Goal: Task Accomplishment & Management: Manage account settings

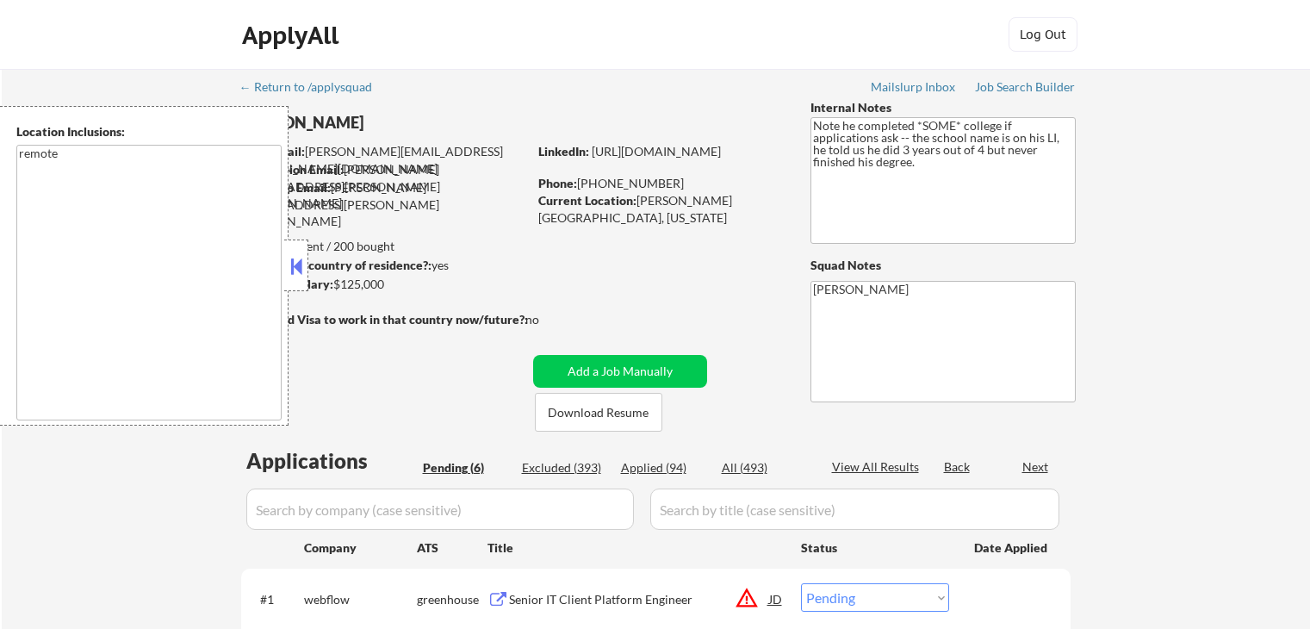
select select ""pending""
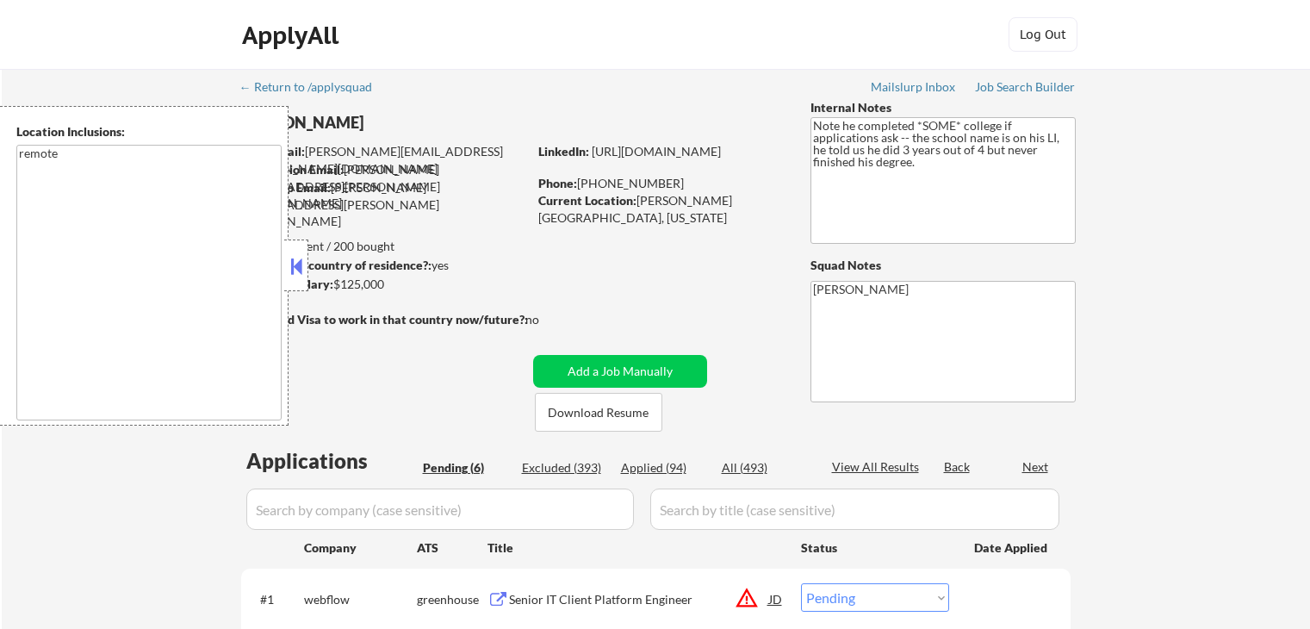
select select ""pending""
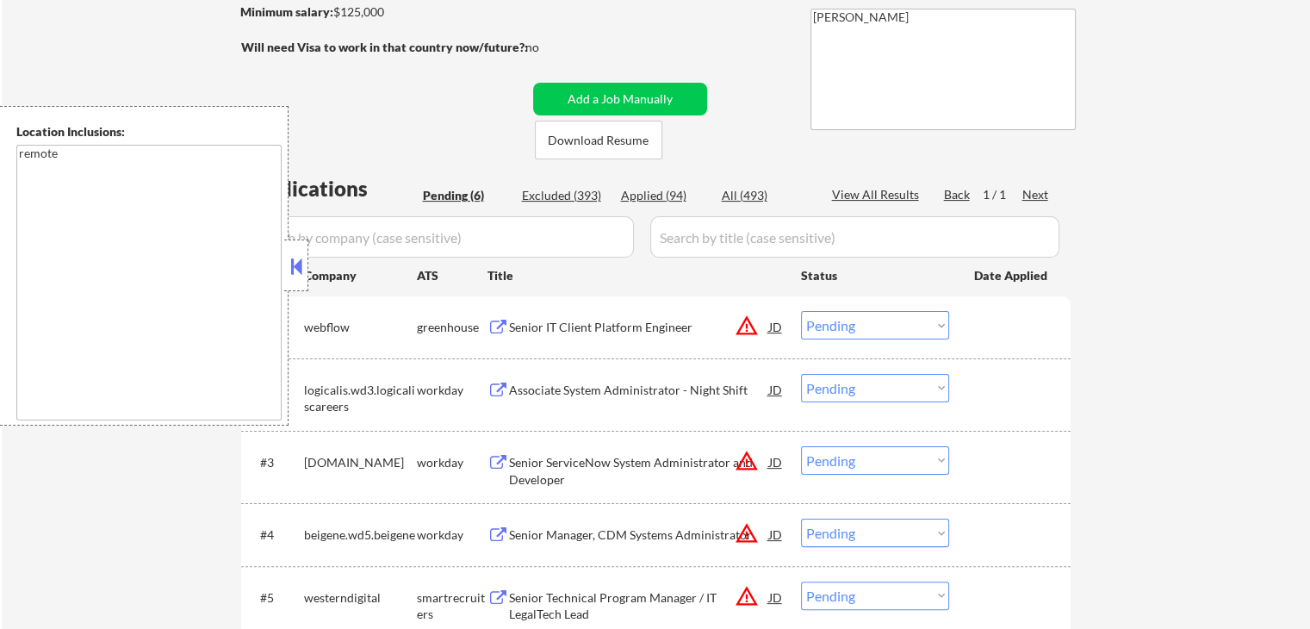
scroll to position [431, 0]
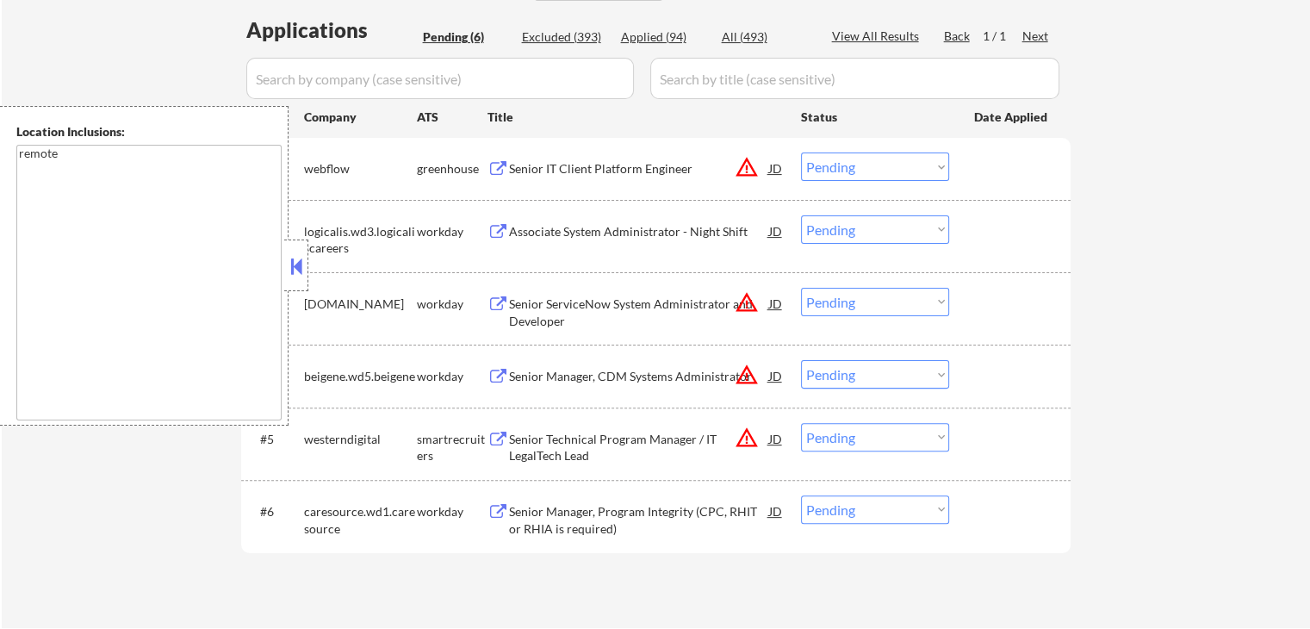
click at [301, 266] on button at bounding box center [296, 266] width 19 height 26
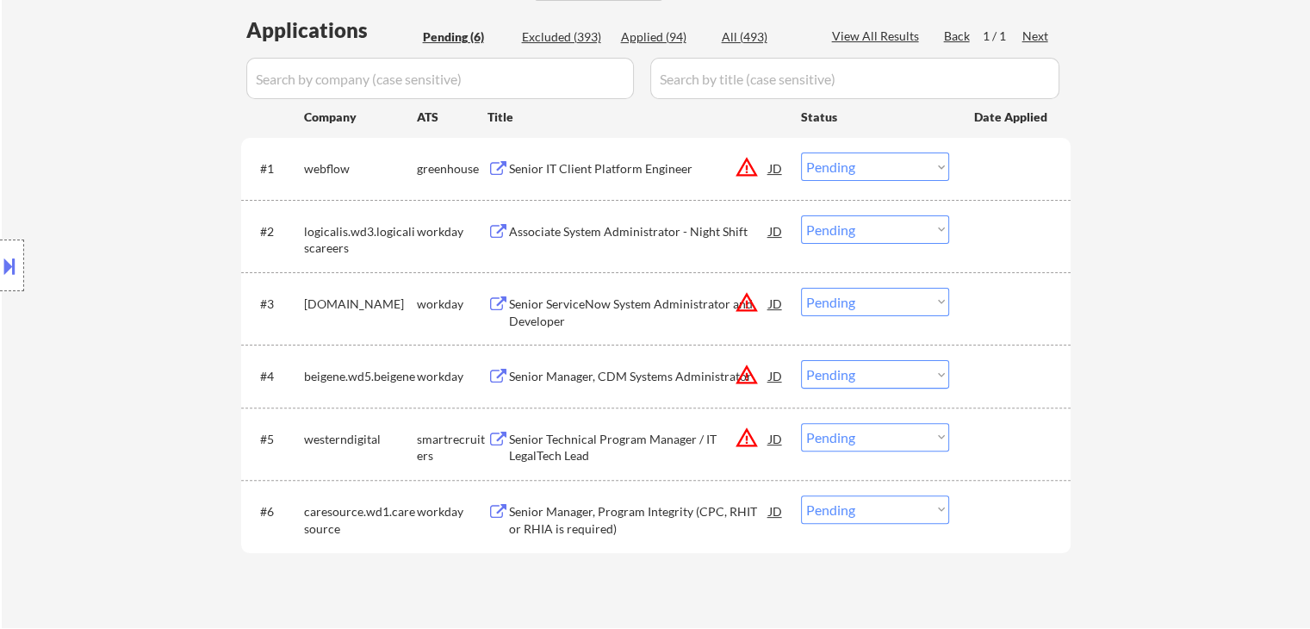
click at [1238, 239] on div "← Return to /applysquad Mailslurp Inbox Job Search Builder [PERSON_NAME] User E…" at bounding box center [656, 133] width 1309 height 990
click at [1231, 241] on div "← Return to /applysquad Mailslurp Inbox Job Search Builder [PERSON_NAME] User E…" at bounding box center [656, 133] width 1309 height 990
click at [1265, 250] on div "← Return to /applysquad Mailslurp Inbox Job Search Builder [PERSON_NAME] User E…" at bounding box center [656, 133] width 1309 height 990
click at [1263, 250] on div "← Return to /applysquad Mailslurp Inbox Job Search Builder [PERSON_NAME] User E…" at bounding box center [656, 133] width 1309 height 990
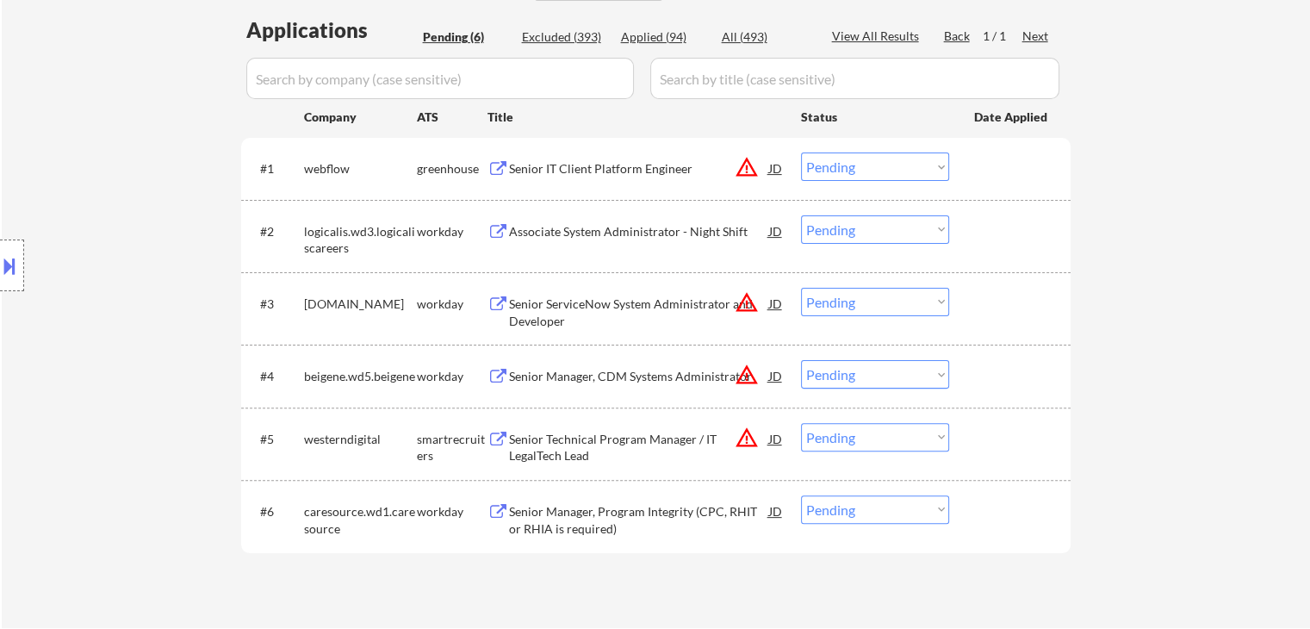
click at [1263, 252] on div "← Return to /applysquad Mailslurp Inbox Job Search Builder [PERSON_NAME] User E…" at bounding box center [656, 133] width 1309 height 990
click at [1175, 232] on div "← Return to /applysquad Mailslurp Inbox Job Search Builder [PERSON_NAME] User E…" at bounding box center [656, 133] width 1309 height 990
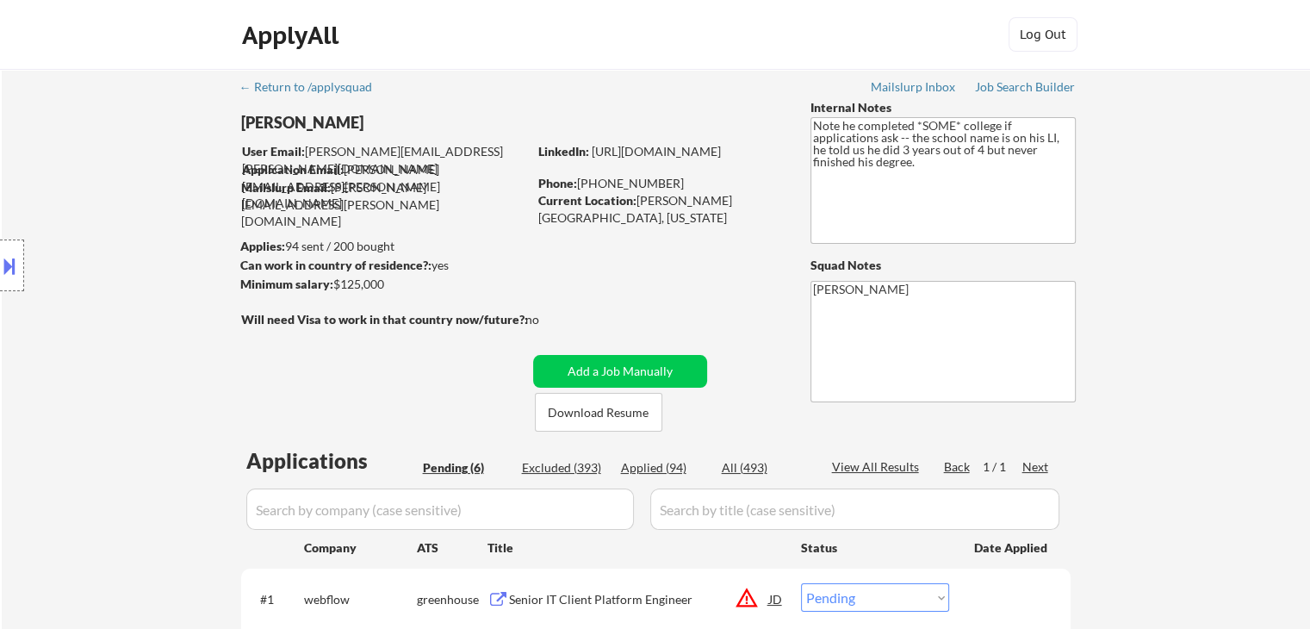
scroll to position [522, 0]
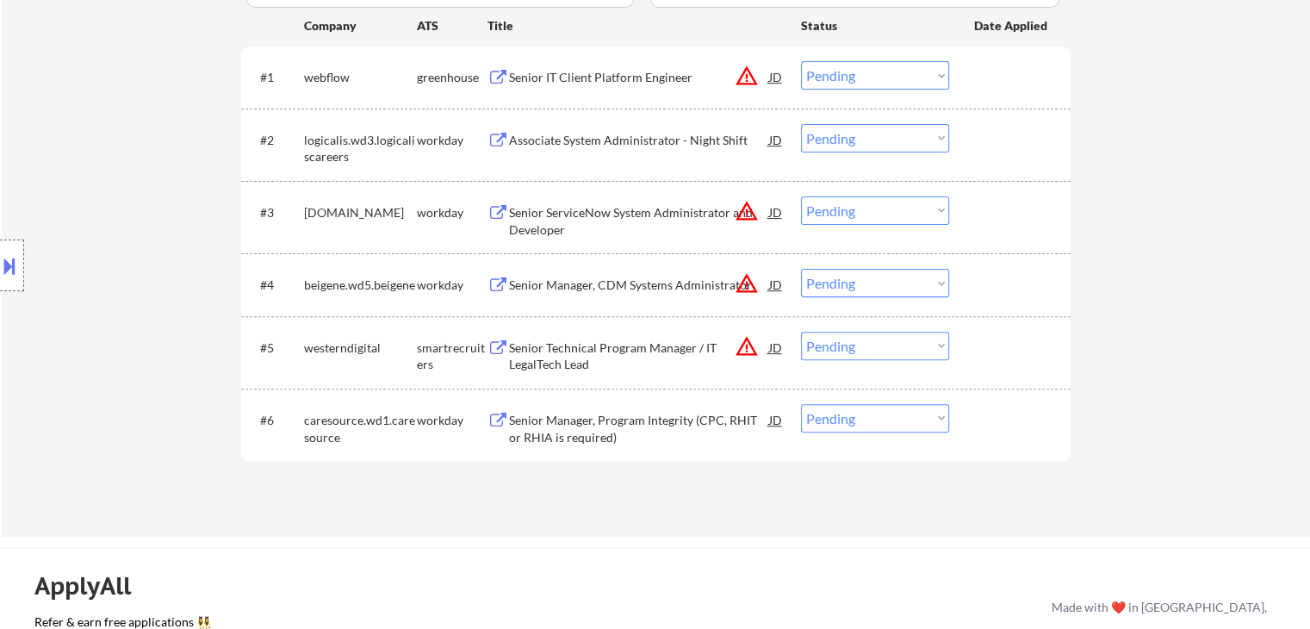
click at [1245, 207] on div "← Return to /applysquad Mailslurp Inbox Job Search Builder [PERSON_NAME] User E…" at bounding box center [656, 42] width 1309 height 990
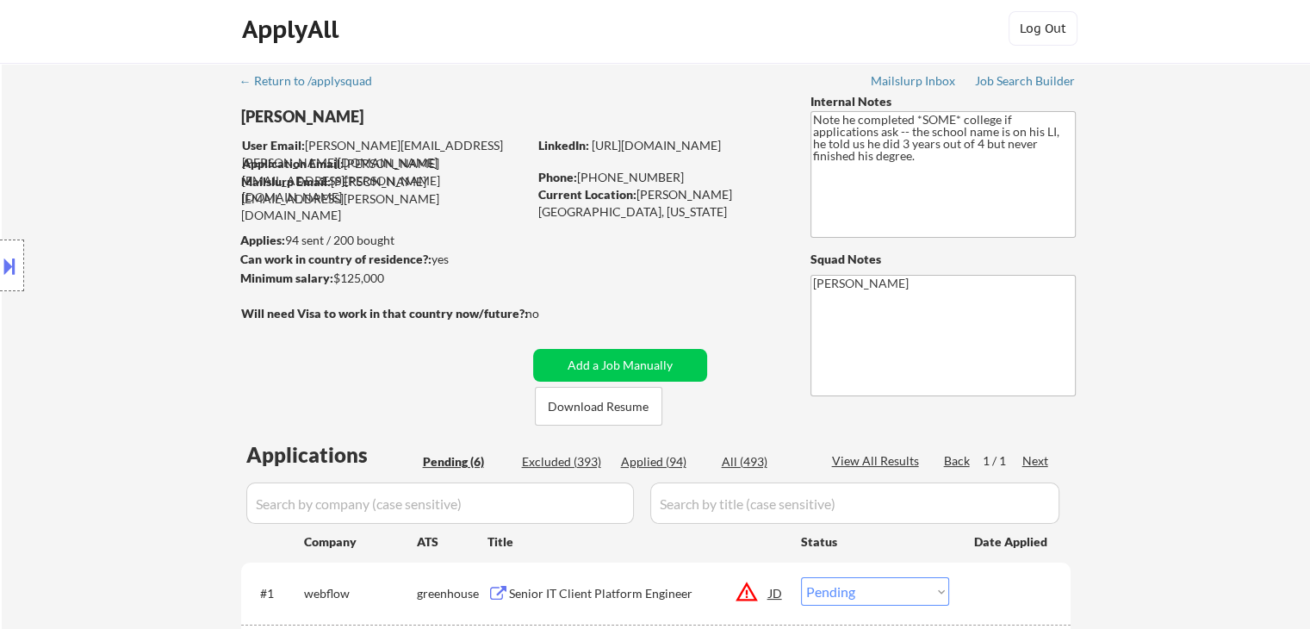
click at [1225, 194] on div "← Return to /applysquad Mailslurp Inbox Job Search Builder [PERSON_NAME] User E…" at bounding box center [656, 558] width 1309 height 990
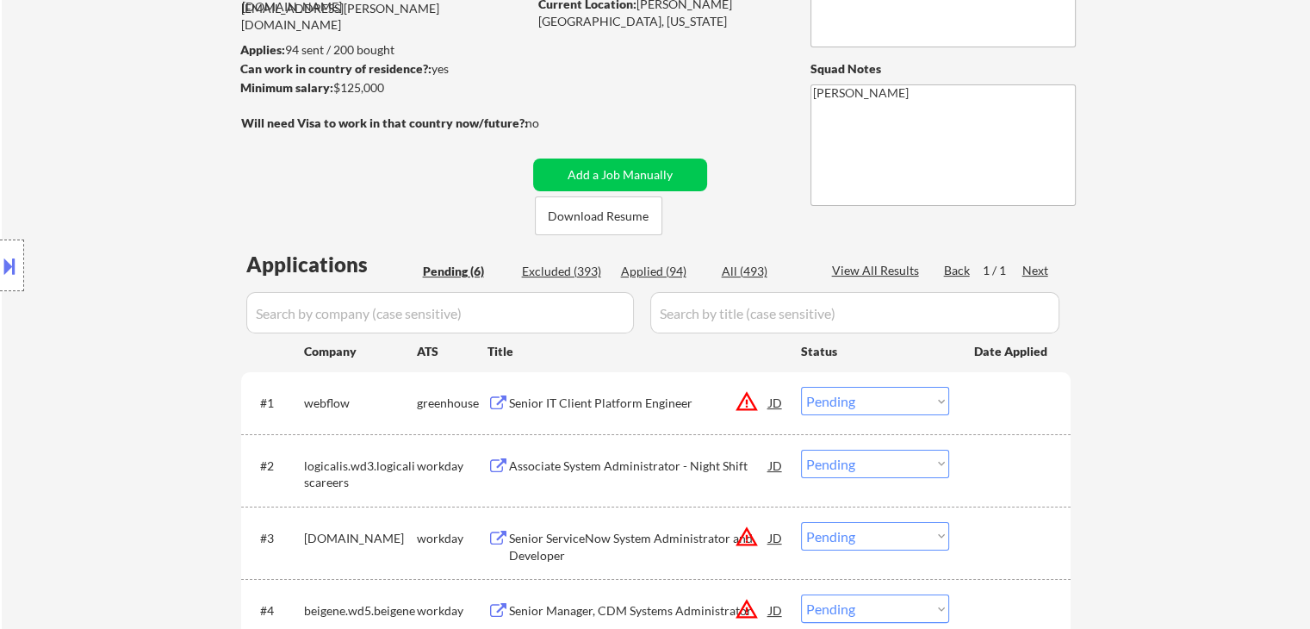
scroll to position [0, 0]
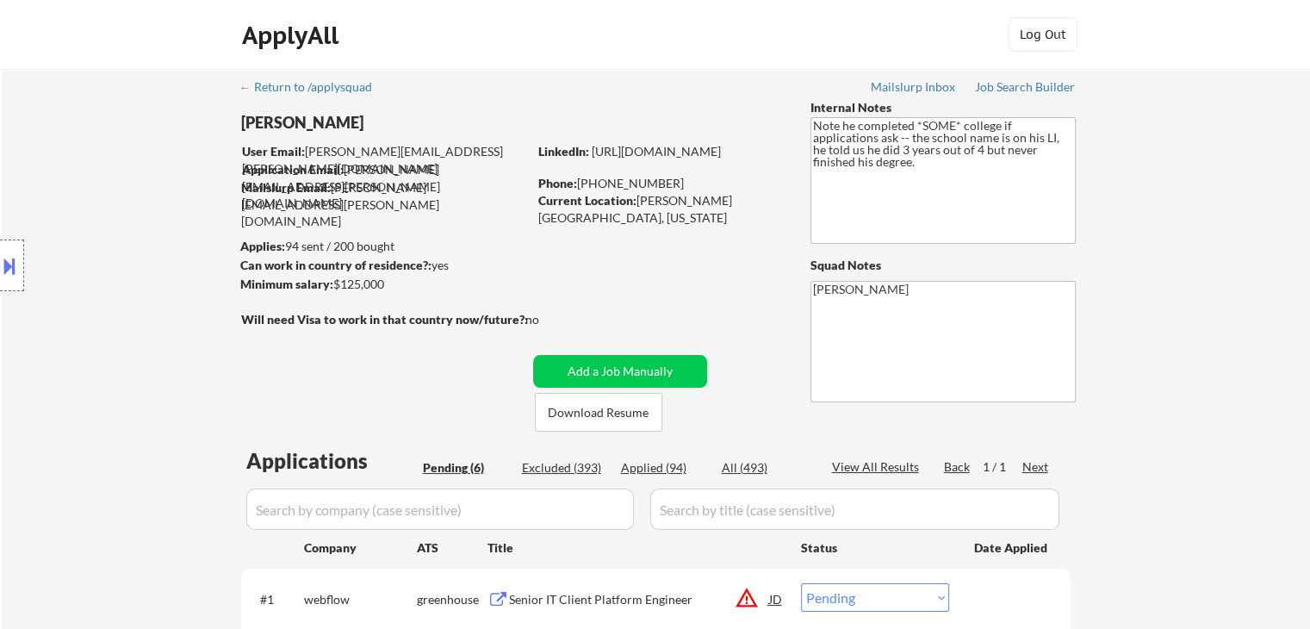
click at [1188, 230] on div "← Return to /applysquad Mailslurp Inbox Job Search Builder [PERSON_NAME] User E…" at bounding box center [656, 564] width 1309 height 990
drag, startPoint x: 911, startPoint y: 175, endPoint x: 813, endPoint y: 159, distance: 98.7
click at [813, 159] on textarea "Note he completed *SOME* college if applications ask -- the school name is on h…" at bounding box center [943, 180] width 265 height 127
click at [1144, 194] on div "← Return to /applysquad Mailslurp Inbox Job Search Builder [PERSON_NAME] User E…" at bounding box center [656, 564] width 1309 height 990
drag, startPoint x: 1059, startPoint y: 159, endPoint x: 845, endPoint y: 134, distance: 215.0
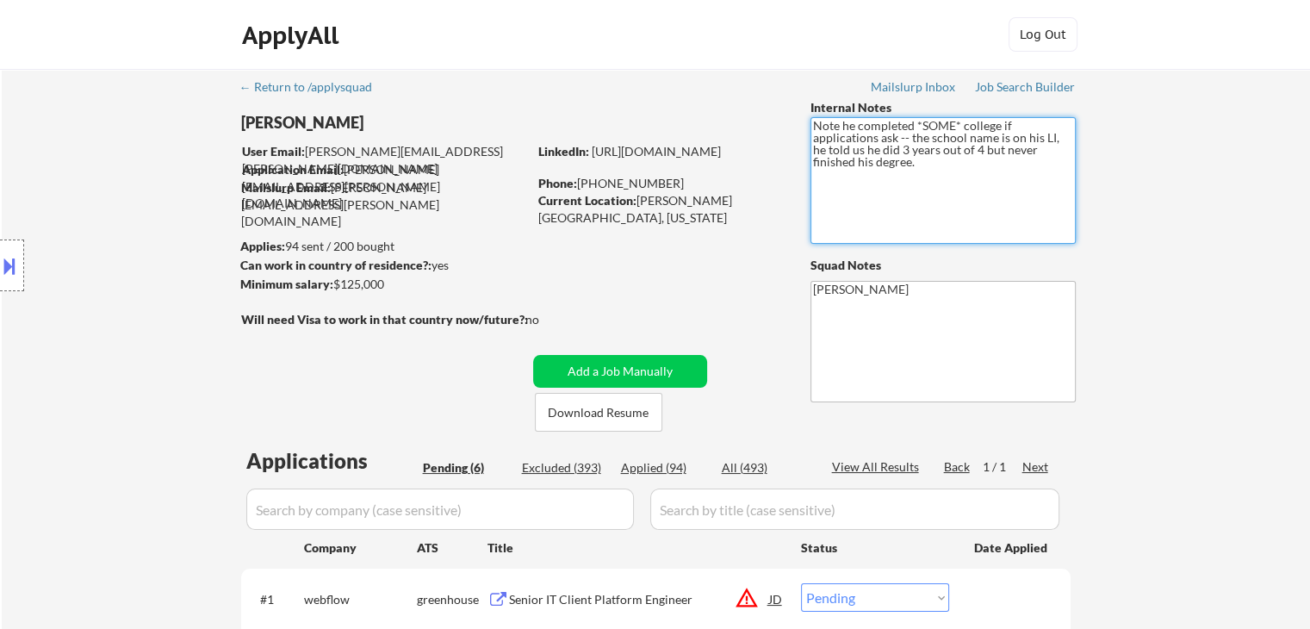
click at [845, 134] on textarea "Note he completed *SOME* college if applications ask -- the school name is on h…" at bounding box center [943, 180] width 265 height 127
drag, startPoint x: 1191, startPoint y: 190, endPoint x: 1158, endPoint y: 188, distance: 33.7
click at [1189, 187] on div "← Return to /applysquad Mailslurp Inbox Job Search Builder [PERSON_NAME] User E…" at bounding box center [656, 564] width 1309 height 990
drag, startPoint x: 896, startPoint y: 151, endPoint x: 828, endPoint y: 111, distance: 78.8
click at [828, 111] on div "Internal Notes Note he completed *SOME* college if applications ask -- the scho…" at bounding box center [943, 250] width 265 height 303
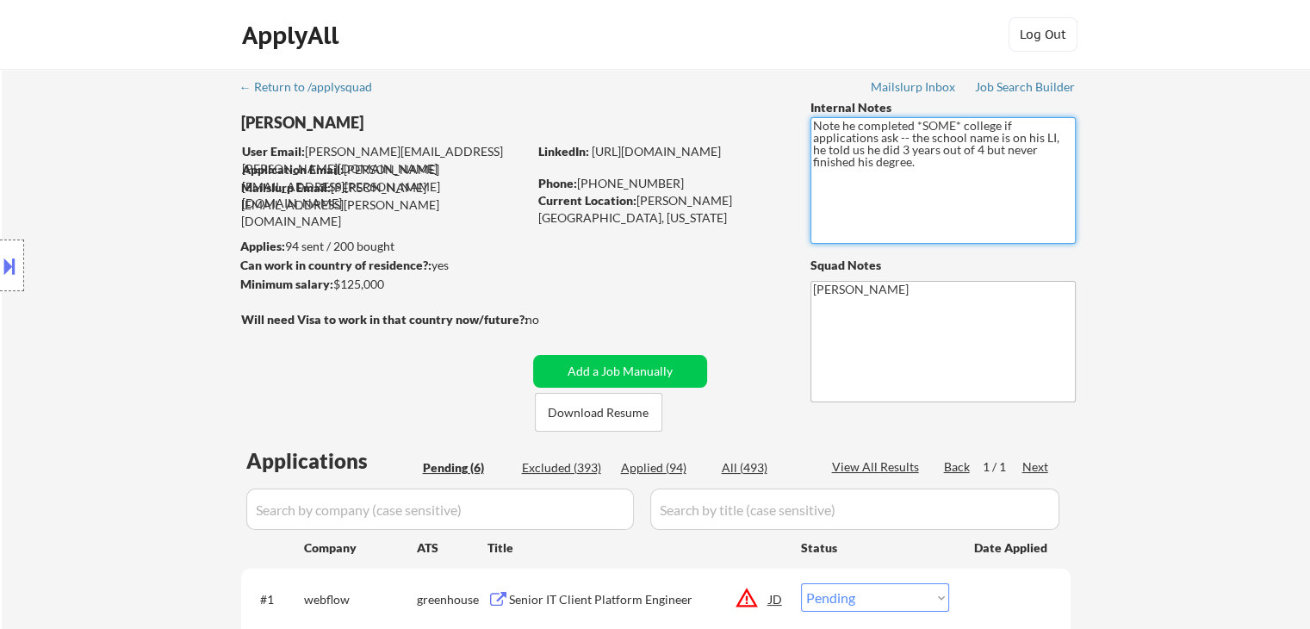
click at [1146, 232] on div "← Return to /applysquad Mailslurp Inbox Job Search Builder [PERSON_NAME] User E…" at bounding box center [656, 564] width 1309 height 990
click at [703, 64] on div "ApplyAll Log In Sign Up Log Out" at bounding box center [655, 35] width 1310 height 70
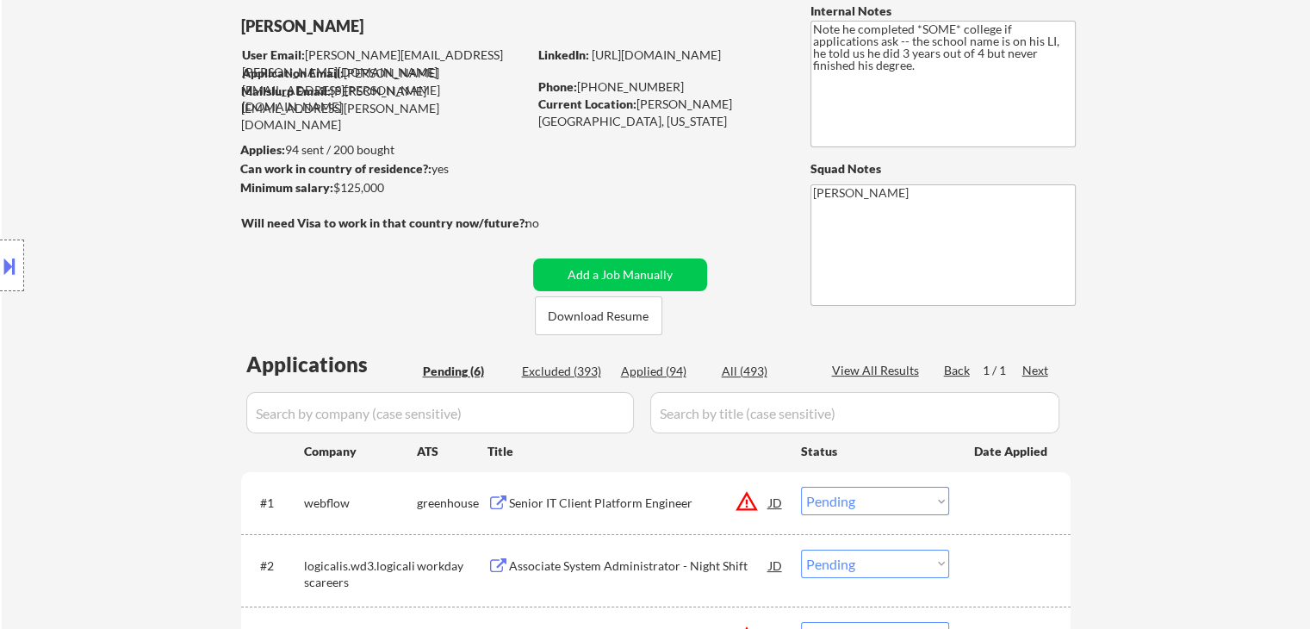
scroll to position [172, 0]
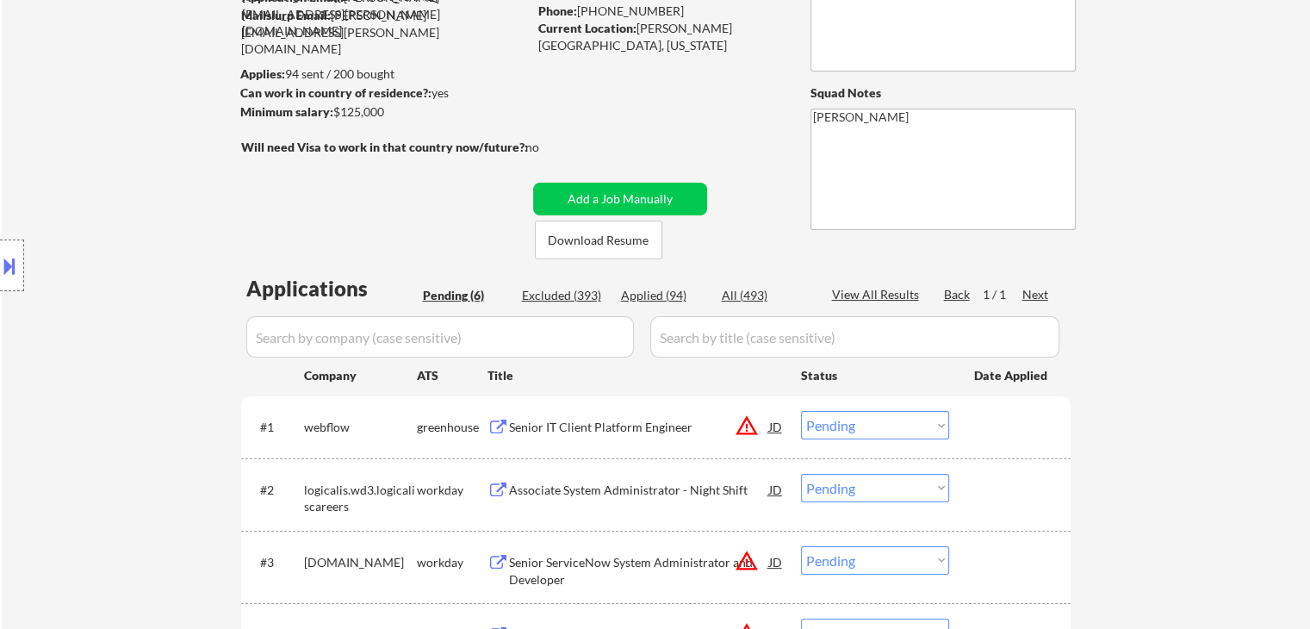
click at [1204, 202] on div "← Return to /applysquad Mailslurp Inbox Job Search Builder [PERSON_NAME] User E…" at bounding box center [656, 392] width 1309 height 990
click at [91, 162] on div "Location Inclusions: remote" at bounding box center [154, 266] width 308 height 320
click at [65, 126] on div "Location Inclusions: remote" at bounding box center [154, 266] width 308 height 320
click at [98, 139] on div "Location Inclusions: remote" at bounding box center [154, 266] width 308 height 320
click at [134, 142] on div "Location Inclusions: remote" at bounding box center [154, 266] width 308 height 320
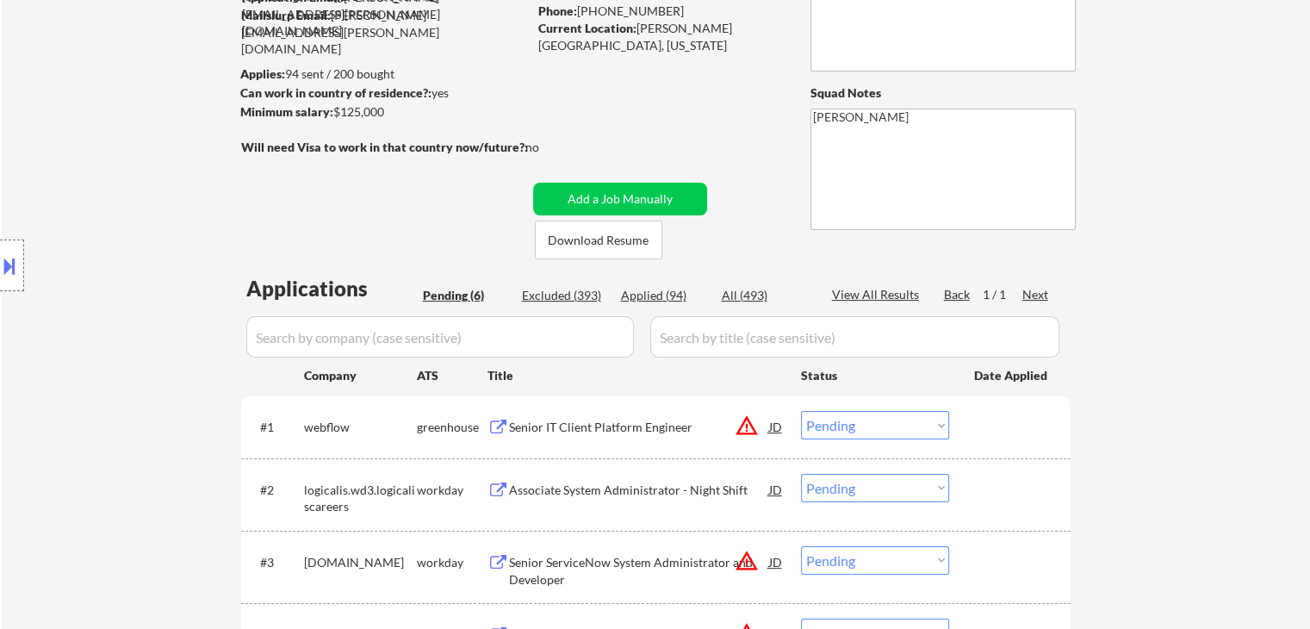
click at [134, 142] on div "Location Inclusions: remote" at bounding box center [154, 266] width 308 height 320
click at [134, 141] on div "Location Inclusions: remote" at bounding box center [154, 266] width 308 height 320
click at [84, 164] on div "Location Inclusions: remote" at bounding box center [154, 266] width 308 height 320
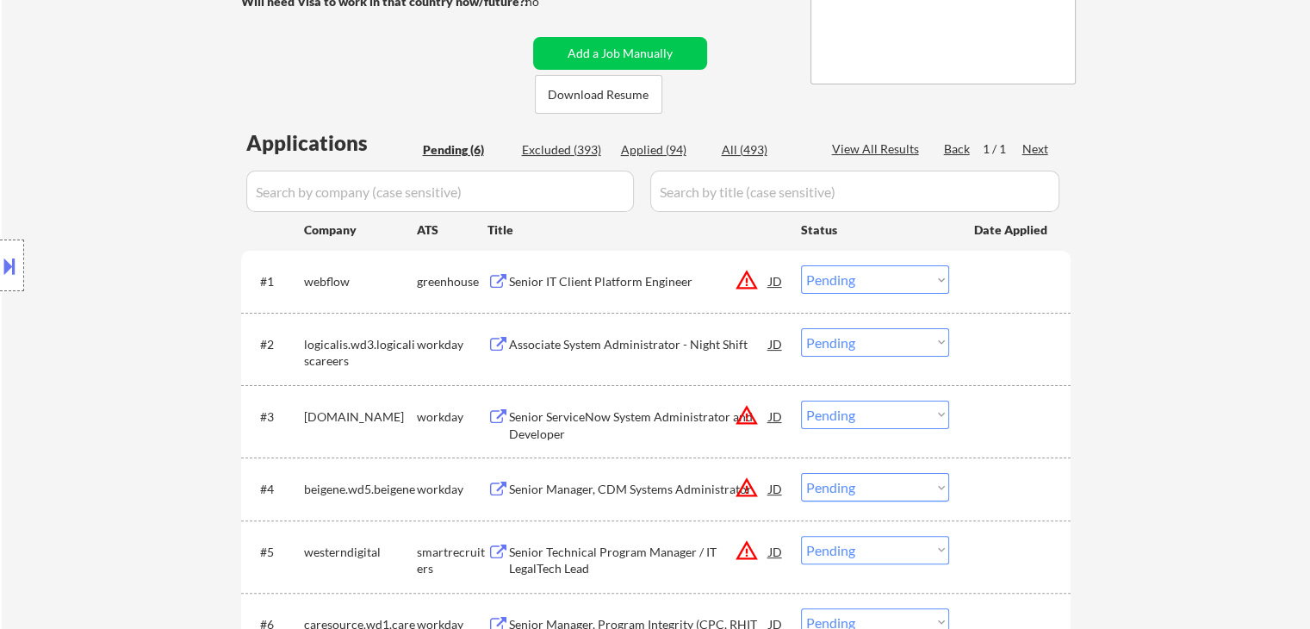
scroll to position [345, 0]
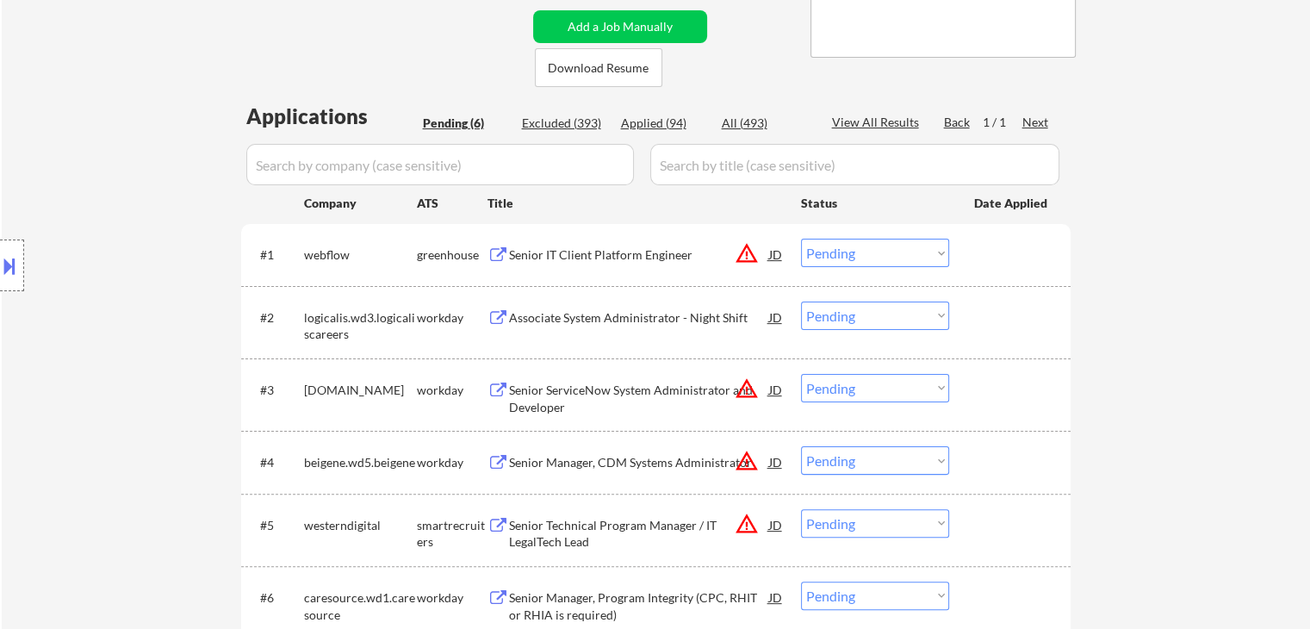
click at [86, 165] on div "Location Inclusions: remote" at bounding box center [154, 266] width 308 height 320
click at [743, 263] on button "warning_amber" at bounding box center [747, 253] width 24 height 24
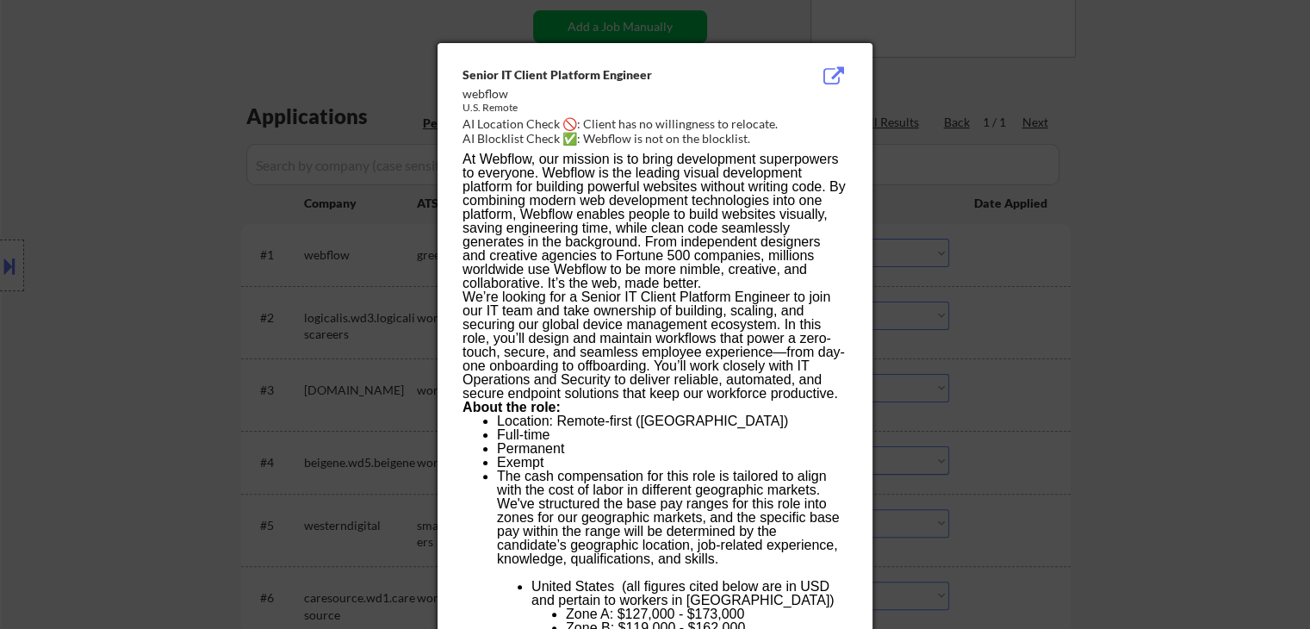
click at [1083, 117] on div at bounding box center [655, 314] width 1310 height 629
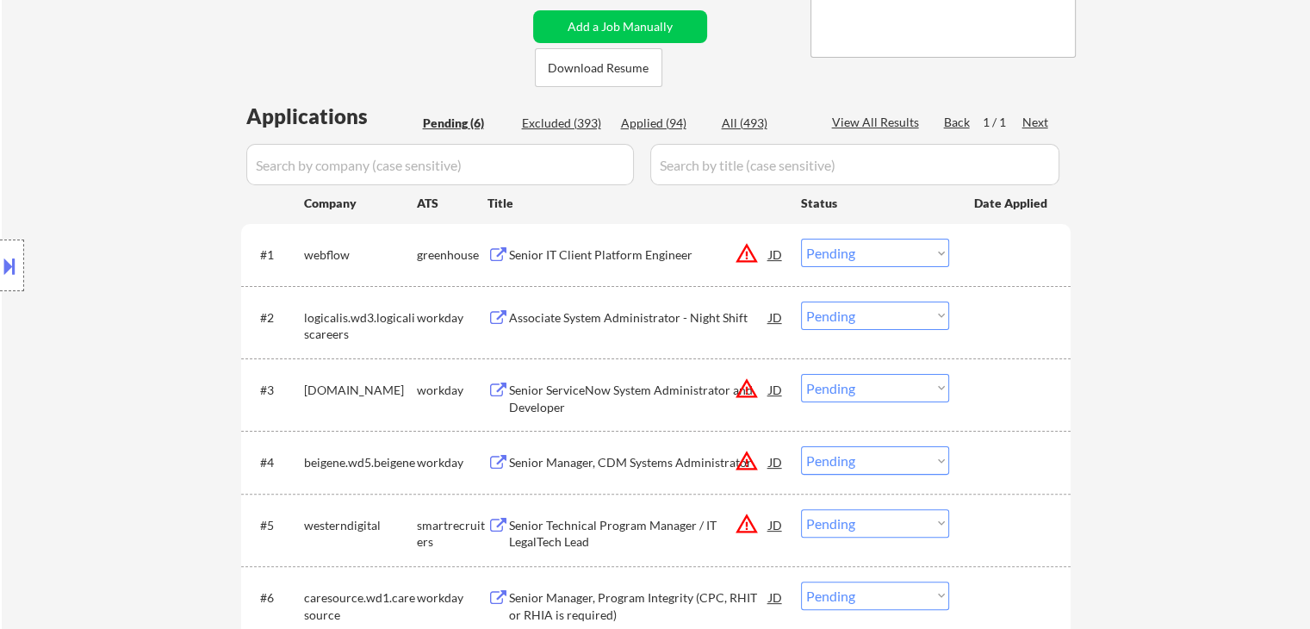
click at [76, 92] on div "← Return to /applysquad Mailslurp Inbox Job Search Builder [PERSON_NAME] User E…" at bounding box center [656, 219] width 1309 height 990
click at [78, 92] on div "← Return to /applysquad Mailslurp Inbox Job Search Builder [PERSON_NAME] User E…" at bounding box center [656, 219] width 1309 height 990
click at [78, 93] on div "← Return to /applysquad Mailslurp Inbox Job Search Builder [PERSON_NAME] User E…" at bounding box center [656, 219] width 1309 height 990
click at [78, 94] on div "← Return to /applysquad Mailslurp Inbox Job Search Builder [PERSON_NAME] User E…" at bounding box center [656, 219] width 1309 height 990
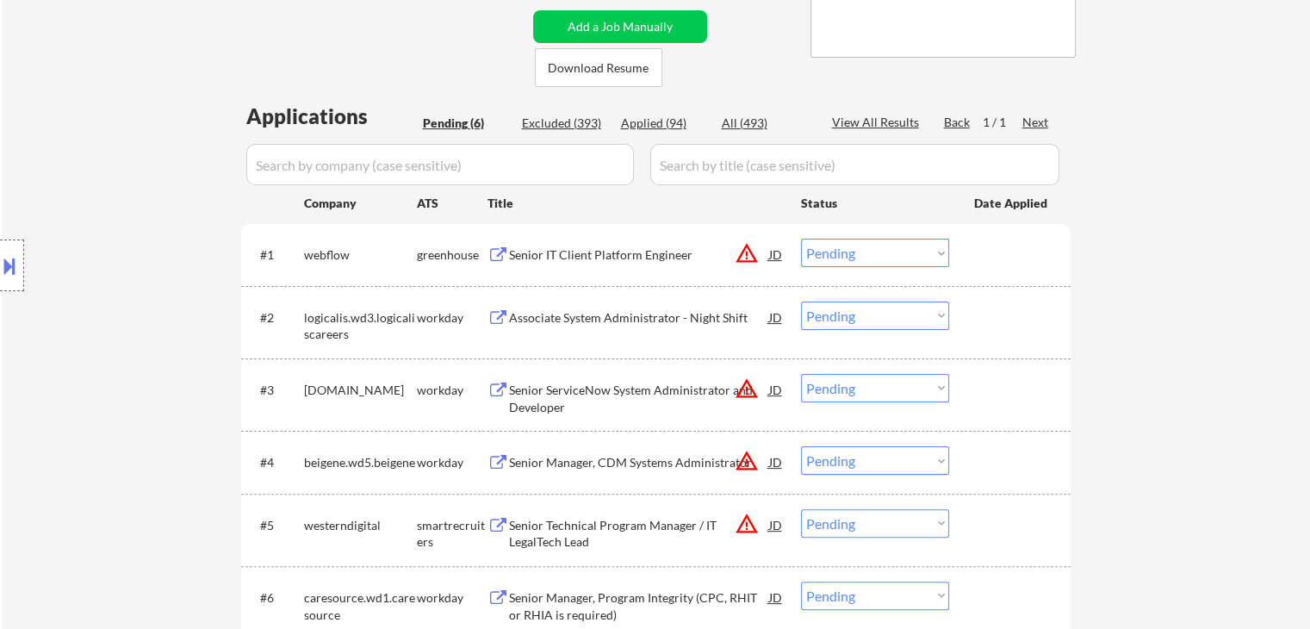
click at [78, 95] on div "← Return to /applysquad Mailslurp Inbox Job Search Builder [PERSON_NAME] User E…" at bounding box center [656, 219] width 1309 height 990
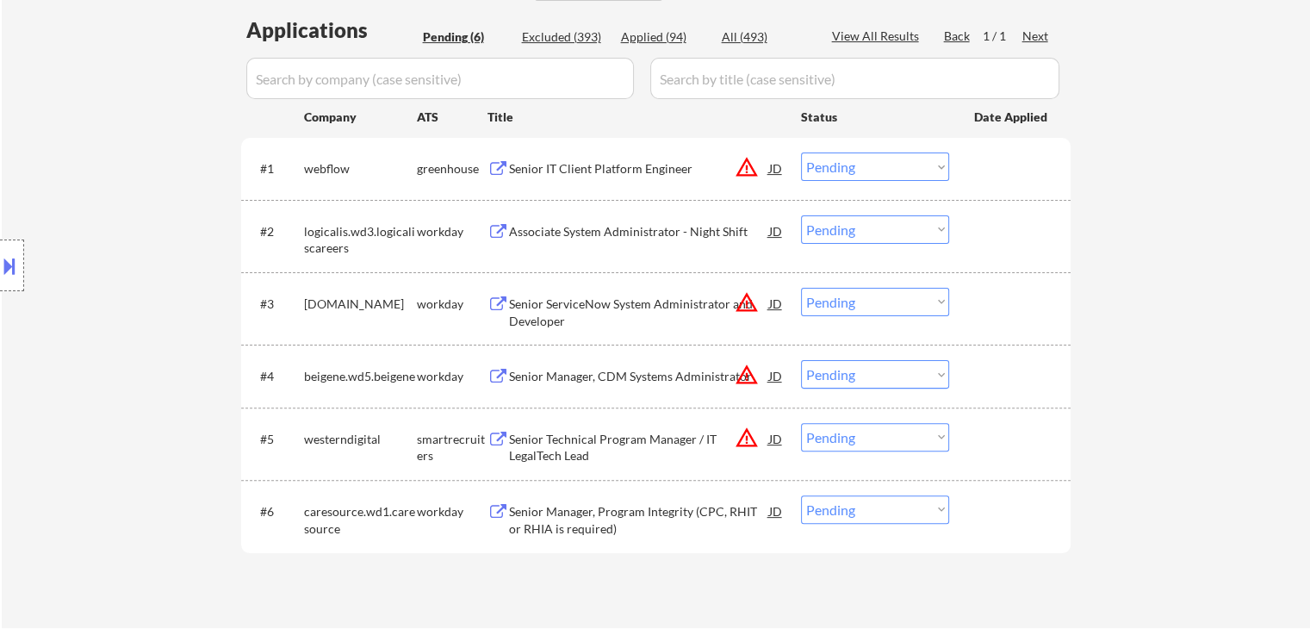
click at [78, 97] on div "← Return to /applysquad Mailslurp Inbox Job Search Builder [PERSON_NAME] User E…" at bounding box center [656, 133] width 1309 height 990
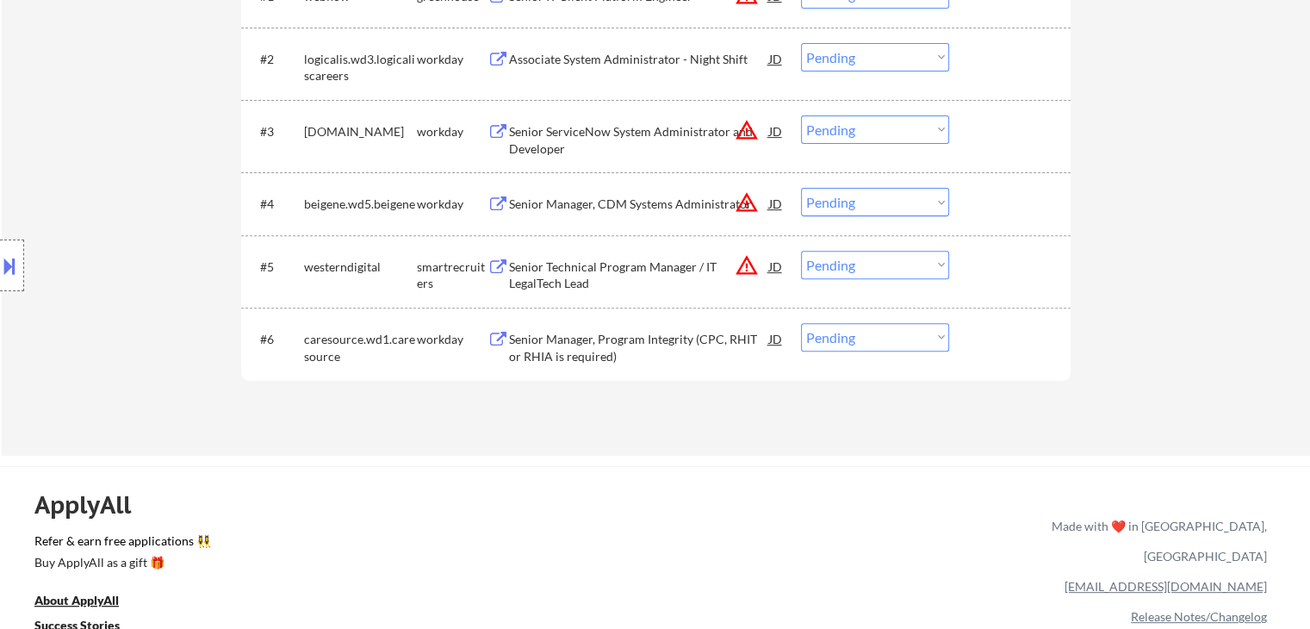
click at [117, 134] on div "Location Inclusions: remote" at bounding box center [154, 266] width 308 height 320
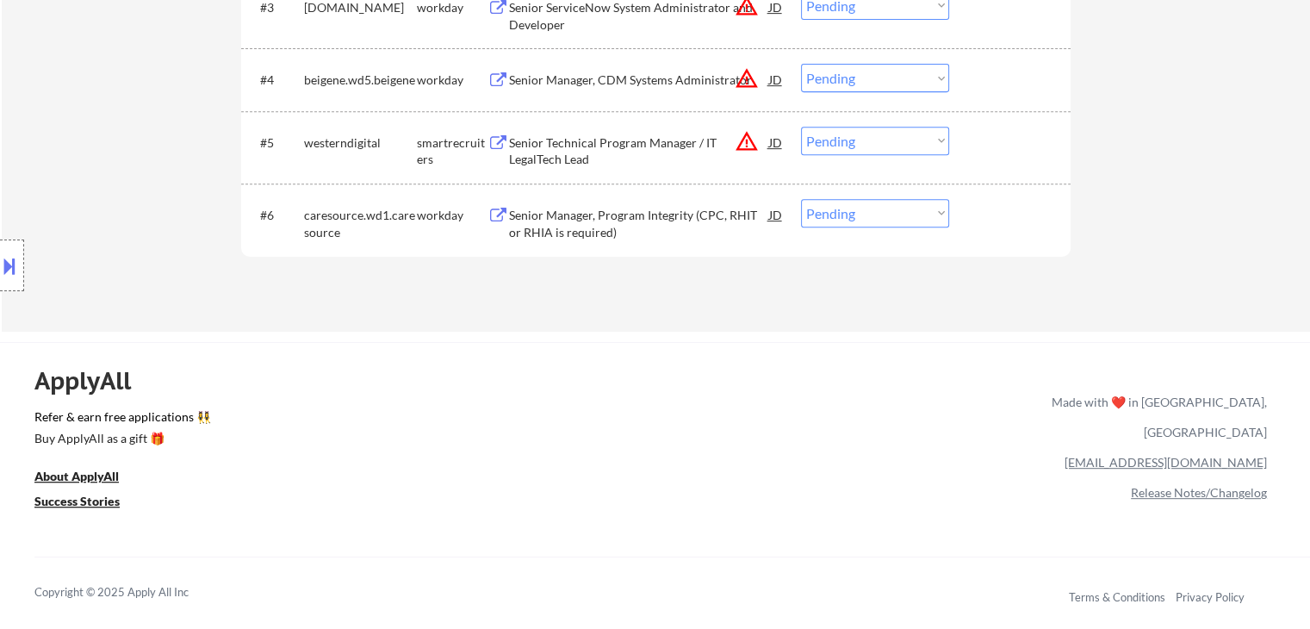
scroll to position [775, 0]
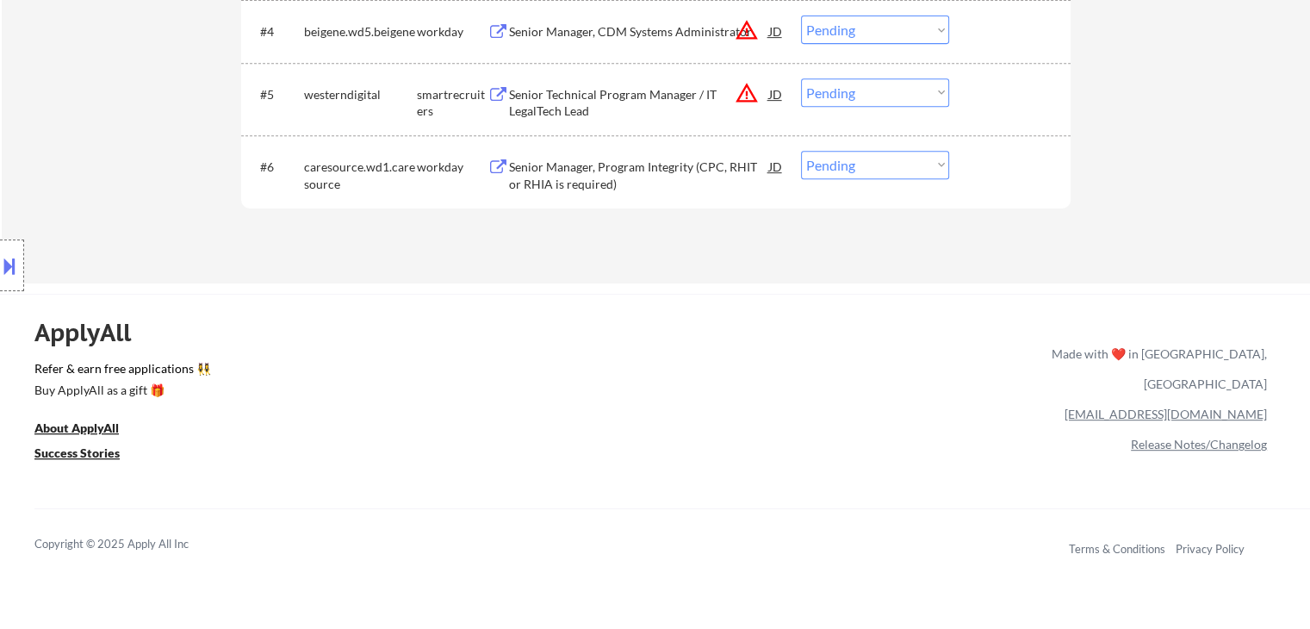
drag, startPoint x: 140, startPoint y: 490, endPoint x: 48, endPoint y: 342, distance: 174.0
drag, startPoint x: 444, startPoint y: 451, endPoint x: 197, endPoint y: 395, distance: 252.9
click at [437, 451] on div "ApplyAll Refer & earn free applications 👯‍♀️ Buy ApplyAll as a gift 🎁 About App…" at bounding box center [655, 442] width 1310 height 273
drag, startPoint x: 17, startPoint y: 316, endPoint x: 125, endPoint y: 480, distance: 195.9
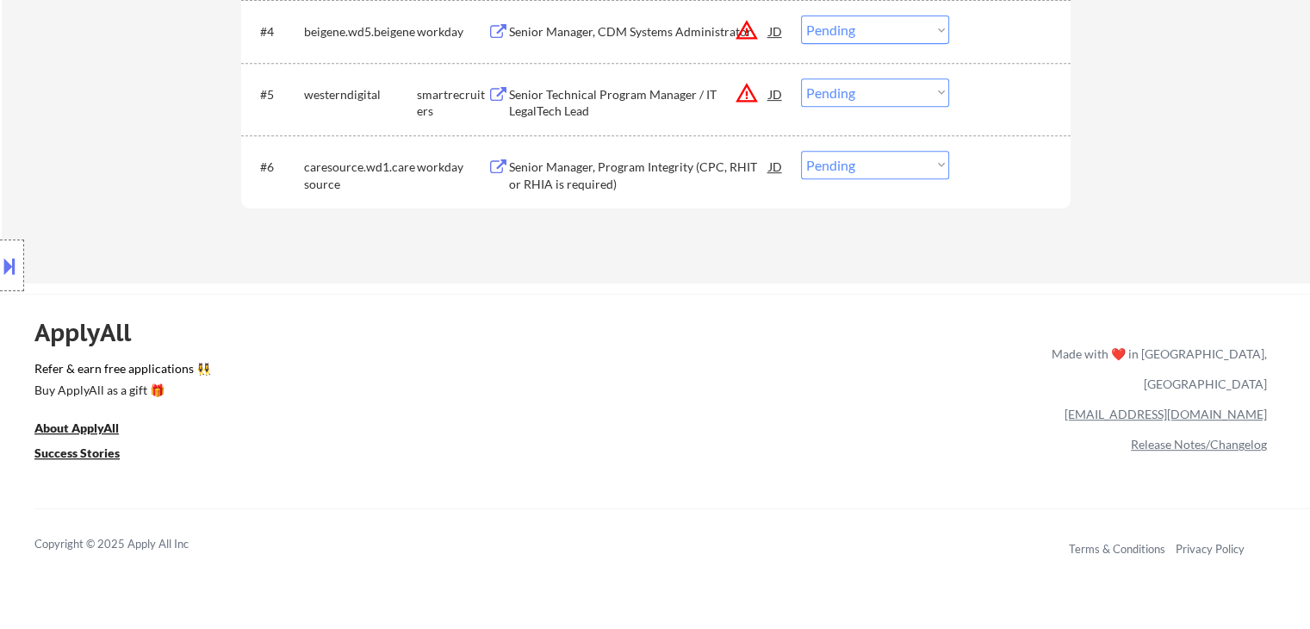
click at [290, 459] on div "ApplyAll Refer & earn free applications 👯‍♀️ Buy ApplyAll as a gift 🎁 About App…" at bounding box center [655, 442] width 1310 height 273
drag, startPoint x: 34, startPoint y: 308, endPoint x: 166, endPoint y: 476, distance: 213.5
click at [227, 461] on div "ApplyAll Refer & earn free applications 👯‍♀️ Buy ApplyAll as a gift 🎁 About App…" at bounding box center [655, 442] width 1310 height 273
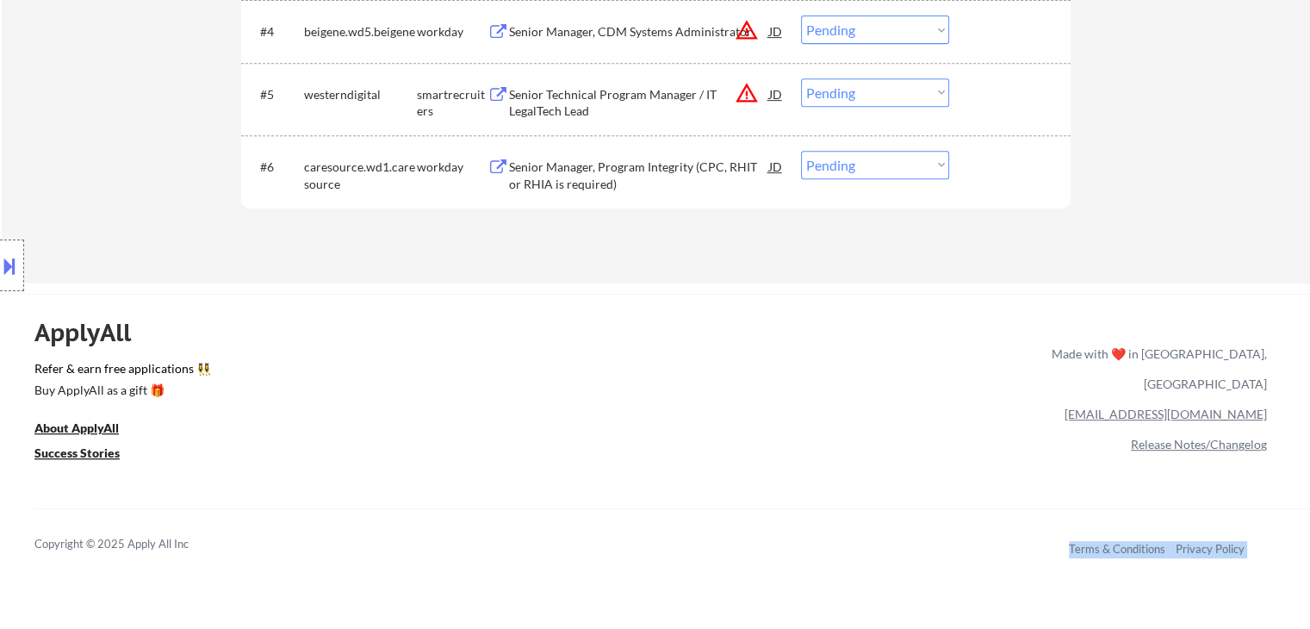
drag, startPoint x: 212, startPoint y: 556, endPoint x: 15, endPoint y: 426, distance: 236.3
click at [145, 152] on div "Location Inclusions: remote" at bounding box center [154, 266] width 308 height 320
click at [145, 151] on div "Location Inclusions: remote" at bounding box center [154, 266] width 308 height 320
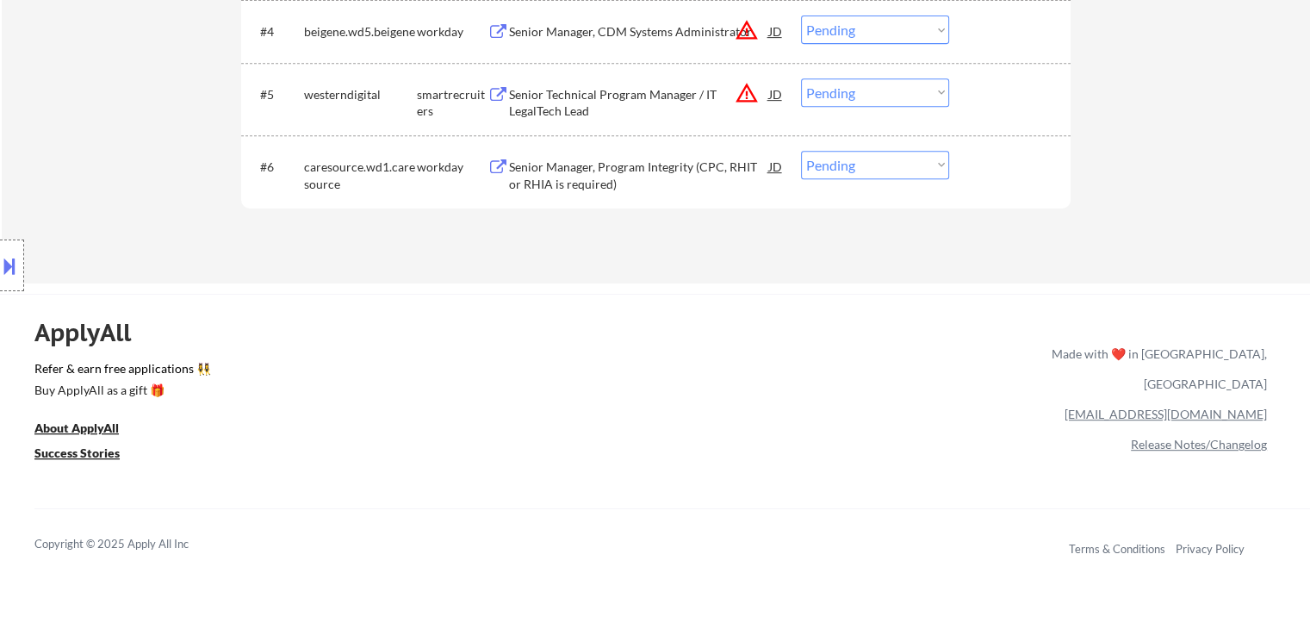
click at [145, 151] on div "Location Inclusions: remote" at bounding box center [154, 266] width 308 height 320
click at [143, 163] on div "Location Inclusions: remote" at bounding box center [154, 266] width 308 height 320
click at [141, 160] on div "Location Inclusions: remote" at bounding box center [154, 266] width 308 height 320
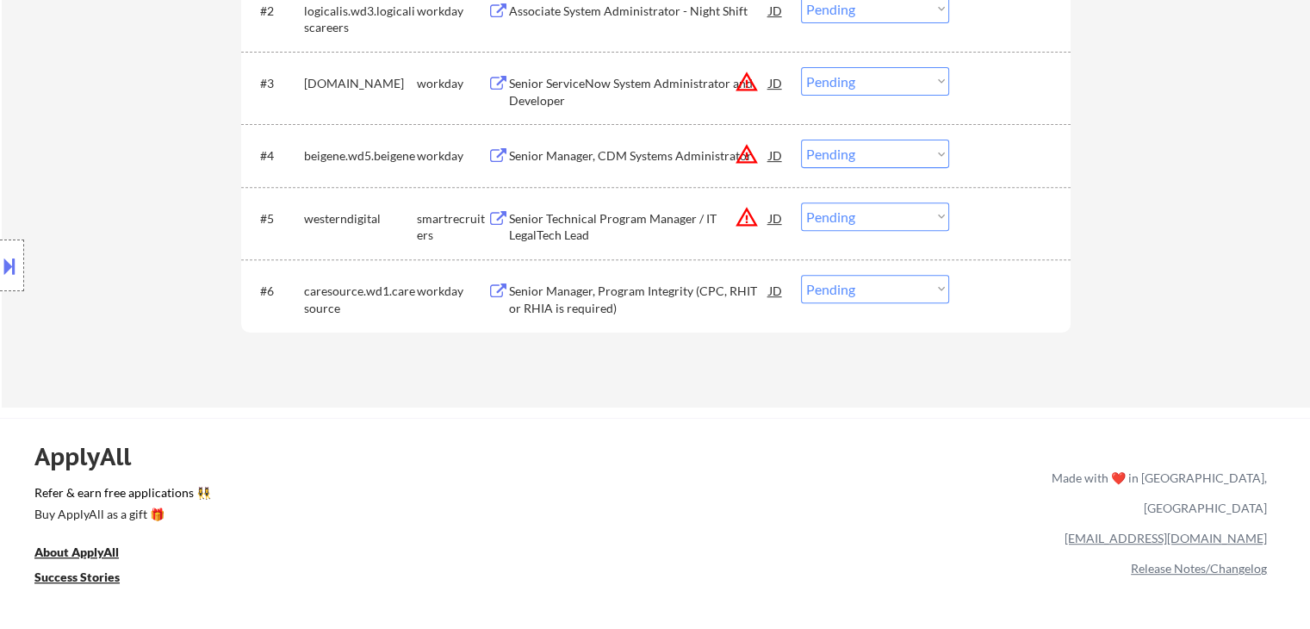
scroll to position [431, 0]
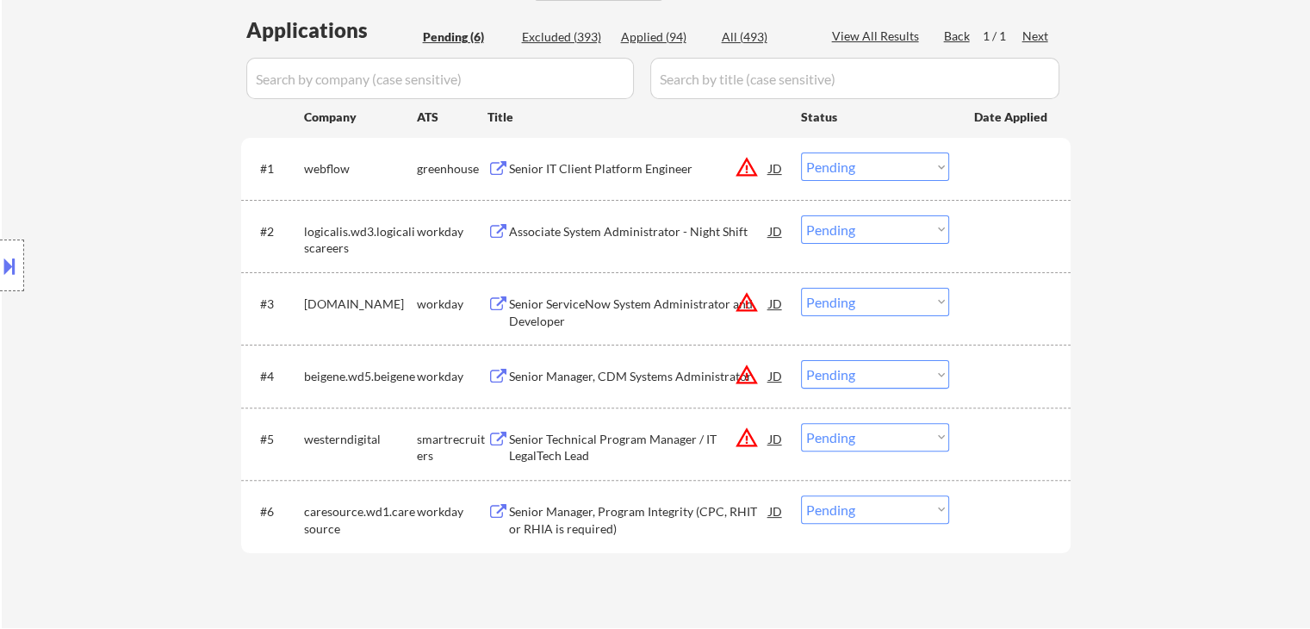
click at [113, 133] on div "Location Inclusions: remote" at bounding box center [154, 266] width 308 height 320
click at [110, 130] on div "Location Inclusions: remote" at bounding box center [154, 266] width 308 height 320
click at [128, 159] on div "Location Inclusions: remote" at bounding box center [154, 266] width 308 height 320
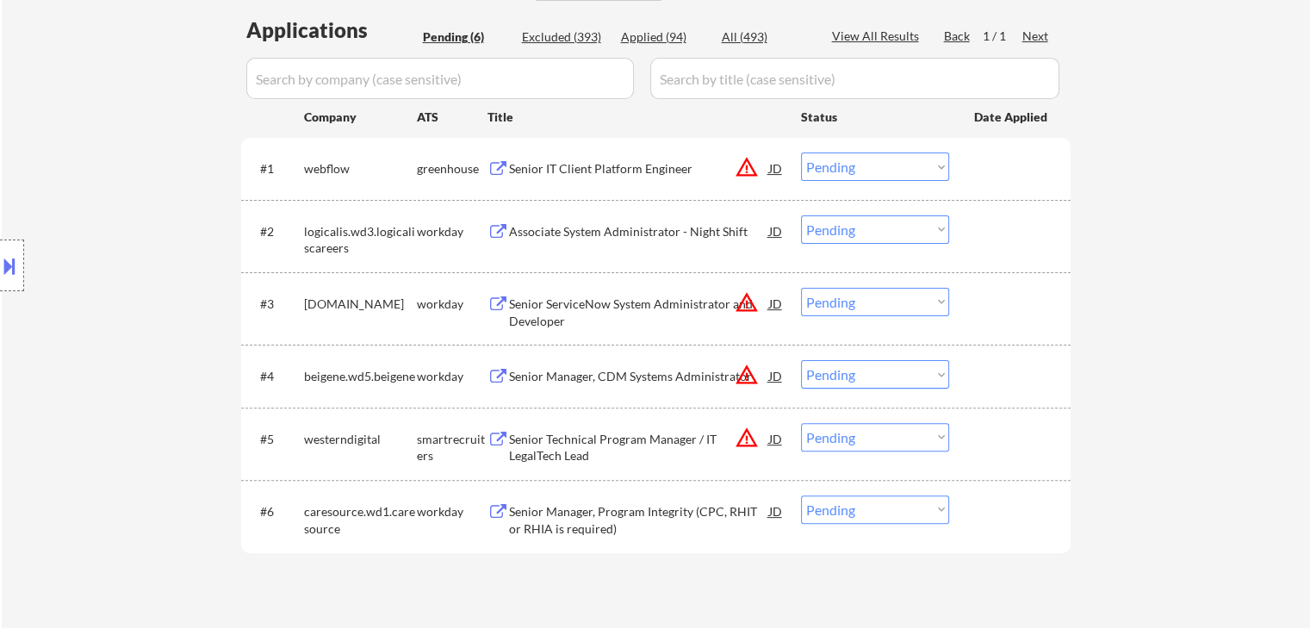
click at [128, 159] on div "Location Inclusions: remote" at bounding box center [154, 266] width 308 height 320
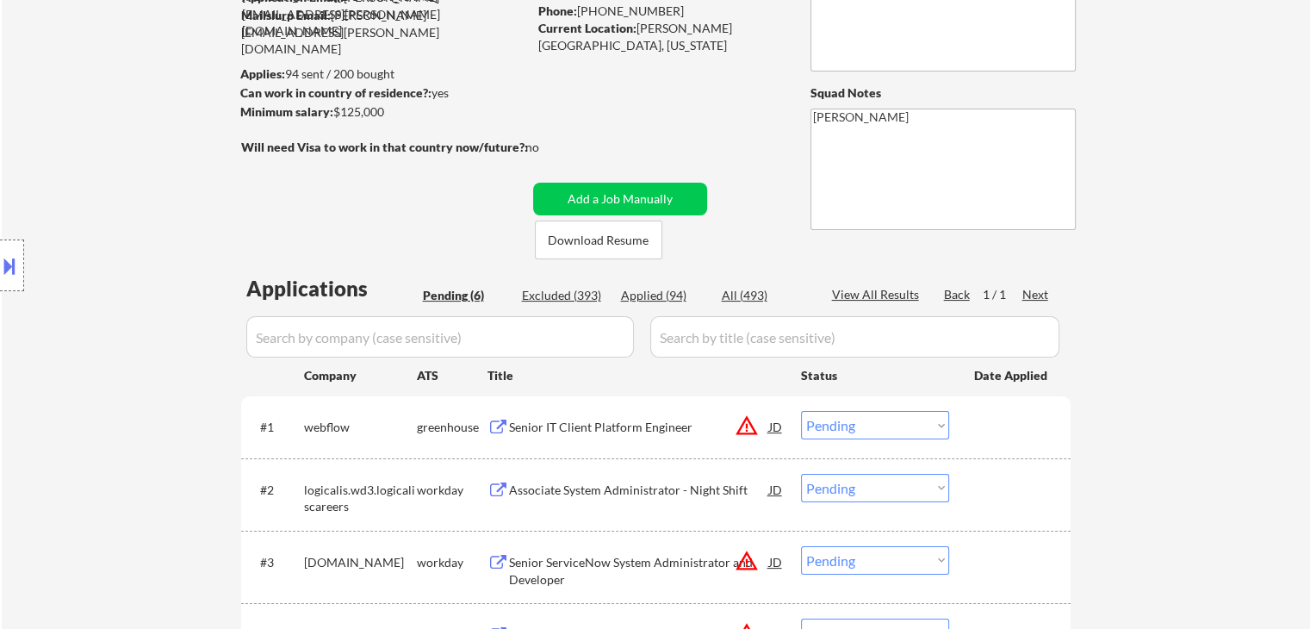
click at [57, 248] on div "Location Inclusions: remote" at bounding box center [154, 266] width 308 height 320
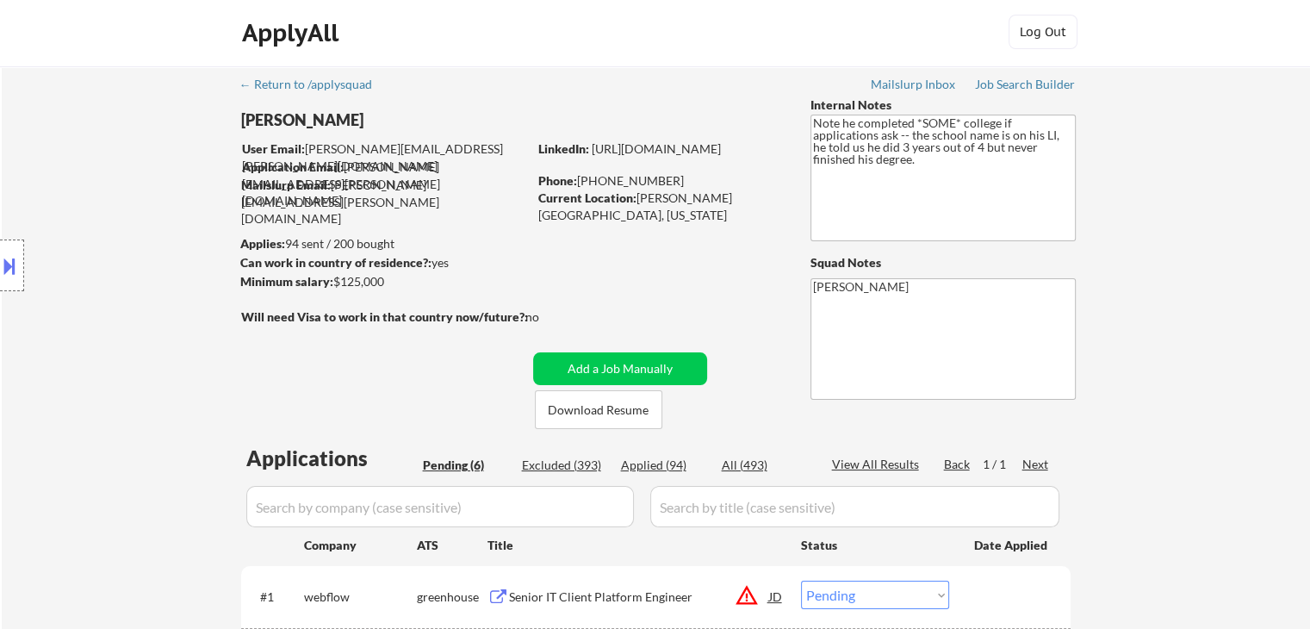
scroll to position [0, 0]
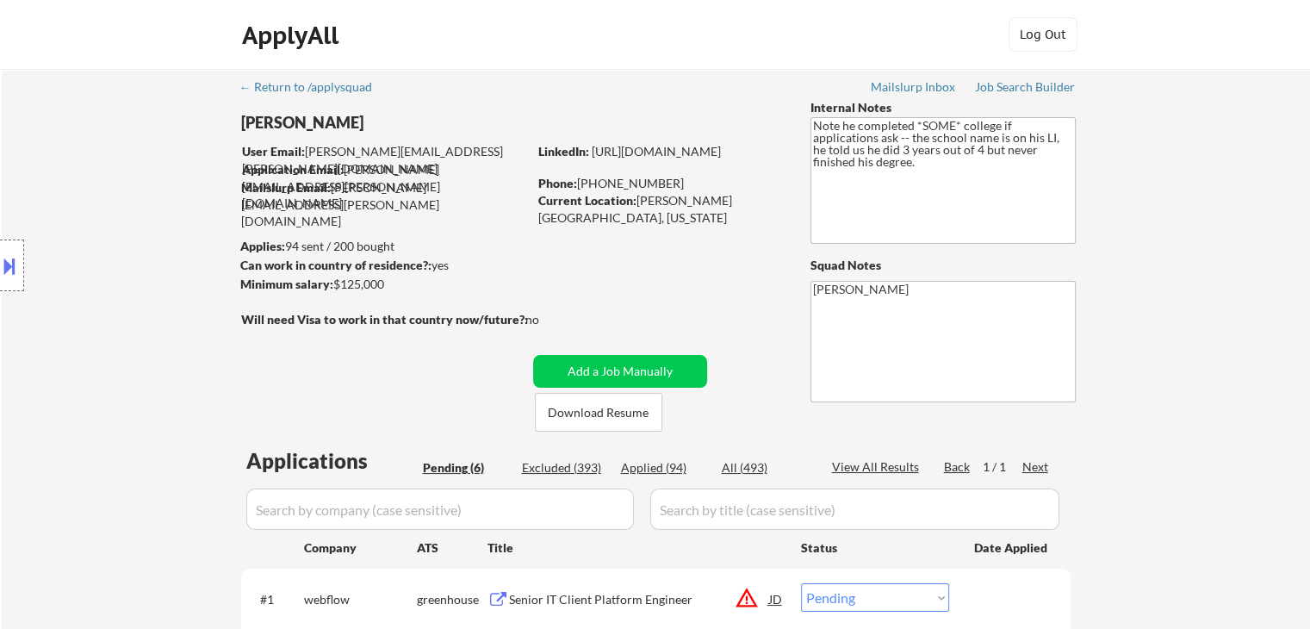
click at [63, 251] on div "Location Inclusions: remote" at bounding box center [154, 266] width 308 height 320
click at [68, 249] on div "Location Inclusions: remote" at bounding box center [154, 266] width 308 height 320
click at [84, 242] on div "Location Inclusions: remote" at bounding box center [154, 266] width 308 height 320
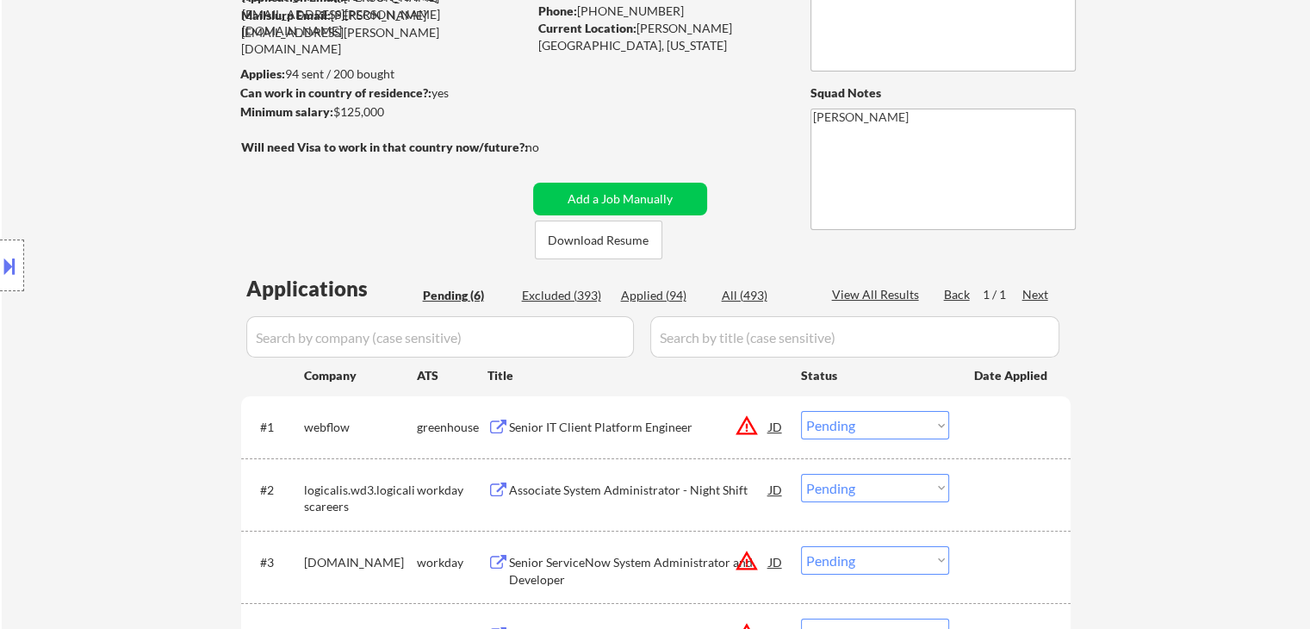
click at [135, 236] on div "Location Inclusions: remote" at bounding box center [154, 266] width 308 height 320
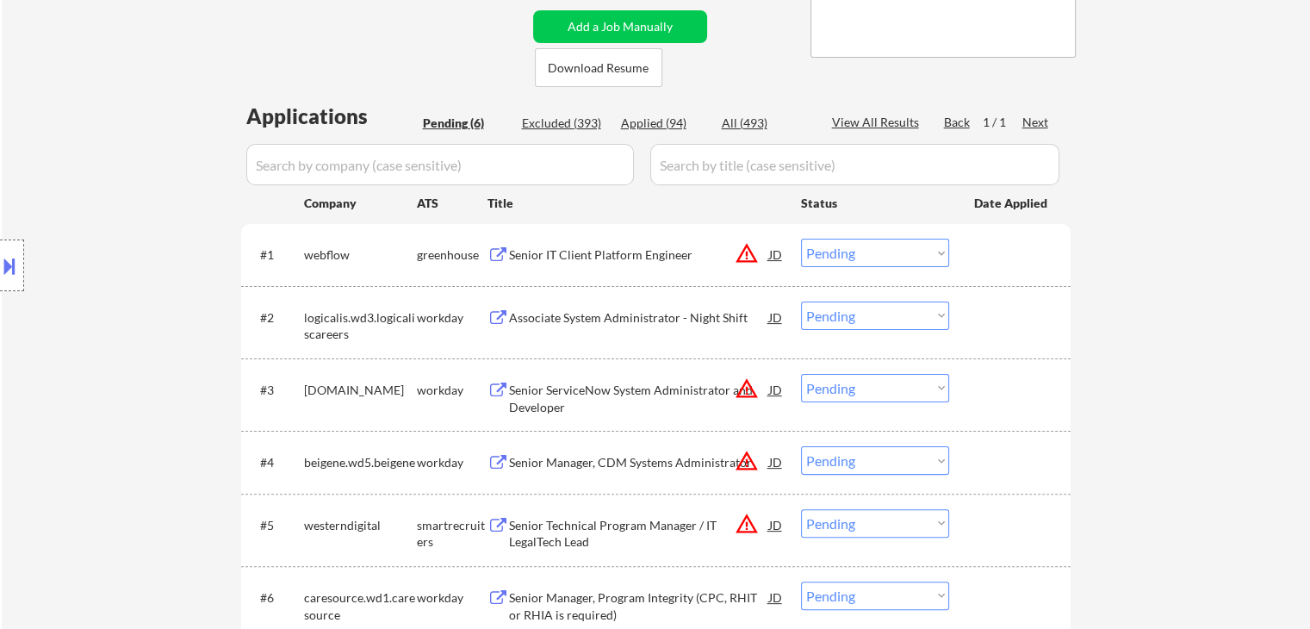
click at [138, 236] on div "Location Inclusions: remote" at bounding box center [154, 266] width 308 height 320
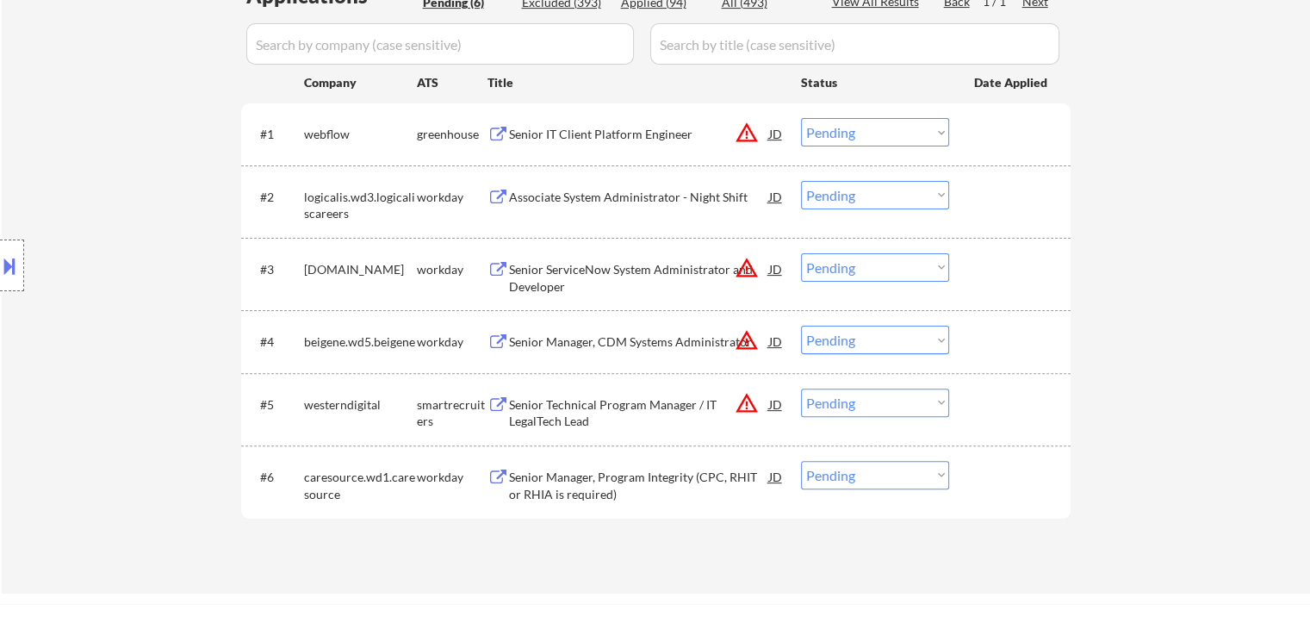
scroll to position [517, 0]
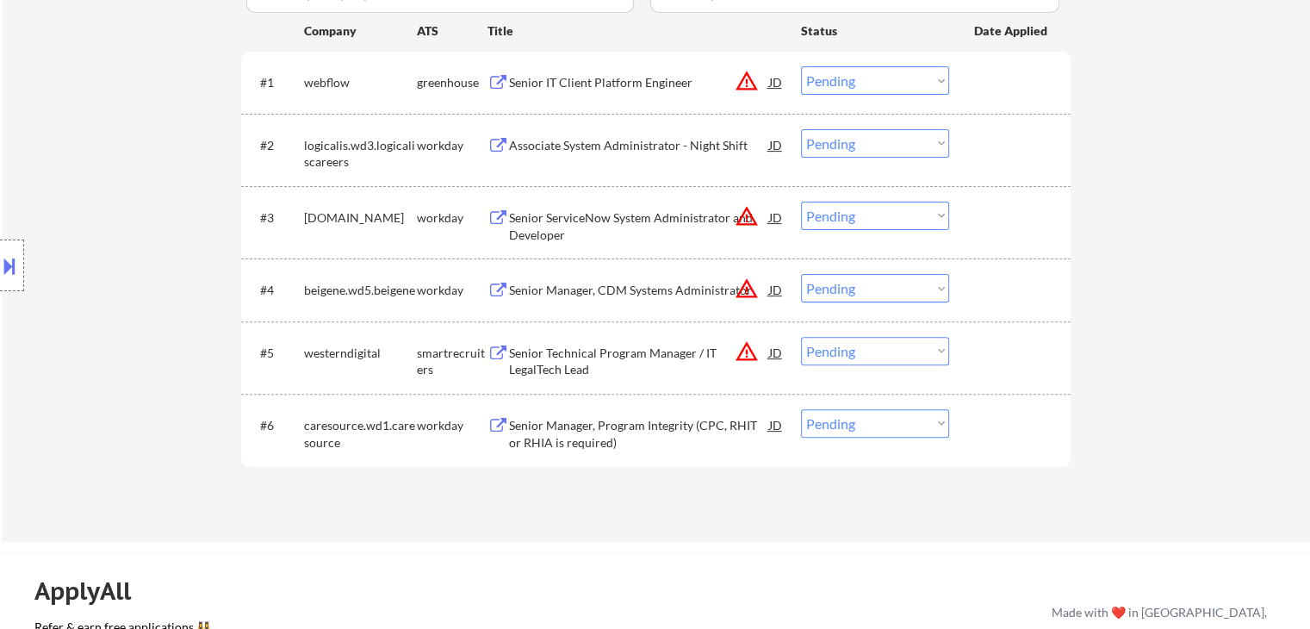
click at [131, 235] on div "Location Inclusions: remote" at bounding box center [154, 266] width 308 height 320
click at [114, 233] on div "Location Inclusions: remote" at bounding box center [154, 266] width 308 height 320
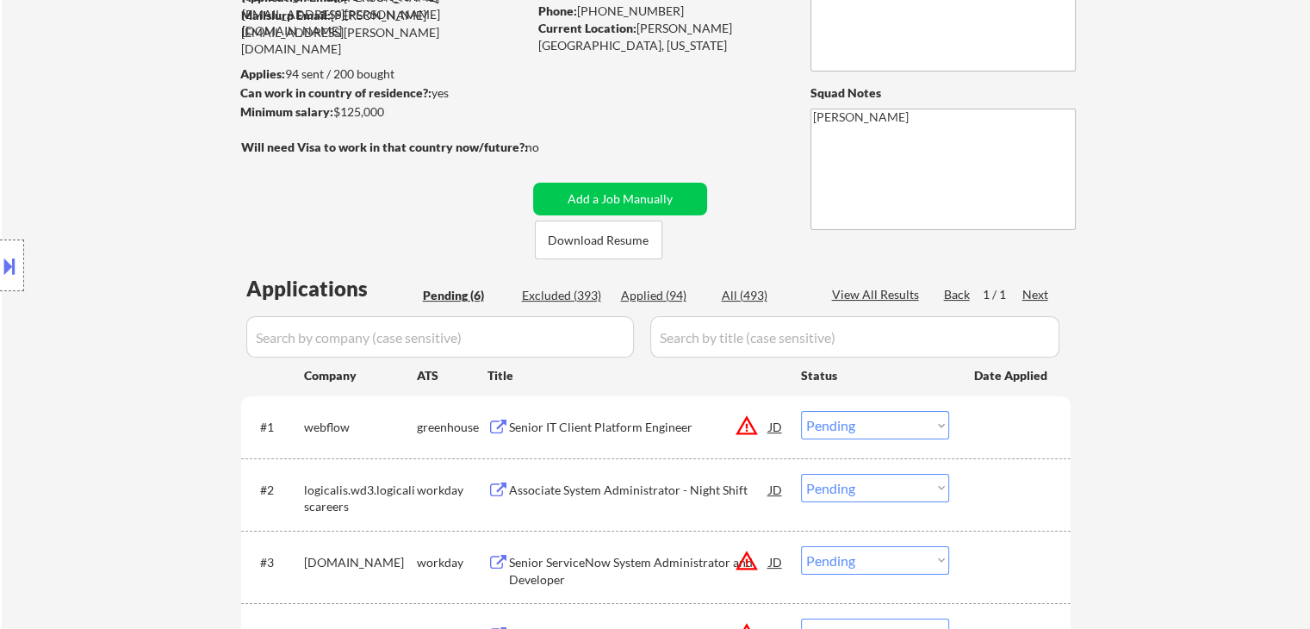
click at [114, 233] on div "Location Inclusions: remote" at bounding box center [154, 266] width 308 height 320
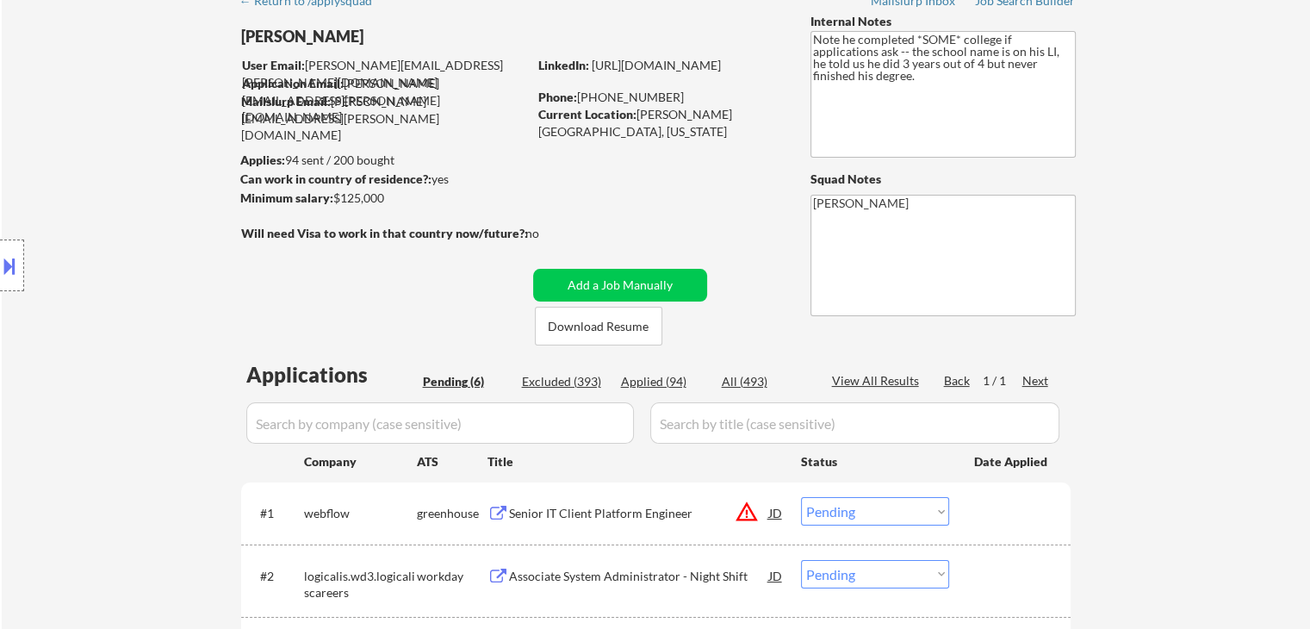
click at [114, 233] on div "Location Inclusions: remote" at bounding box center [154, 266] width 308 height 320
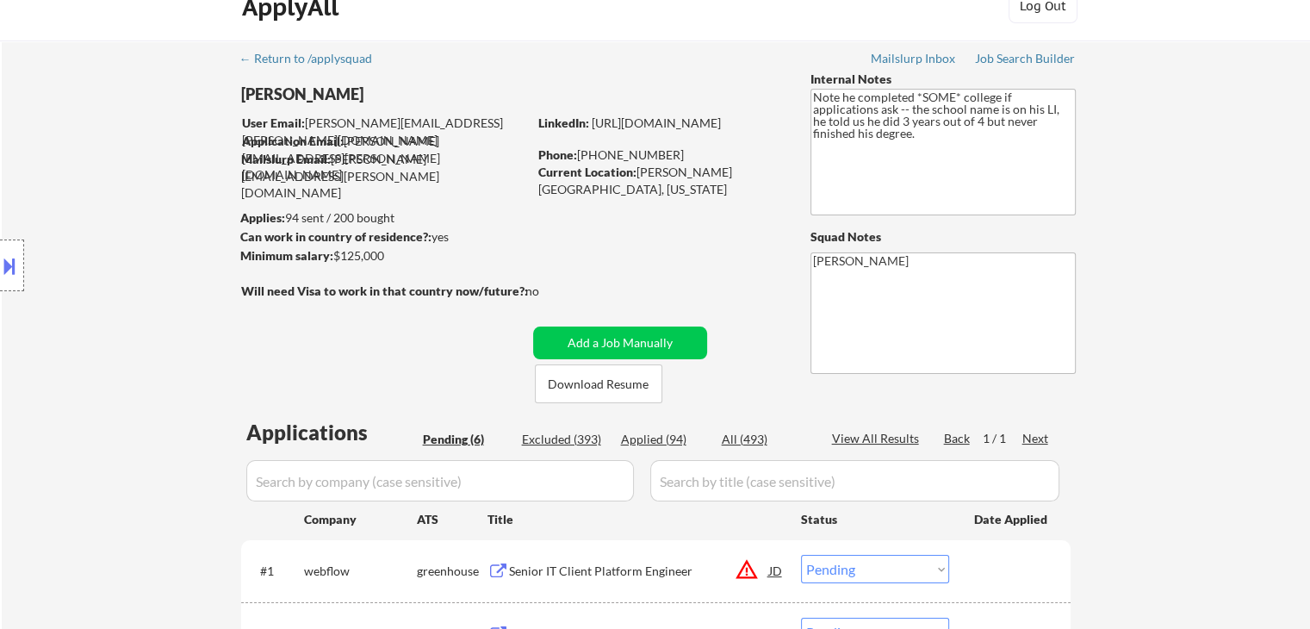
scroll to position [0, 0]
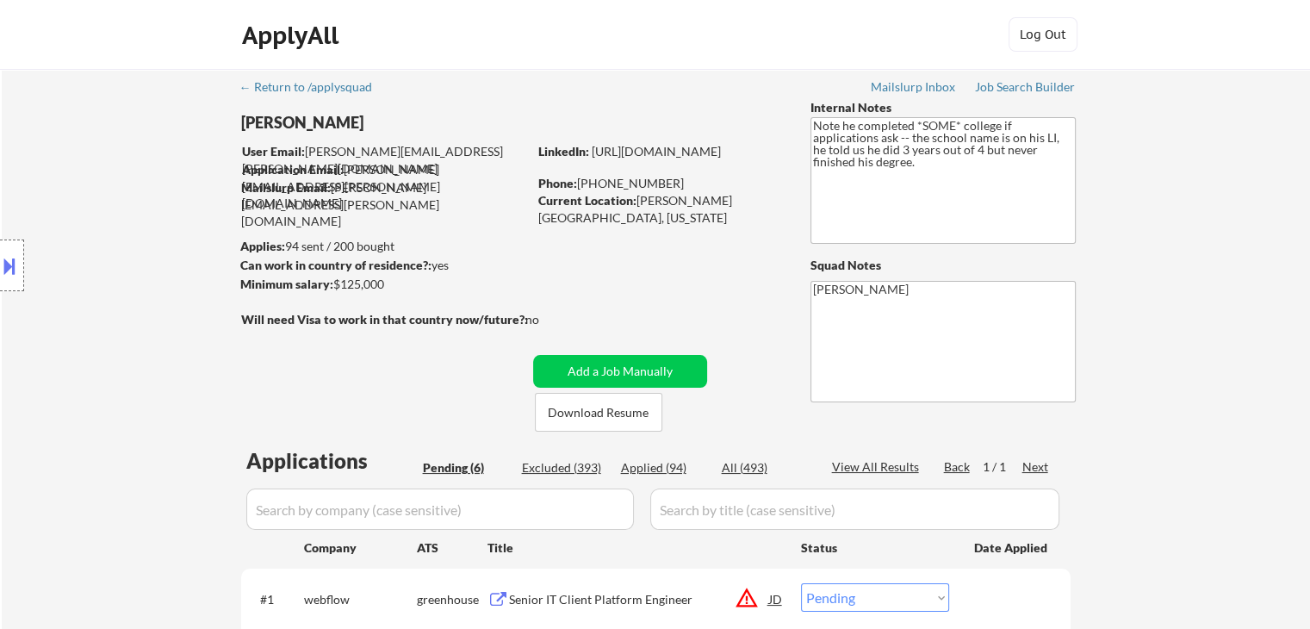
click at [114, 233] on div "Location Inclusions: remote" at bounding box center [154, 266] width 308 height 320
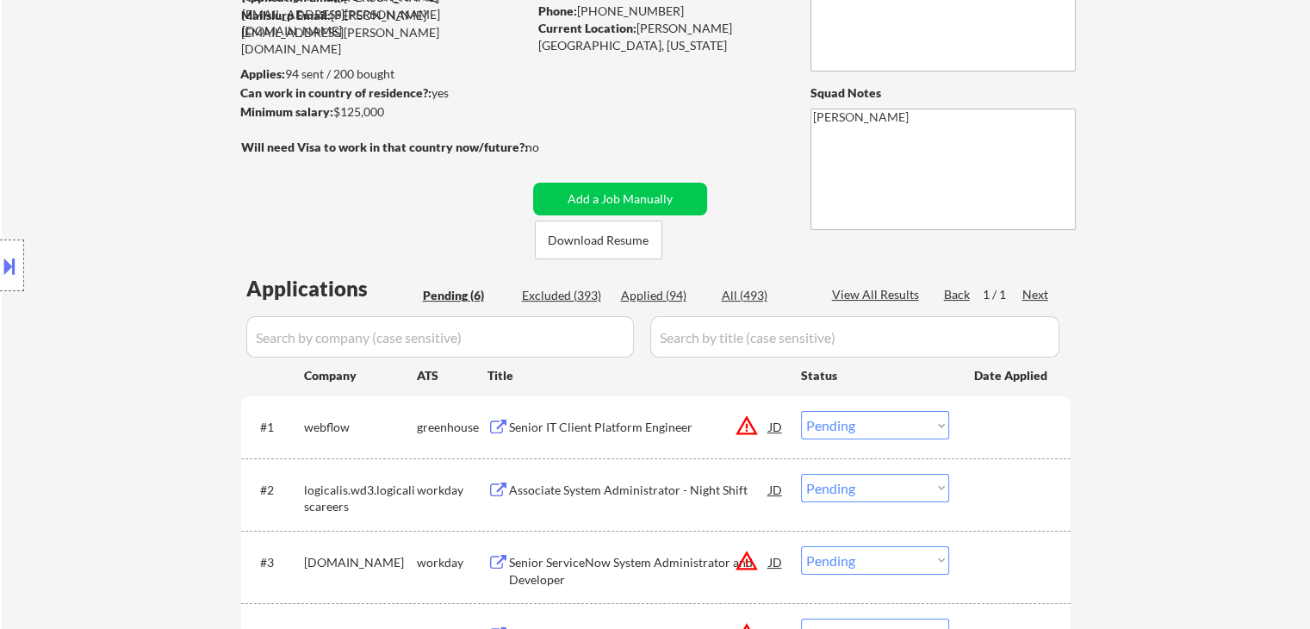
click at [110, 233] on div "Location Inclusions: remote" at bounding box center [154, 266] width 308 height 320
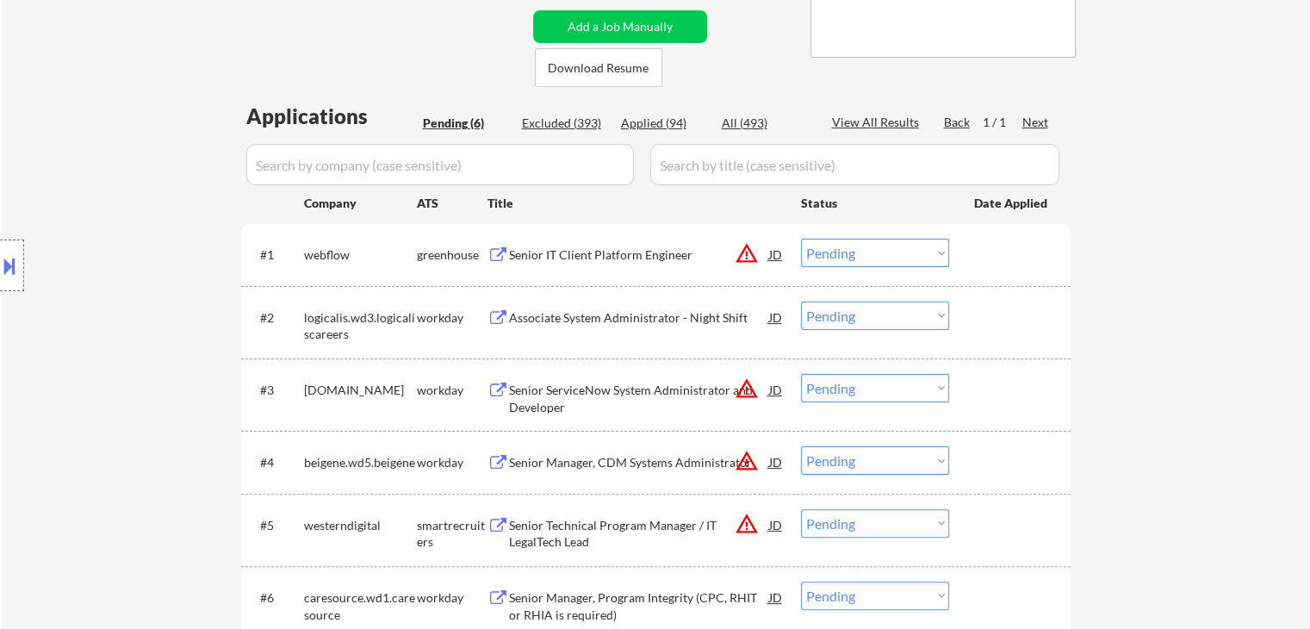
click at [109, 235] on div "Location Inclusions: remote" at bounding box center [154, 266] width 308 height 320
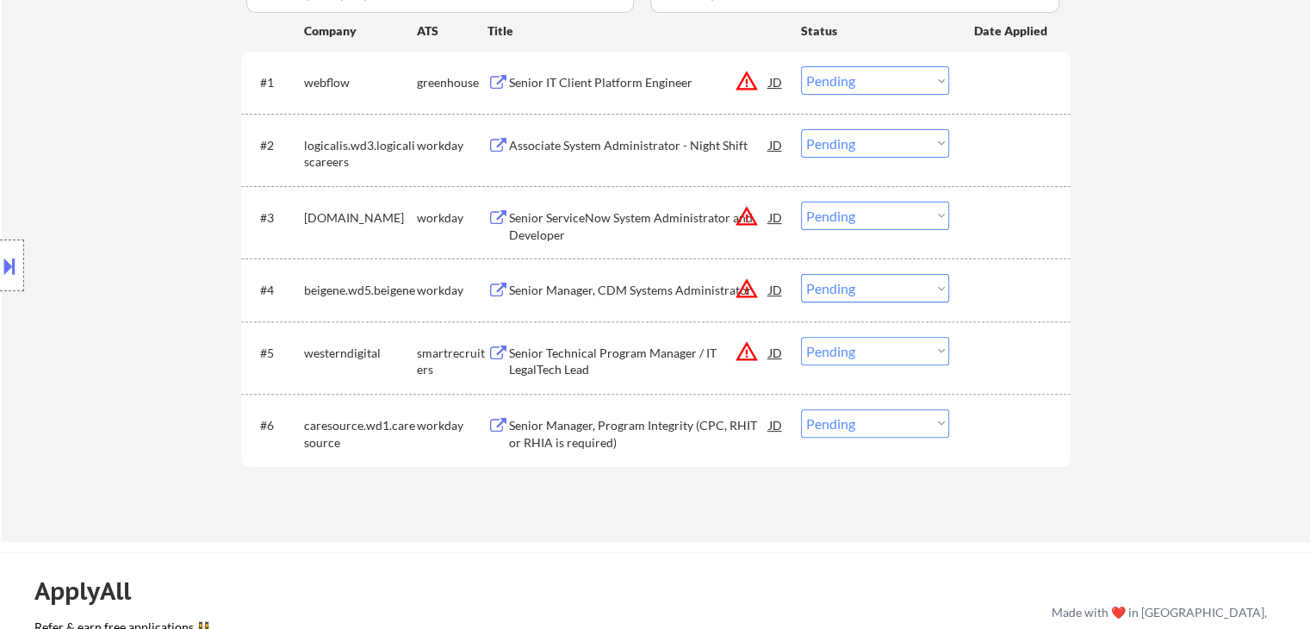
click at [108, 235] on div "Location Inclusions: remote" at bounding box center [154, 266] width 308 height 320
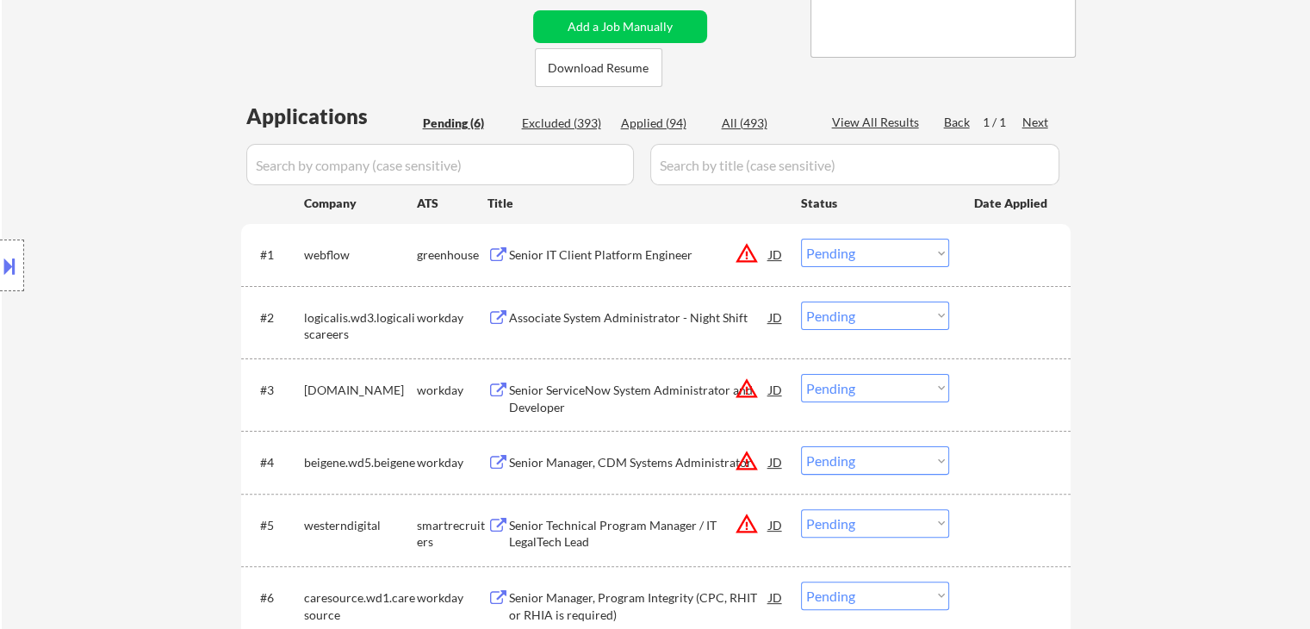
click at [72, 225] on div "Location Inclusions: remote" at bounding box center [154, 266] width 308 height 320
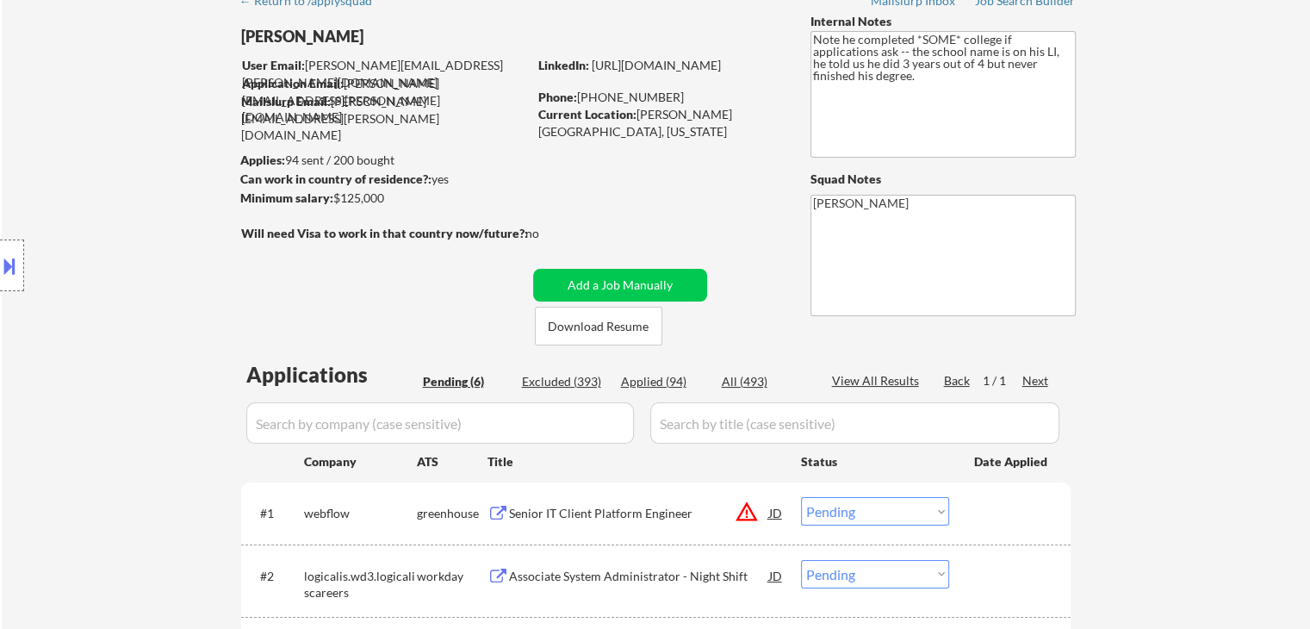
click at [49, 206] on div "Location Inclusions: remote" at bounding box center [154, 266] width 308 height 320
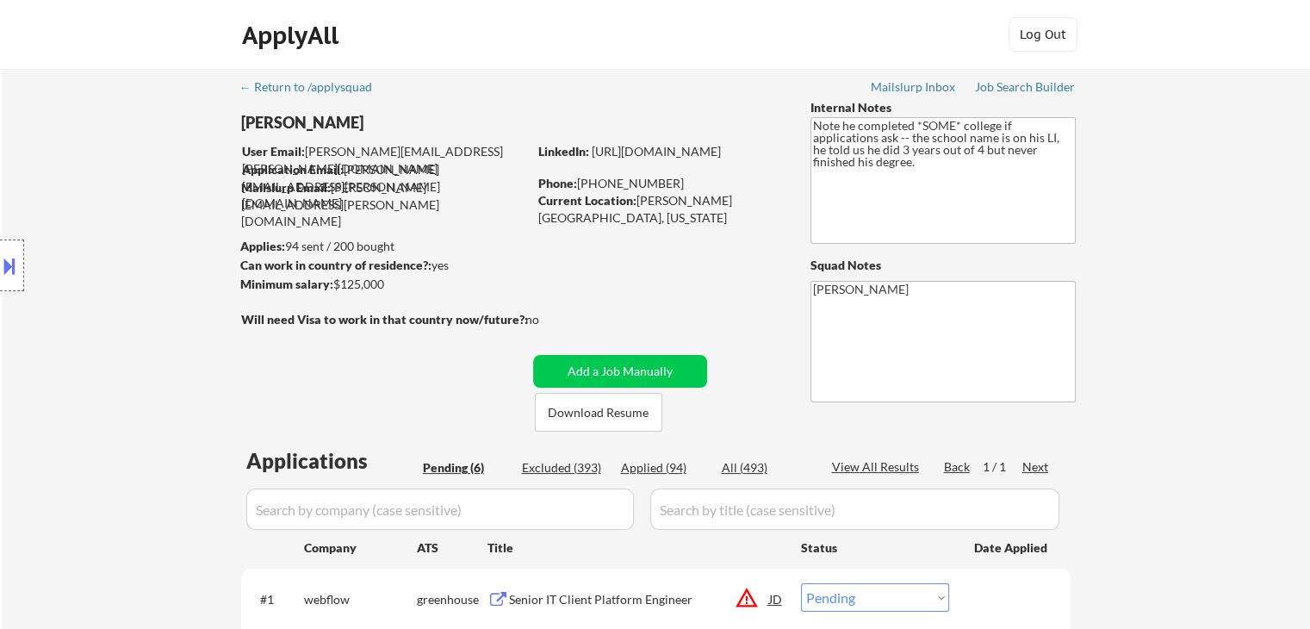
click at [45, 206] on div "Location Inclusions: remote" at bounding box center [154, 266] width 308 height 320
click at [165, 270] on div "Location Inclusions: remote" at bounding box center [154, 266] width 308 height 320
click at [164, 270] on div "Location Inclusions: remote" at bounding box center [154, 266] width 308 height 320
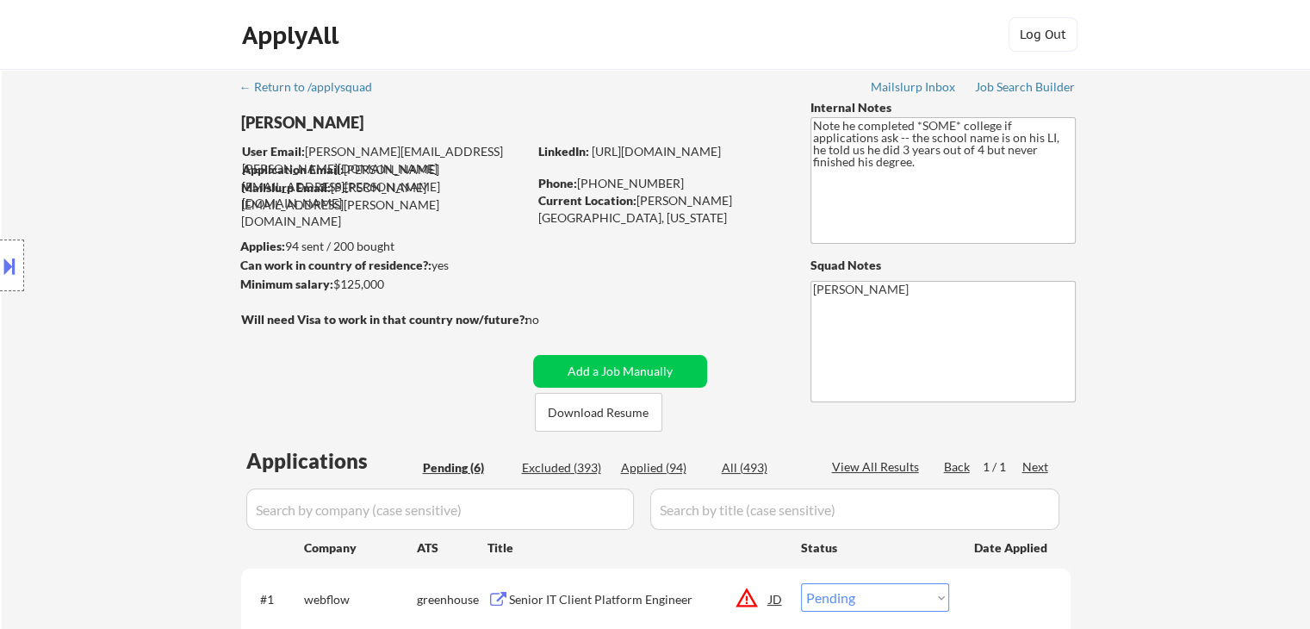
click at [124, 256] on div "Location Inclusions: remote" at bounding box center [154, 266] width 308 height 320
click at [90, 258] on div "Location Inclusions: remote" at bounding box center [154, 266] width 308 height 320
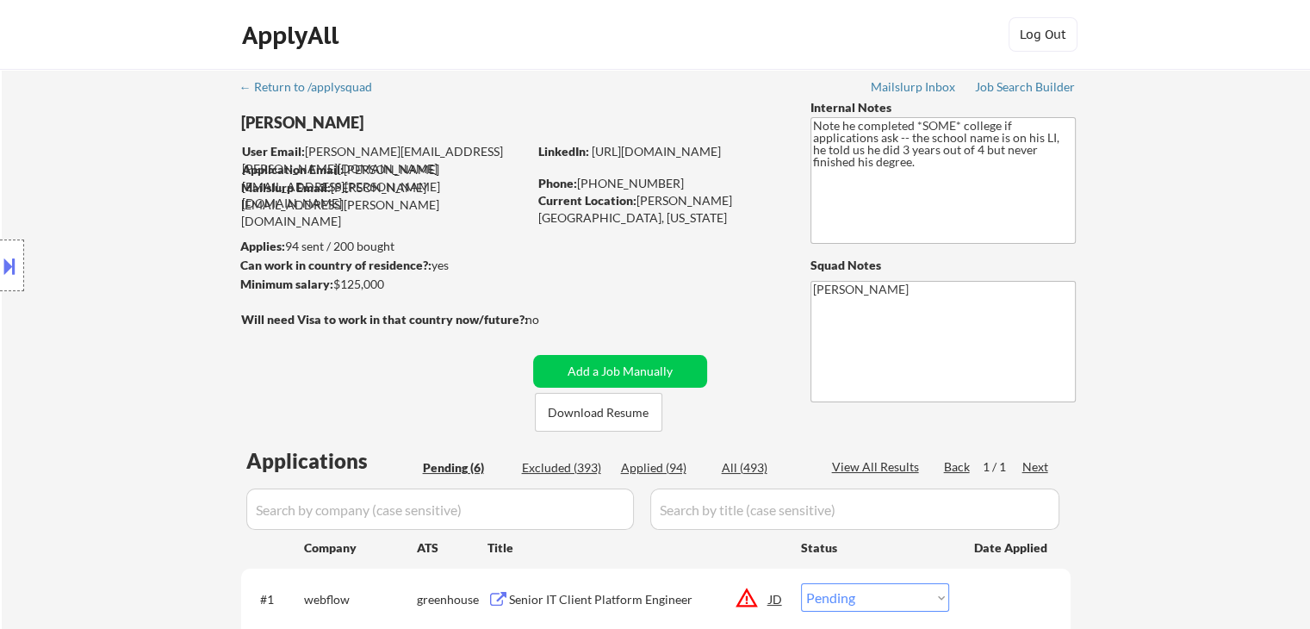
click at [90, 258] on div "Location Inclusions: remote" at bounding box center [154, 266] width 308 height 320
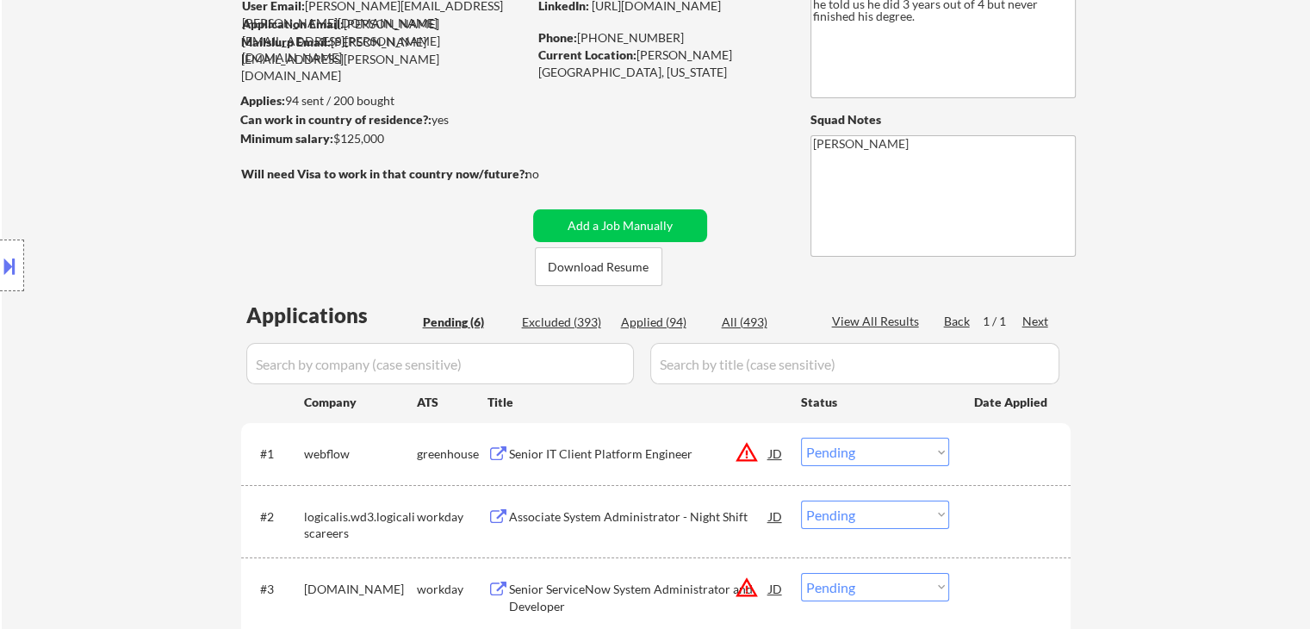
scroll to position [172, 0]
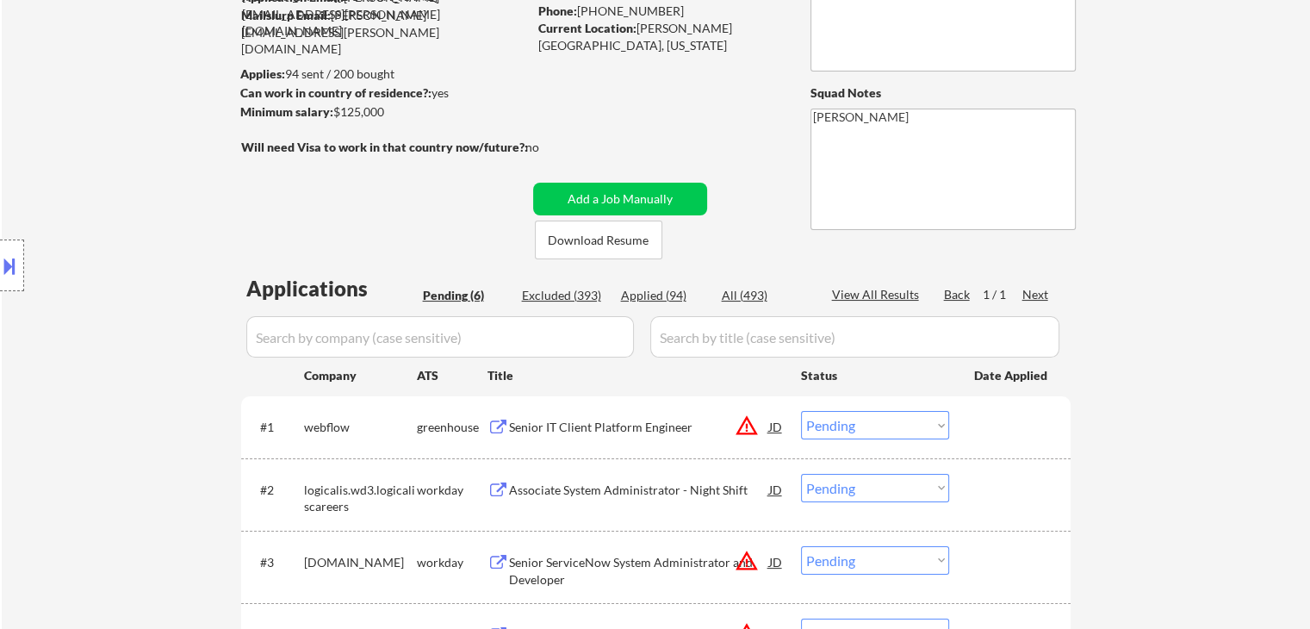
click at [90, 258] on div "Location Inclusions: remote" at bounding box center [154, 266] width 308 height 320
click at [90, 259] on div "Location Inclusions: remote" at bounding box center [154, 266] width 308 height 320
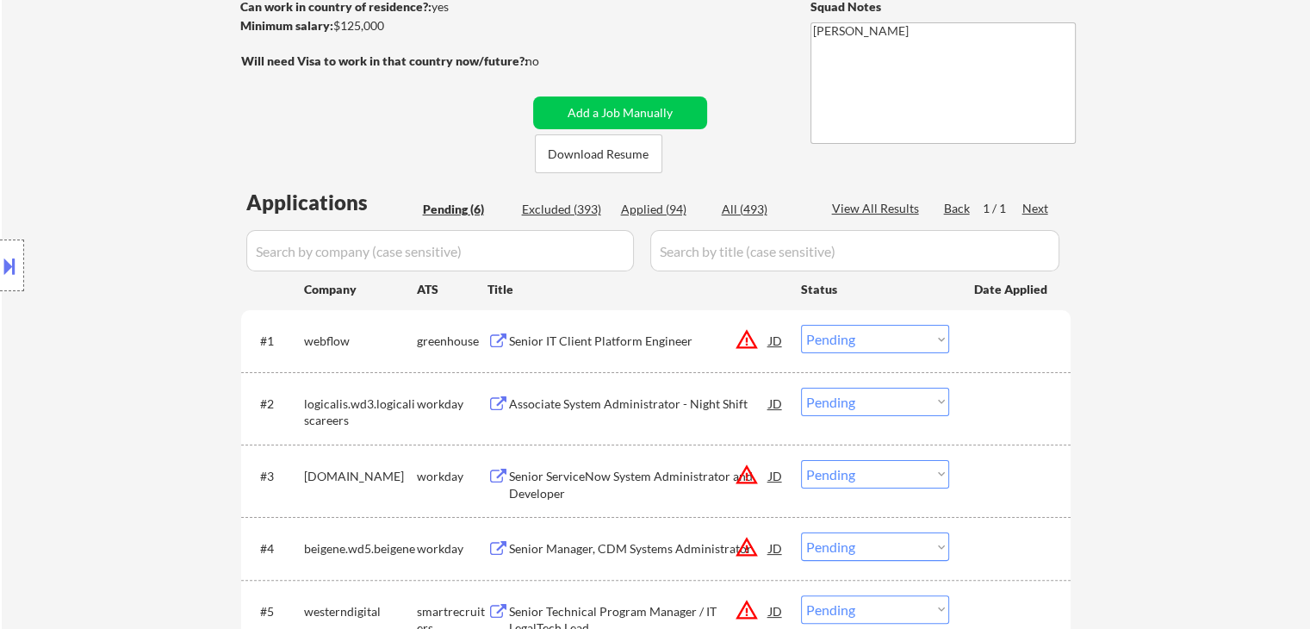
click at [103, 256] on div "Location Inclusions: remote" at bounding box center [154, 266] width 308 height 320
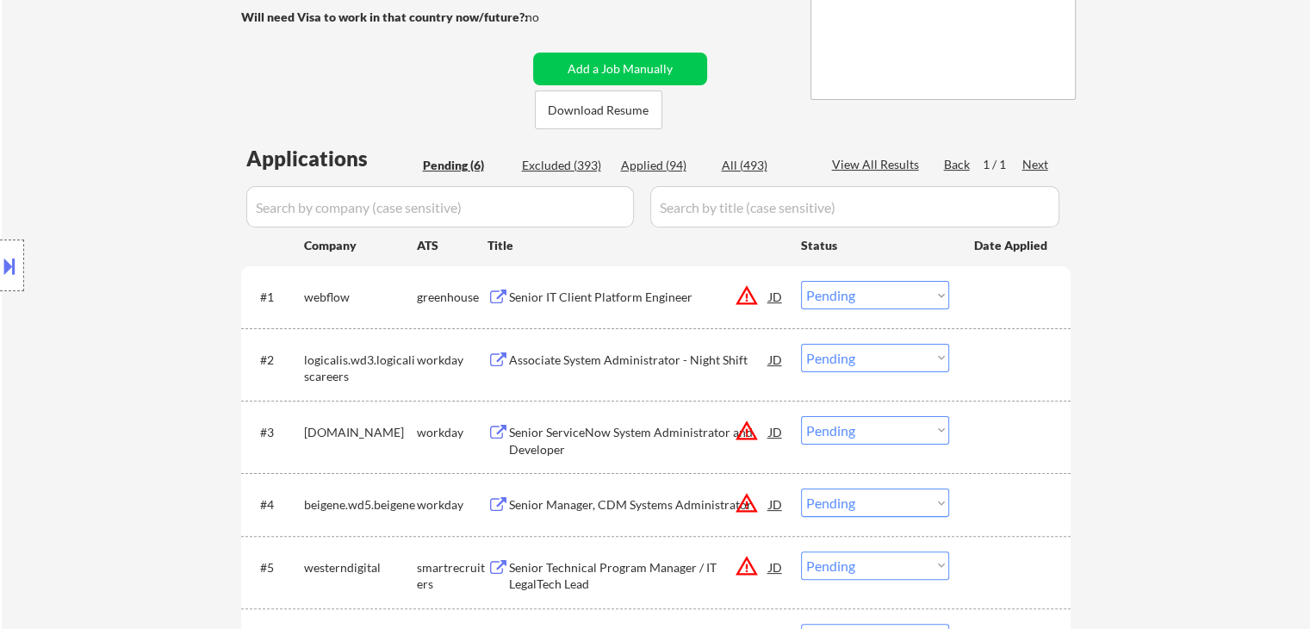
scroll to position [345, 0]
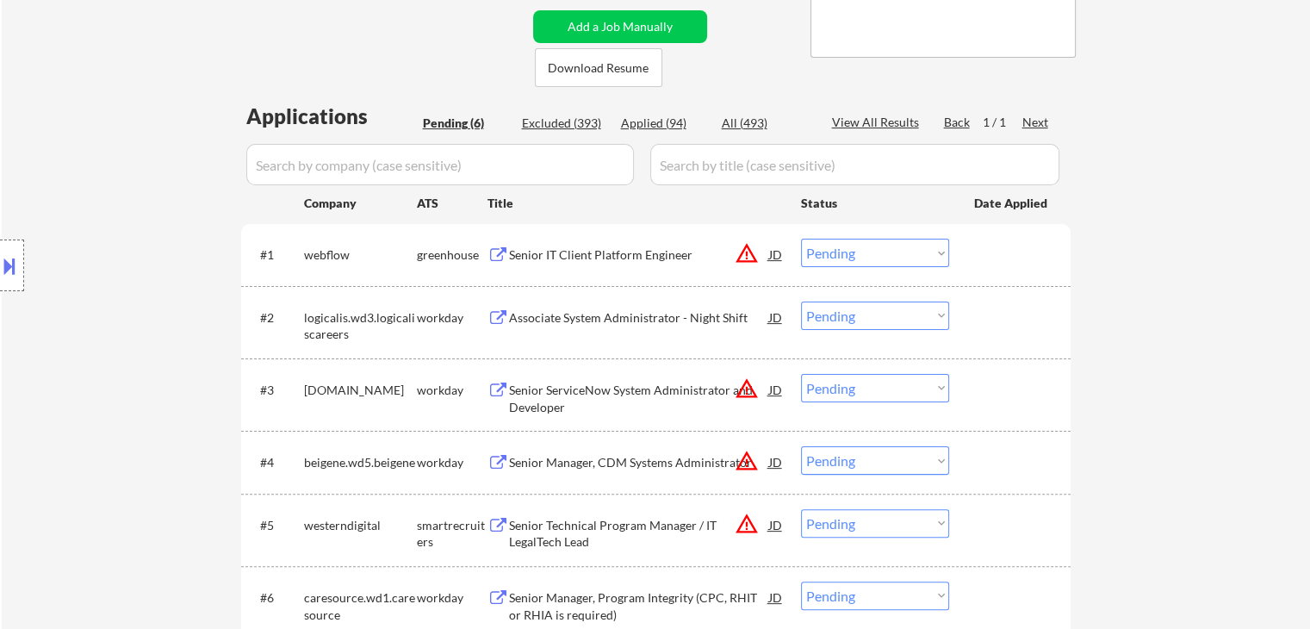
click at [103, 256] on div "Location Inclusions: remote" at bounding box center [154, 266] width 308 height 320
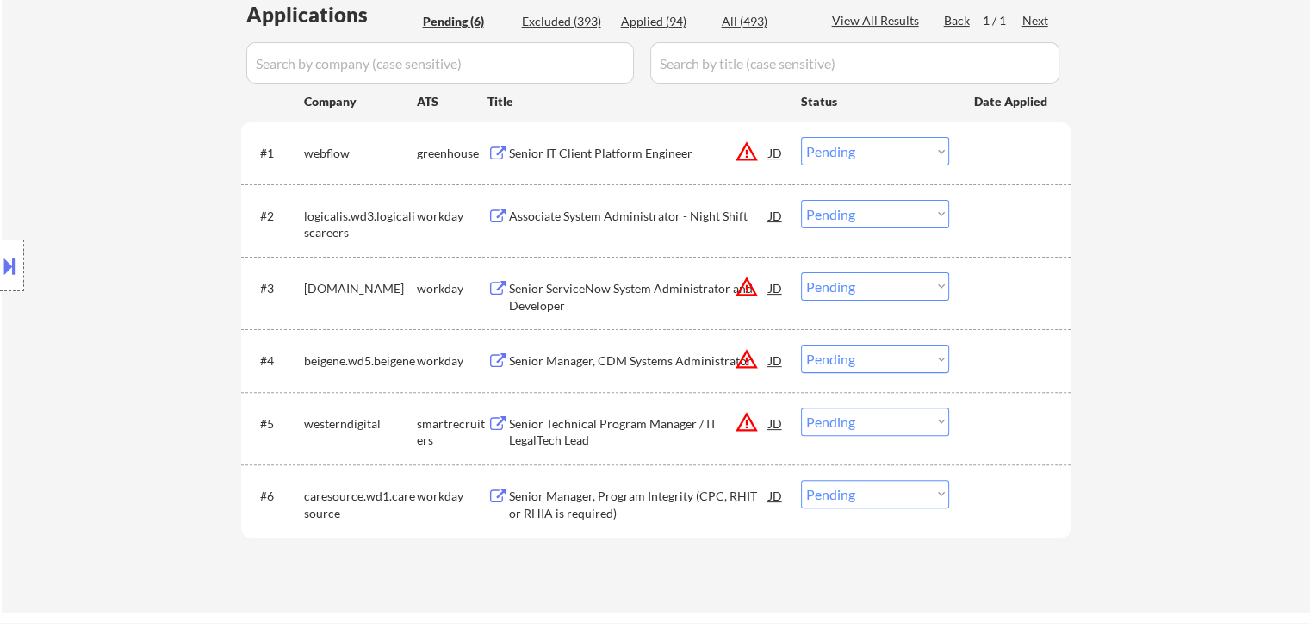
scroll to position [517, 0]
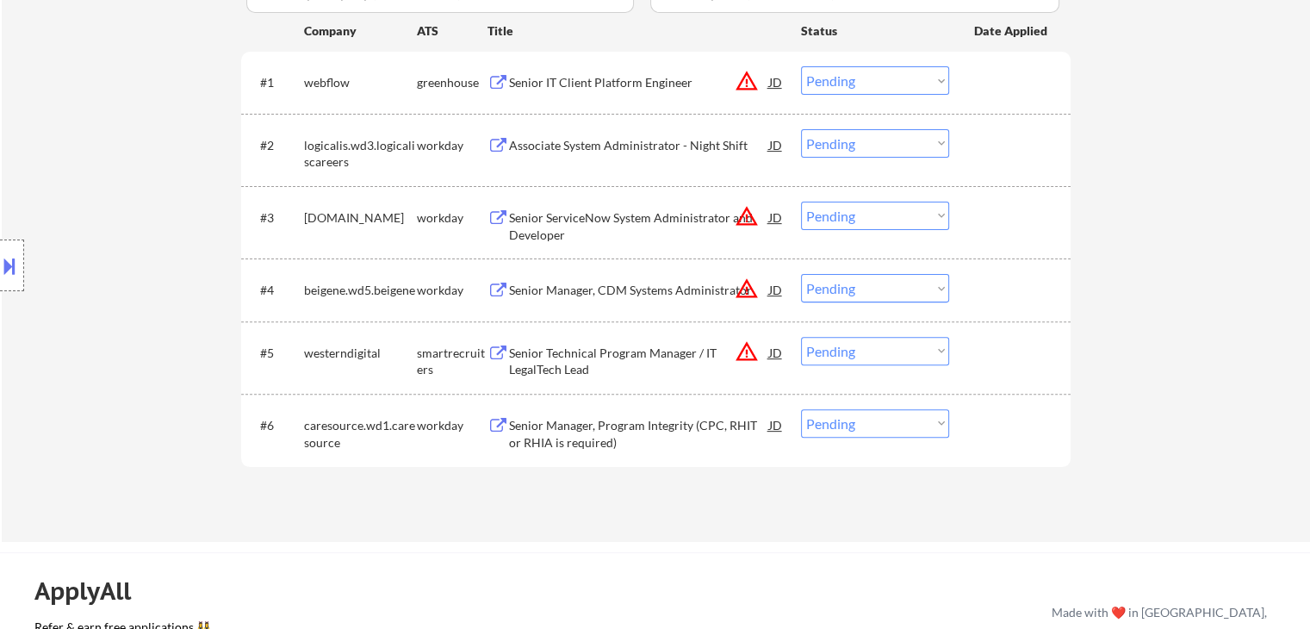
click at [99, 258] on div "Location Inclusions: remote" at bounding box center [154, 266] width 308 height 320
click at [99, 259] on div "Location Inclusions: remote" at bounding box center [154, 266] width 308 height 320
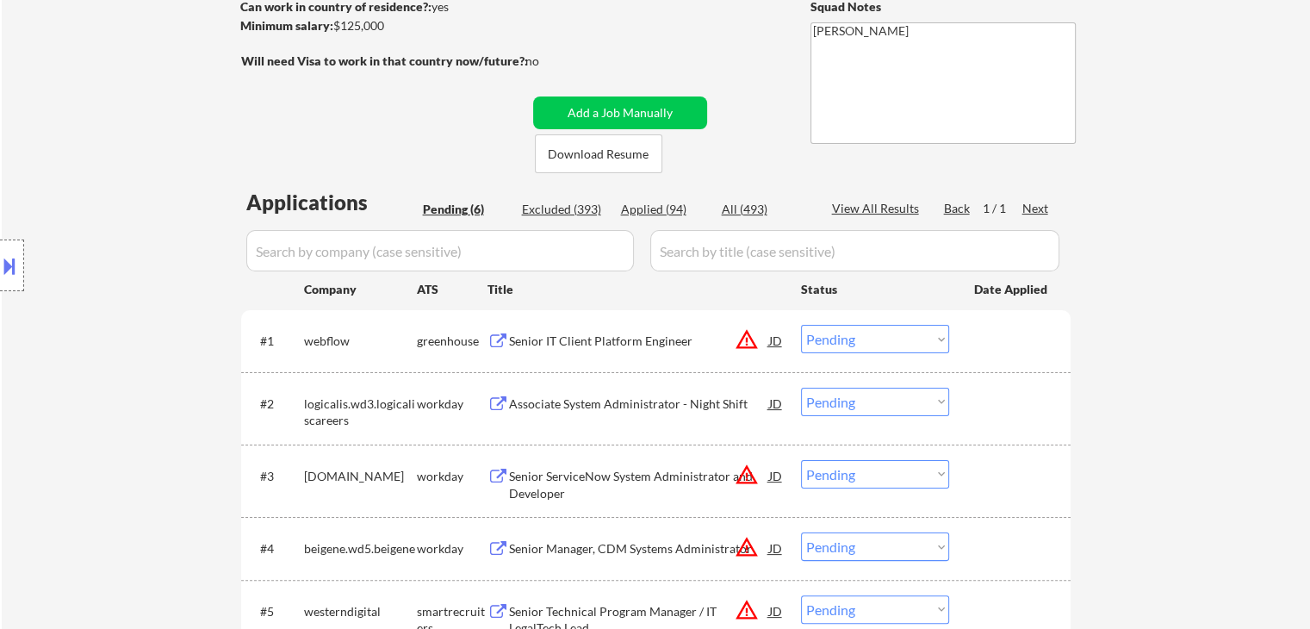
click at [99, 259] on div "Location Inclusions: remote" at bounding box center [154, 266] width 308 height 320
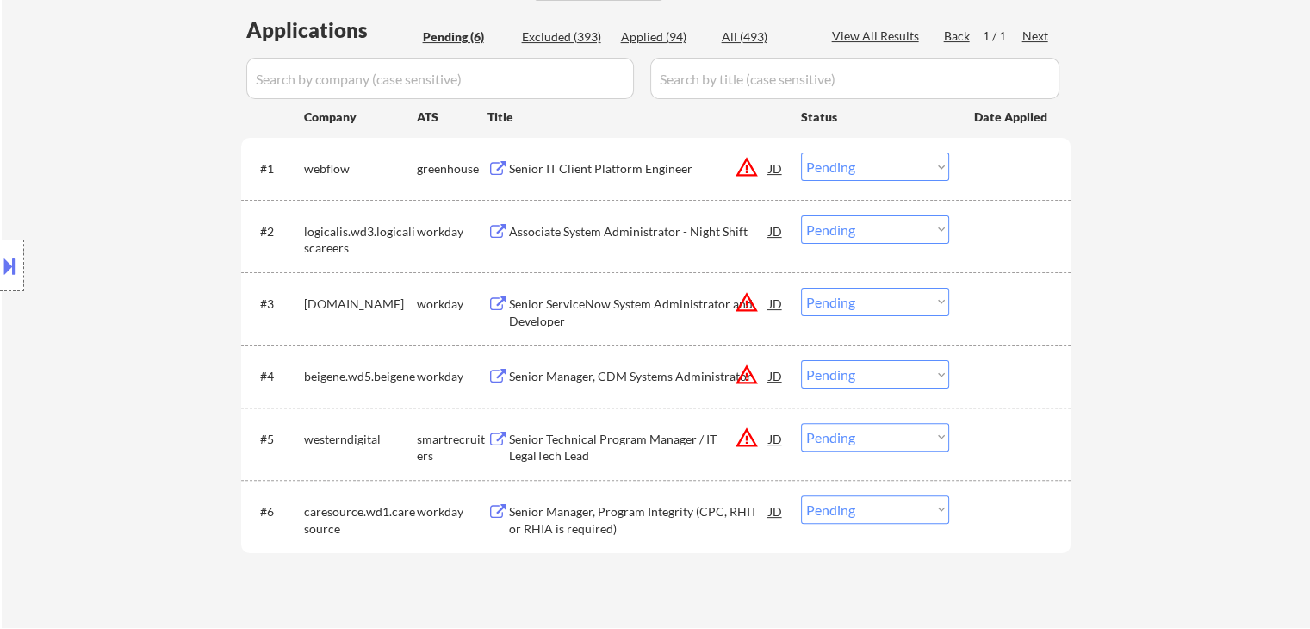
click at [86, 269] on div "Location Inclusions: remote" at bounding box center [154, 266] width 308 height 320
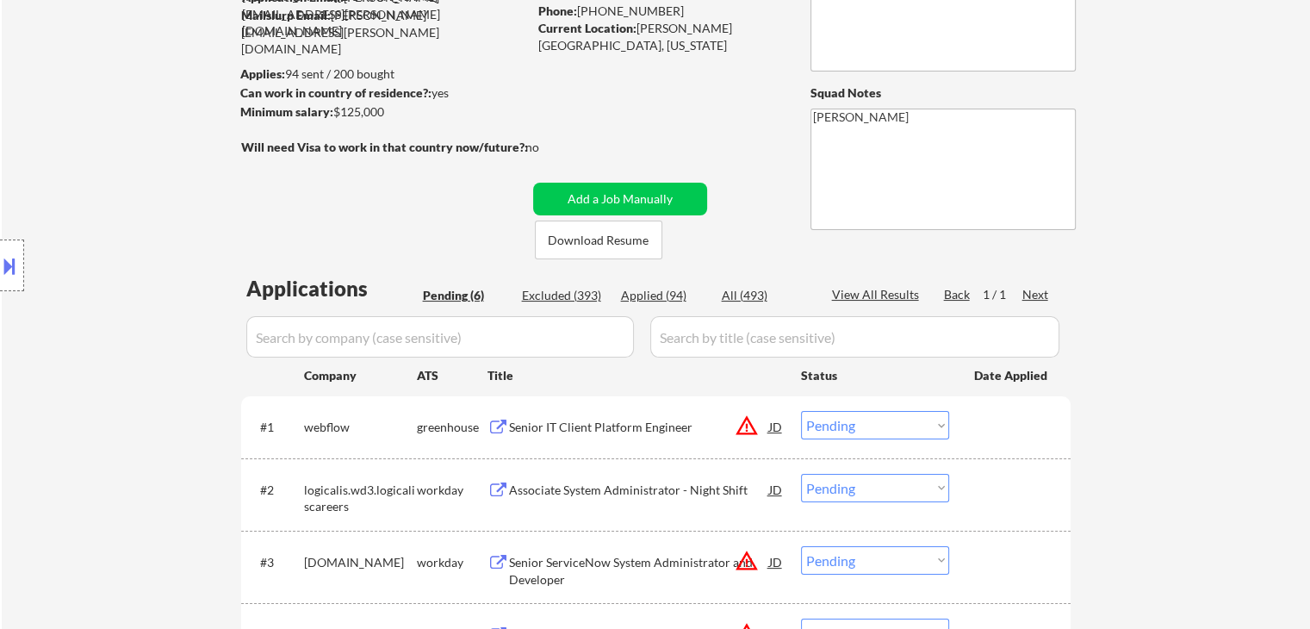
click at [86, 270] on div "Location Inclusions: remote" at bounding box center [154, 266] width 308 height 320
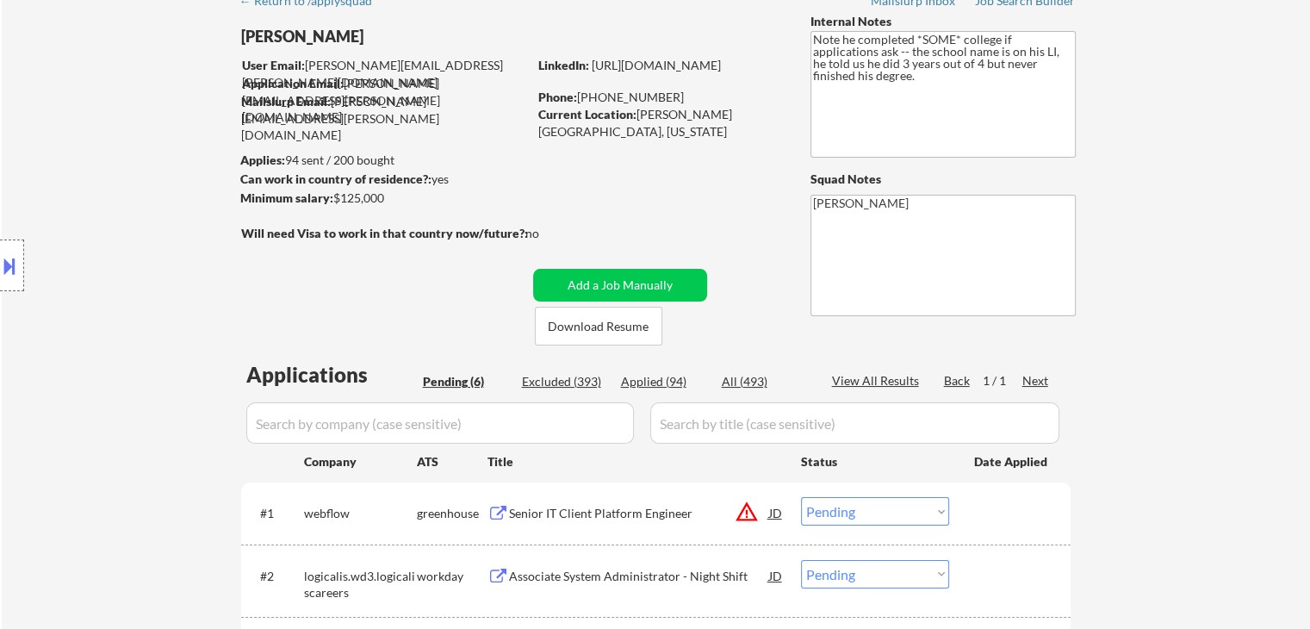
click at [86, 270] on div "Location Inclusions: remote" at bounding box center [154, 266] width 308 height 320
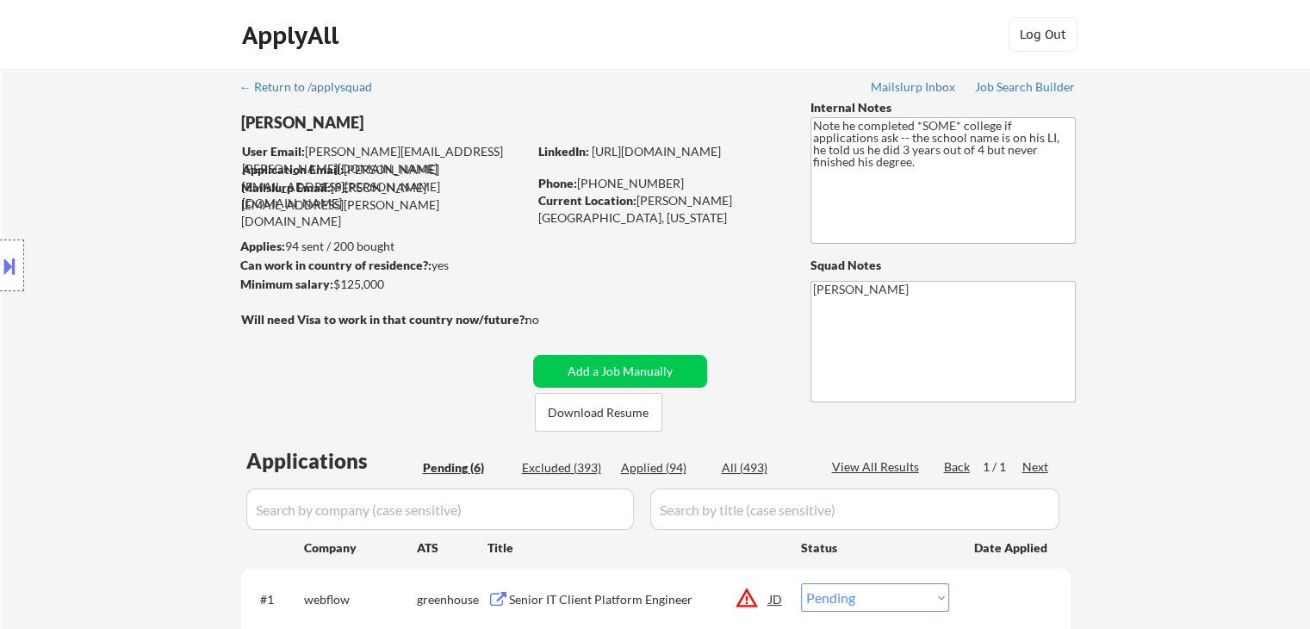
click at [86, 270] on div "Location Inclusions: remote" at bounding box center [154, 266] width 308 height 320
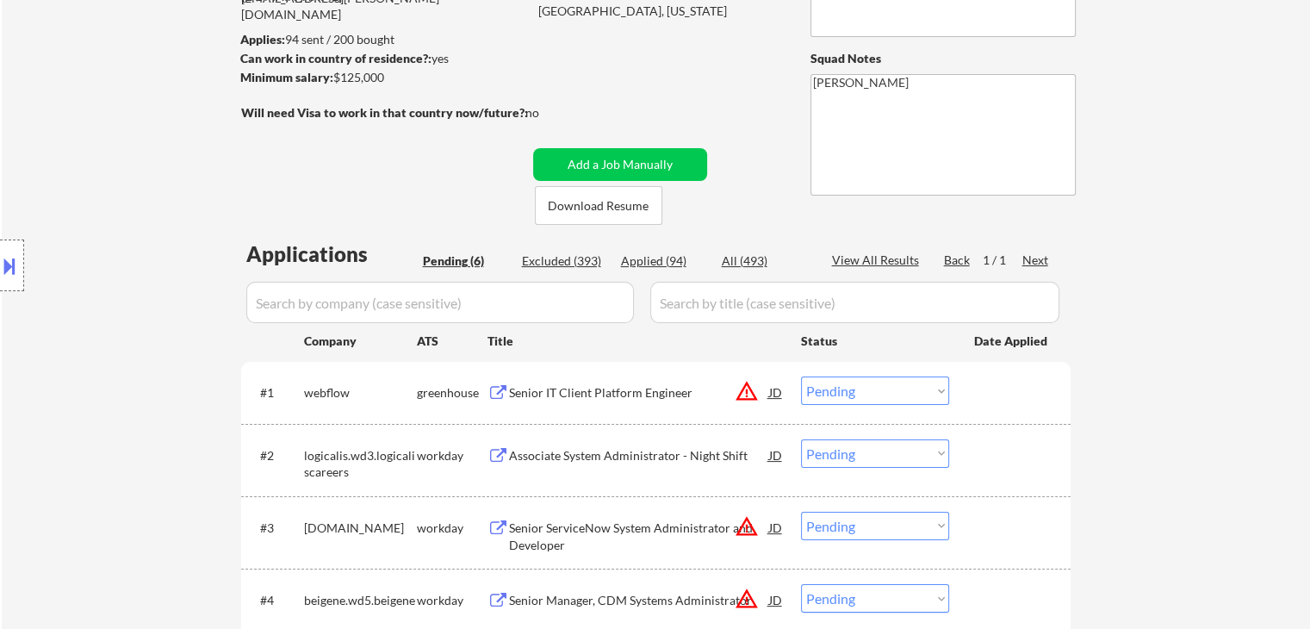
scroll to position [258, 0]
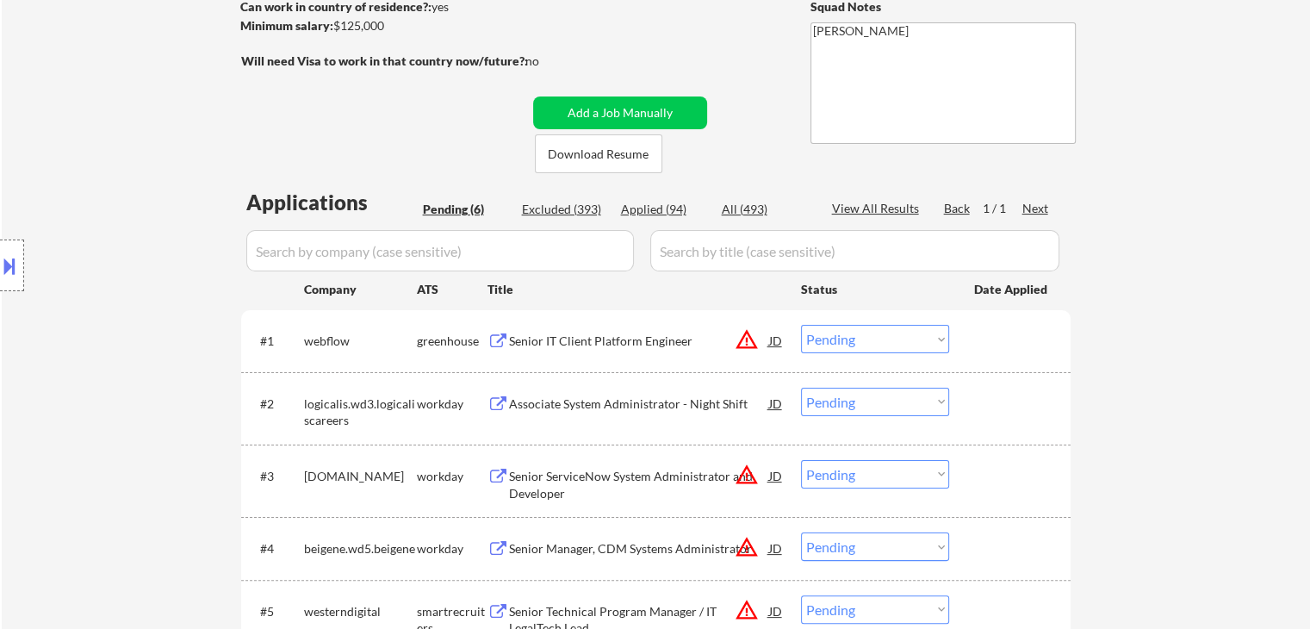
click at [93, 272] on div "Location Inclusions: remote" at bounding box center [154, 266] width 308 height 320
click at [94, 273] on div "Location Inclusions: remote" at bounding box center [154, 266] width 308 height 320
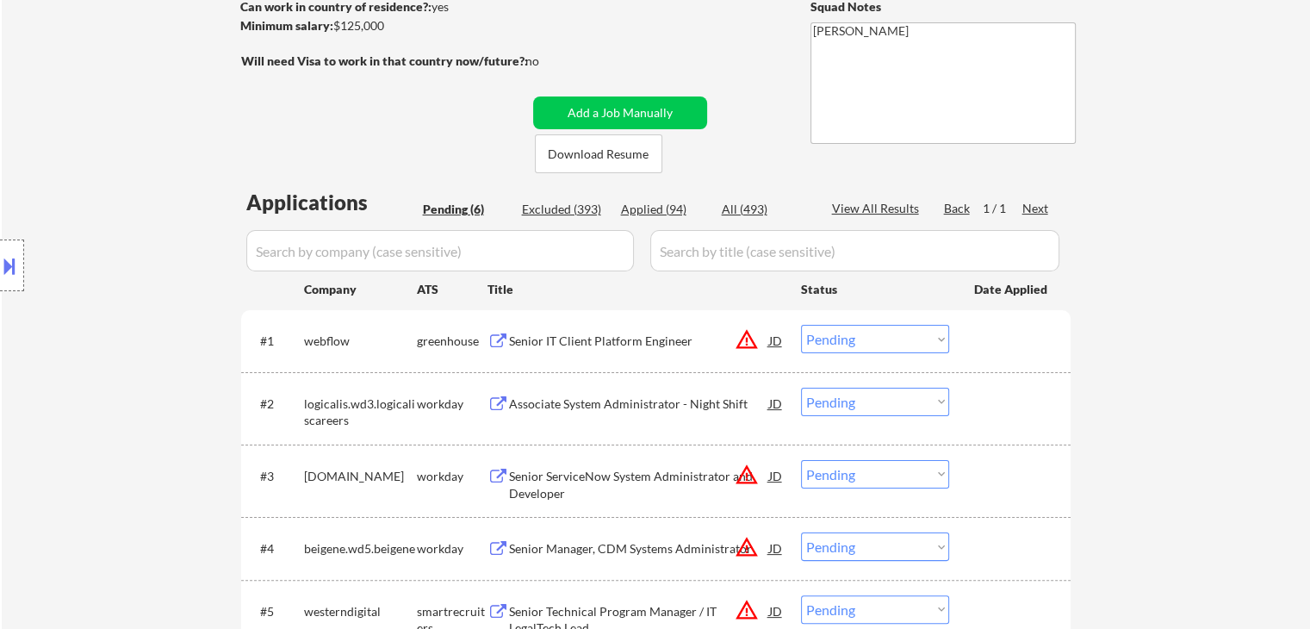
click at [94, 273] on div "Location Inclusions: remote" at bounding box center [154, 266] width 308 height 320
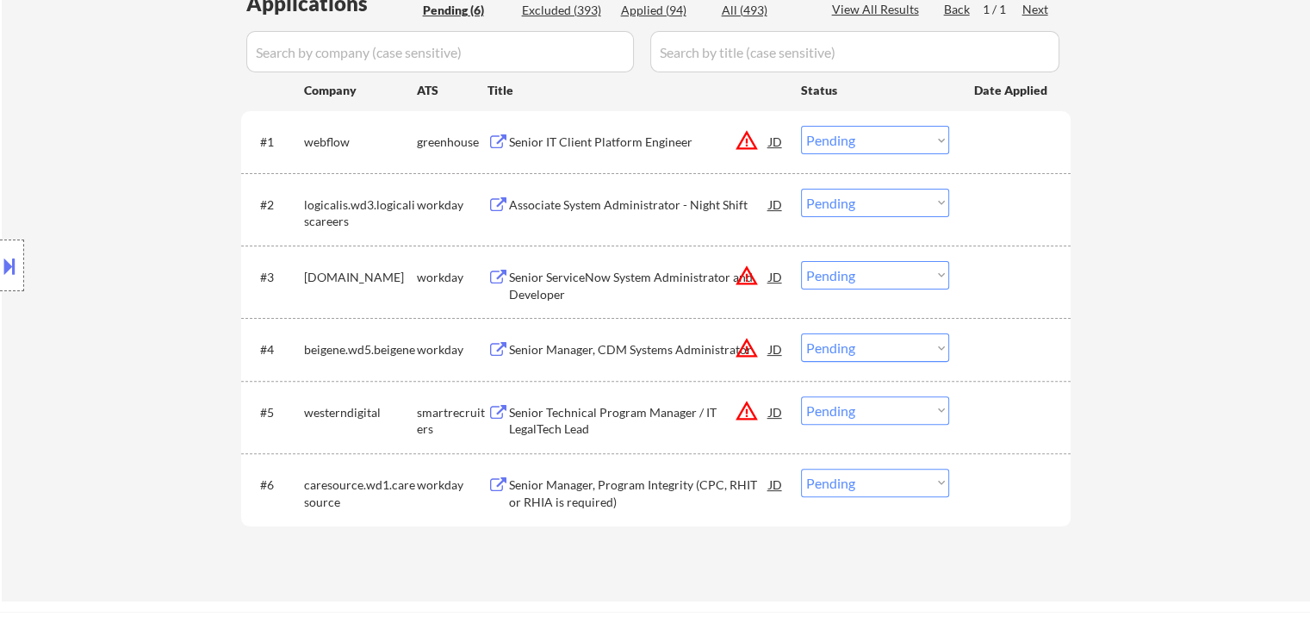
scroll to position [517, 0]
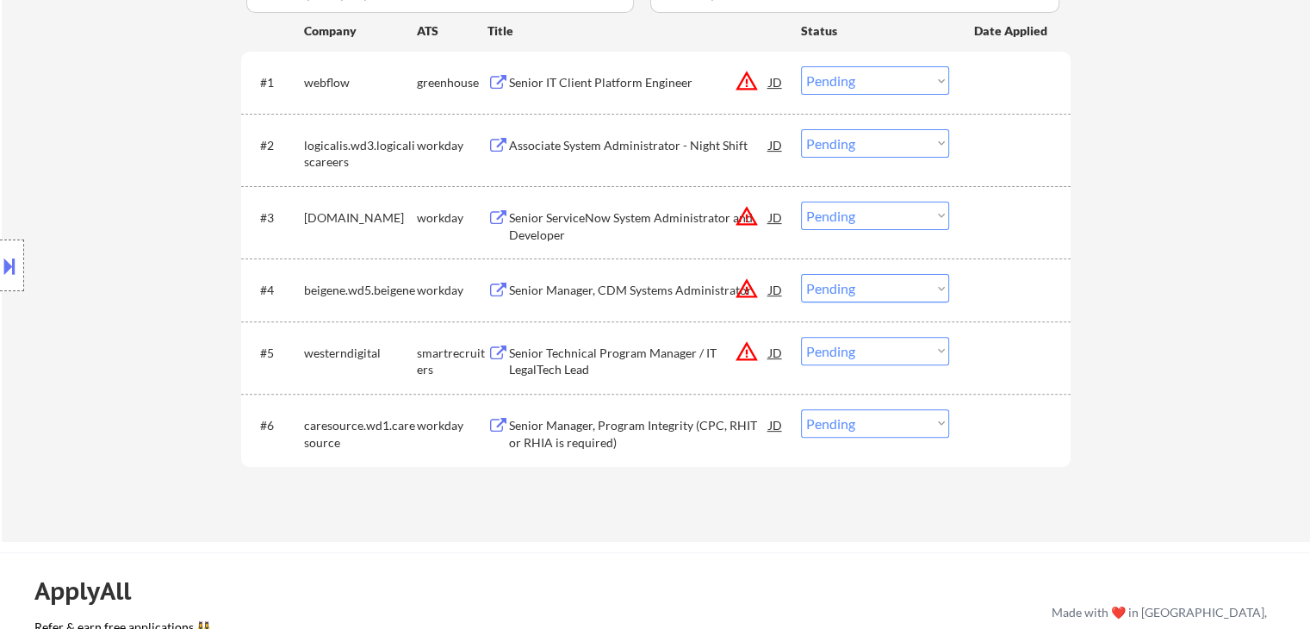
click at [94, 277] on div "Location Inclusions: remote" at bounding box center [154, 266] width 308 height 320
click at [93, 278] on div "Location Inclusions: remote" at bounding box center [154, 266] width 308 height 320
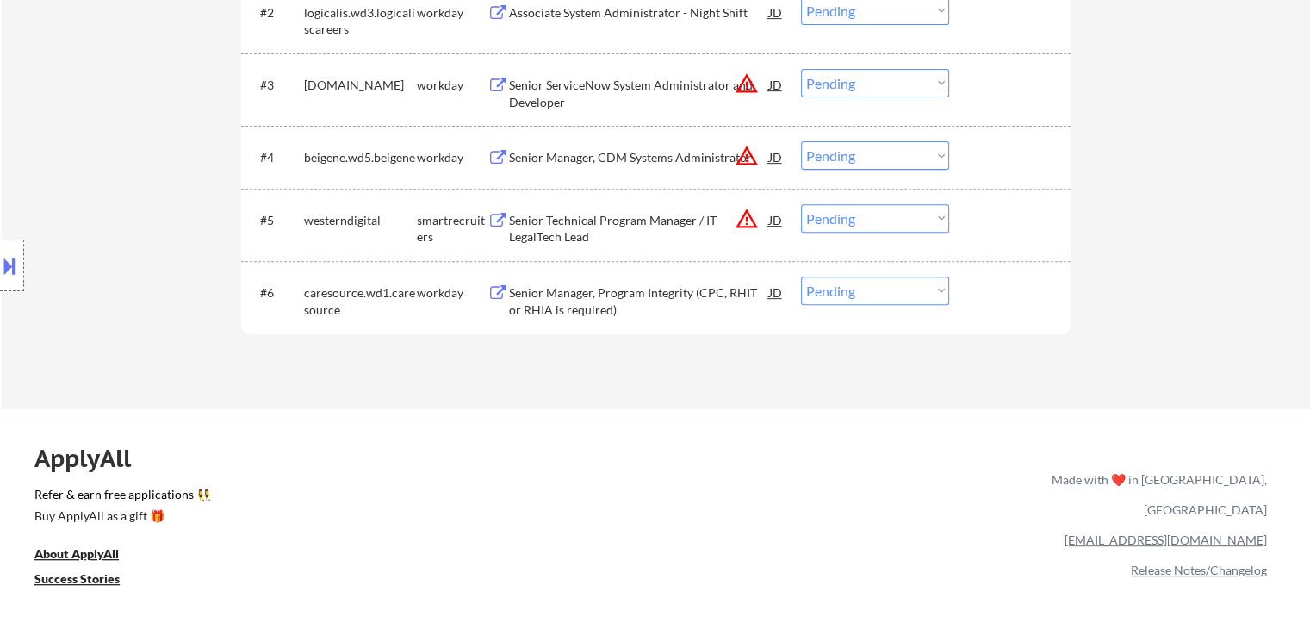
scroll to position [775, 0]
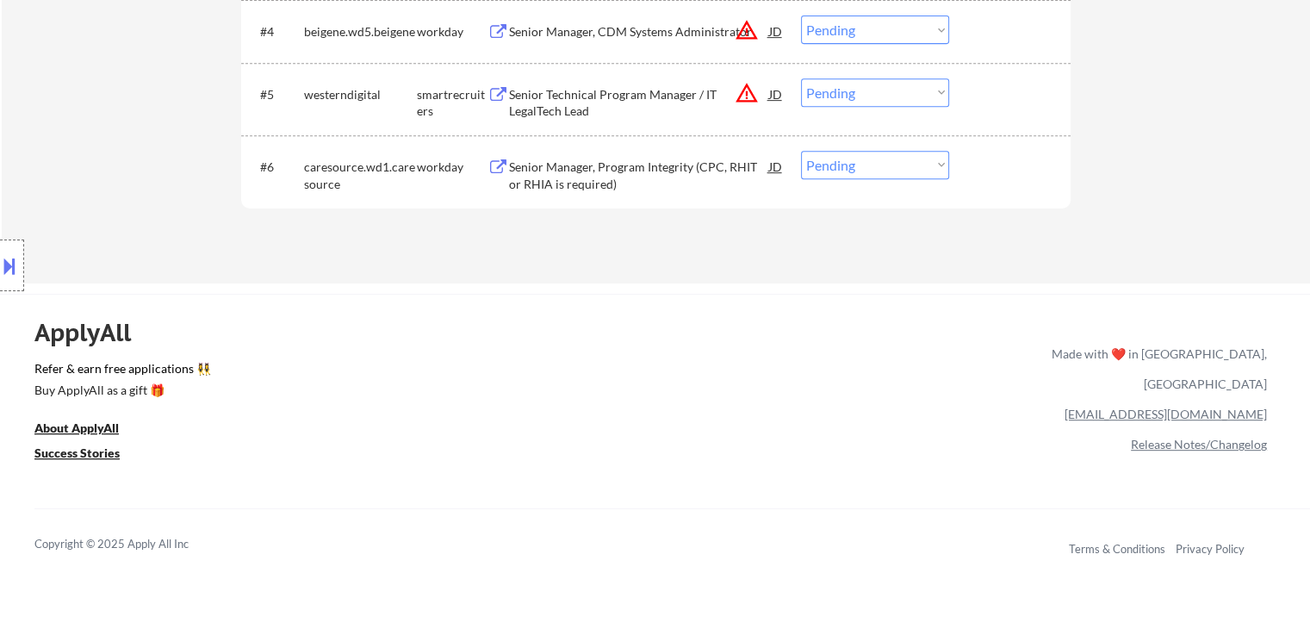
click at [93, 280] on div "Location Inclusions: remote" at bounding box center [154, 266] width 308 height 320
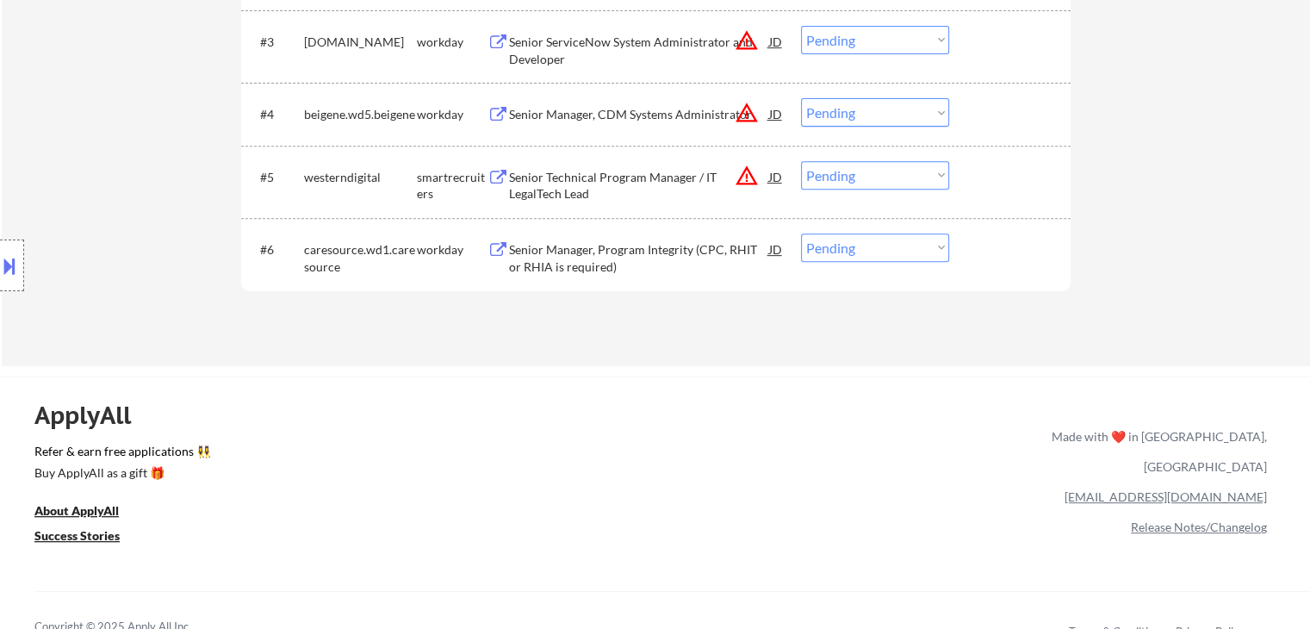
scroll to position [517, 0]
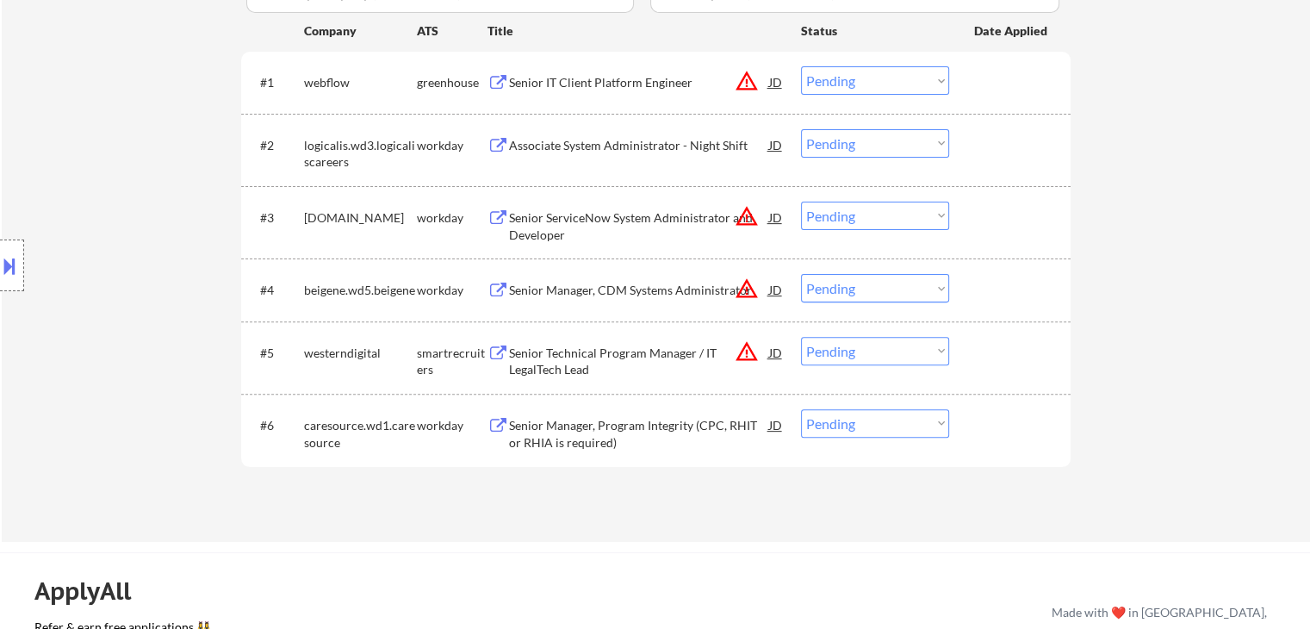
click at [105, 253] on div "Location Inclusions: remote" at bounding box center [154, 266] width 308 height 320
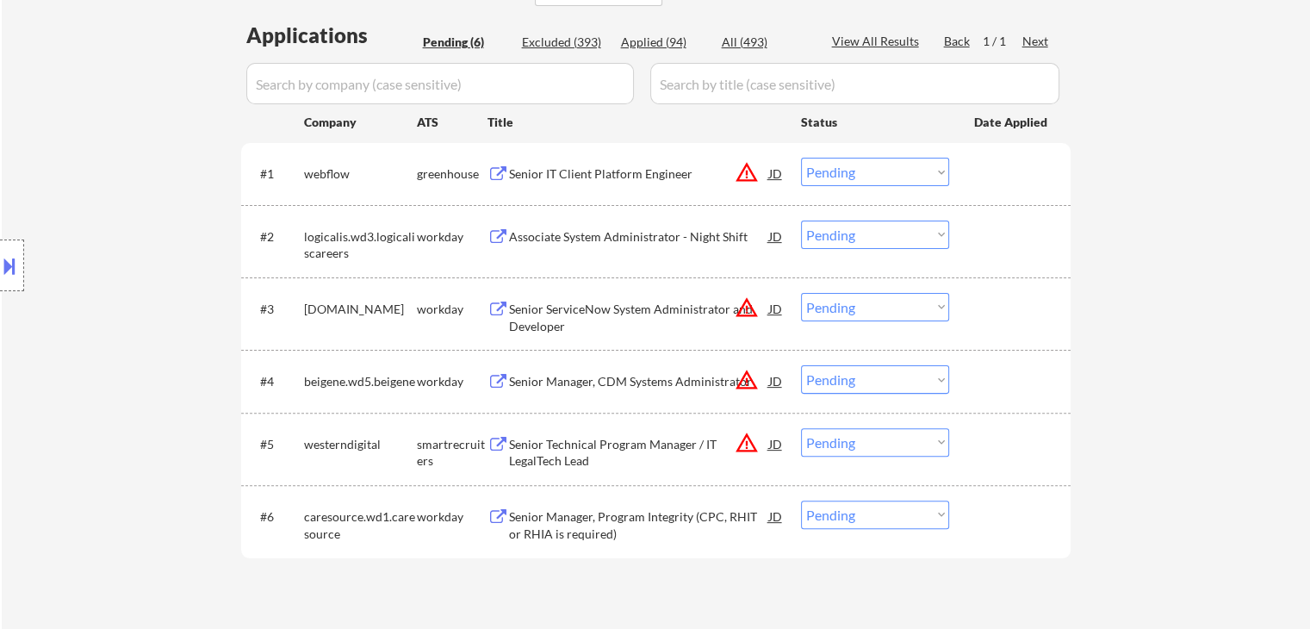
scroll to position [345, 0]
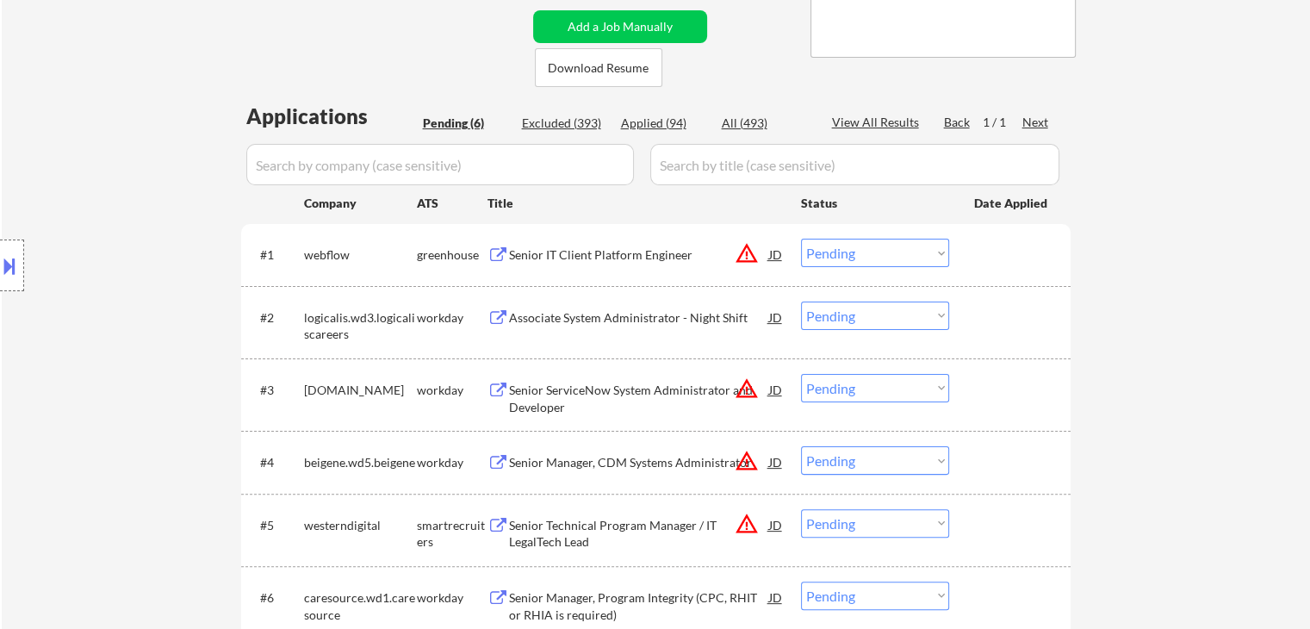
click at [105, 253] on div "Location Inclusions: remote" at bounding box center [154, 266] width 308 height 320
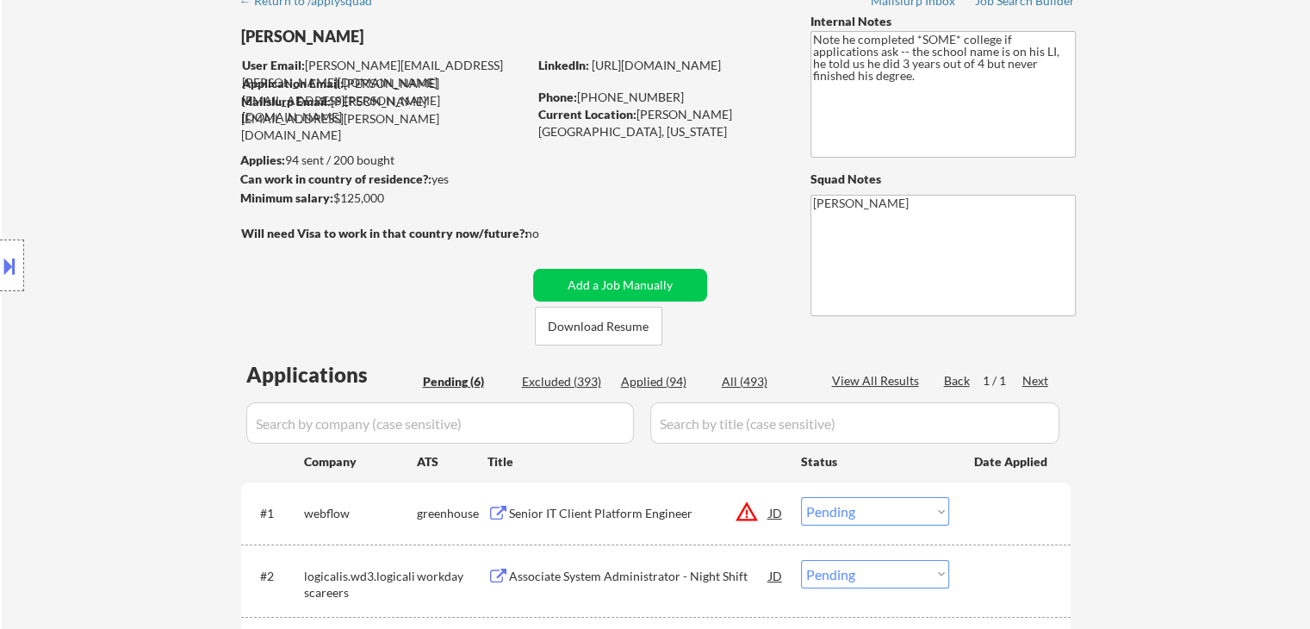
click at [105, 253] on div "Location Inclusions: remote" at bounding box center [154, 266] width 308 height 320
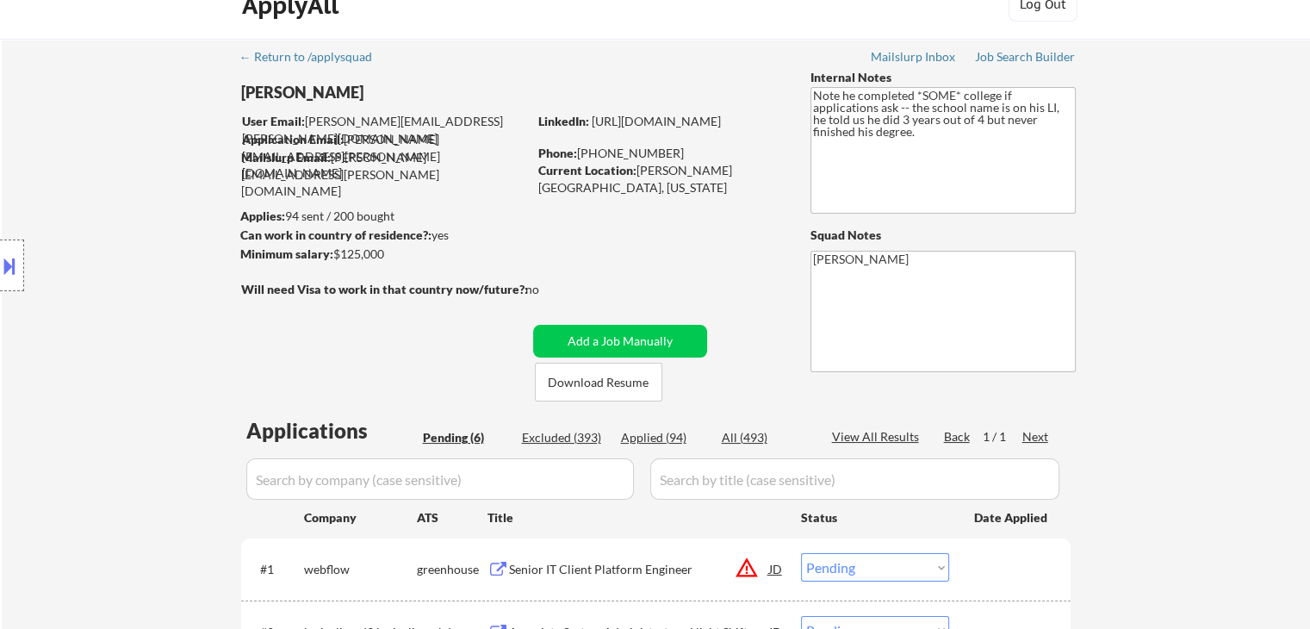
scroll to position [0, 0]
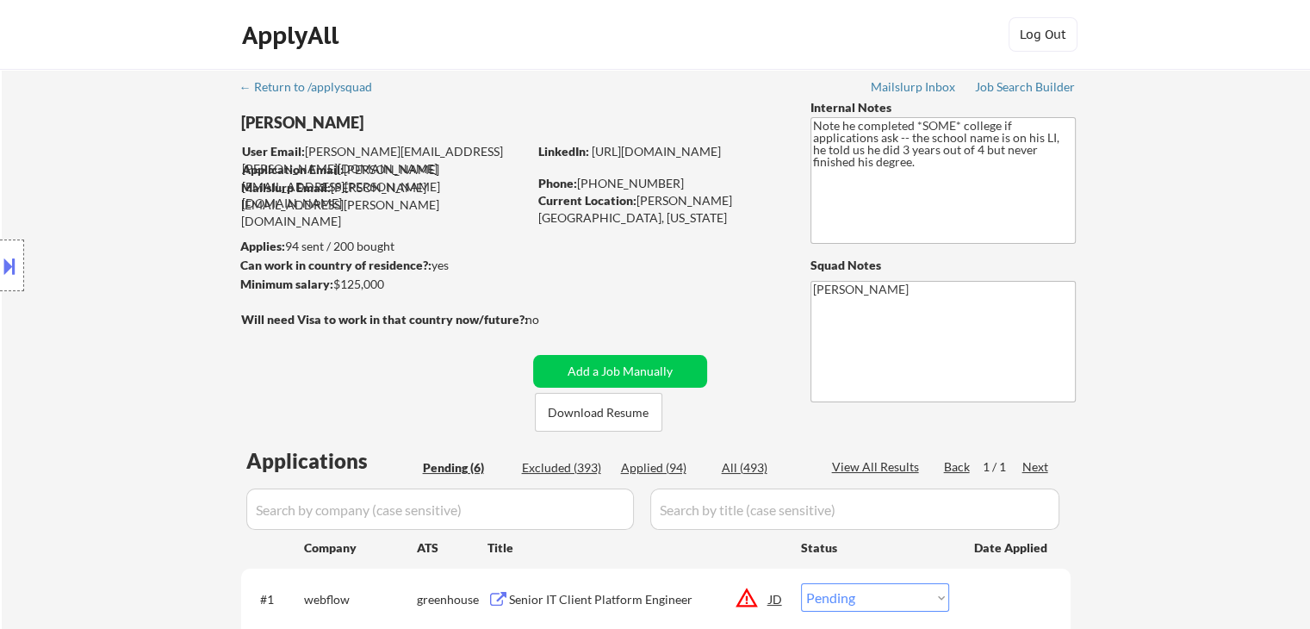
click at [105, 253] on div "Location Inclusions: remote" at bounding box center [154, 266] width 308 height 320
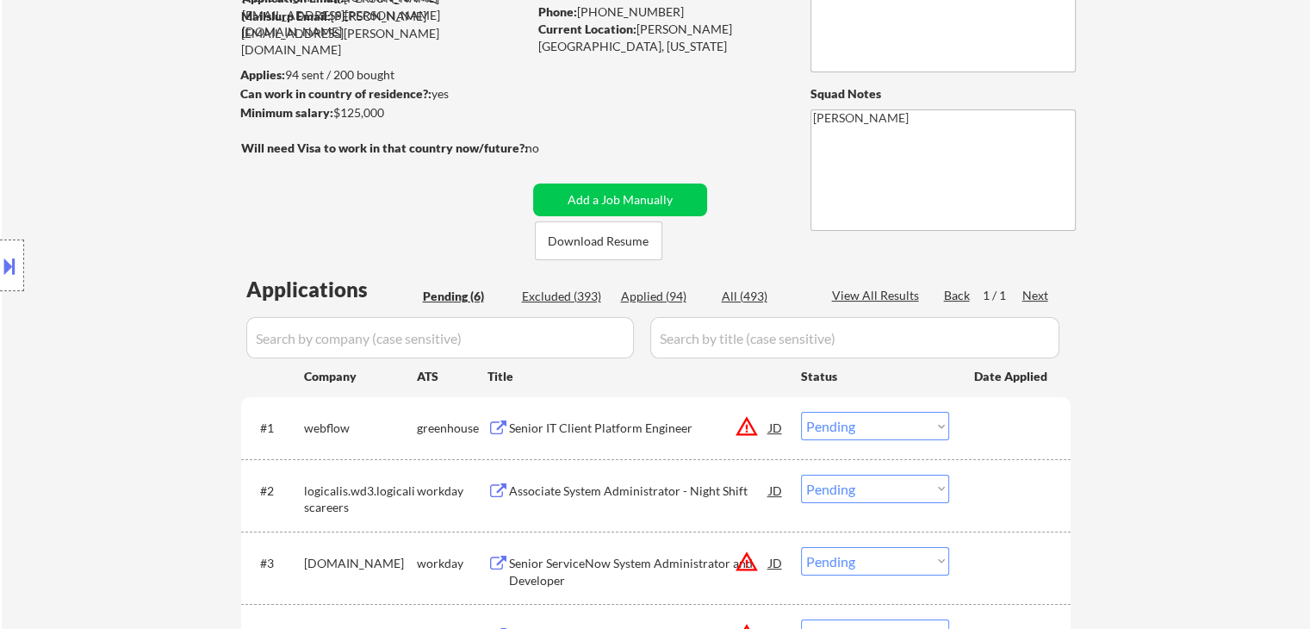
scroll to position [172, 0]
click at [105, 254] on div "Location Inclusions: remote" at bounding box center [154, 266] width 308 height 320
click at [105, 255] on div "Location Inclusions: remote" at bounding box center [154, 266] width 308 height 320
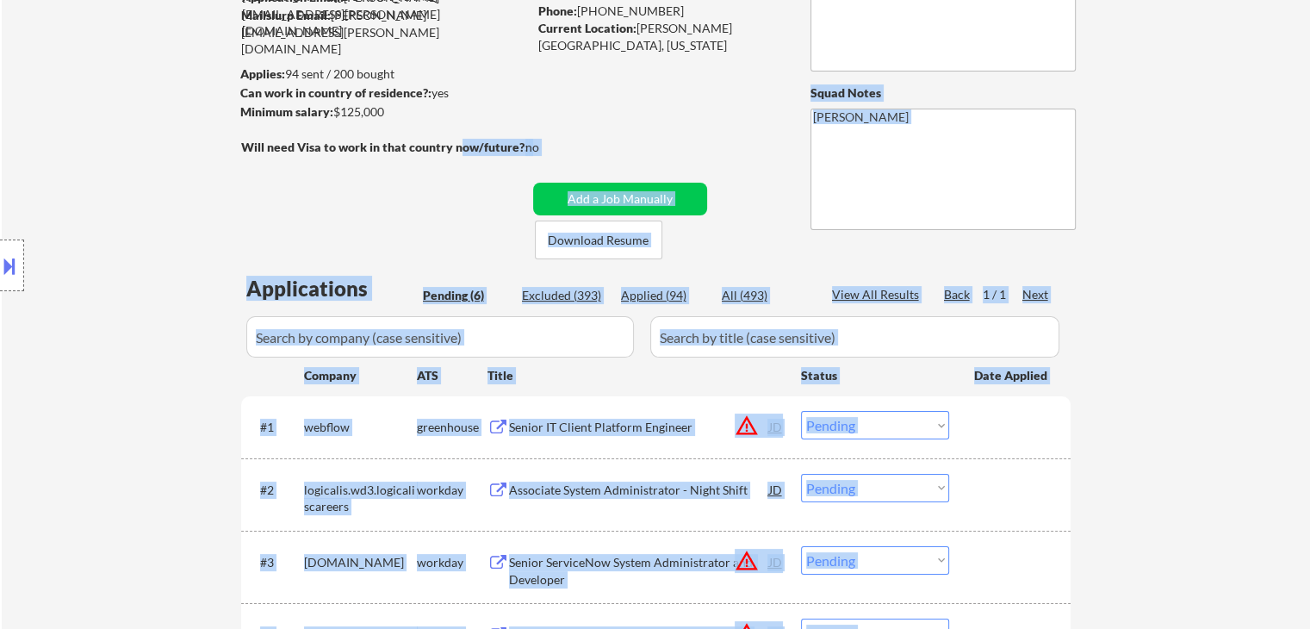
drag, startPoint x: 247, startPoint y: 153, endPoint x: 456, endPoint y: 156, distance: 208.5
click at [456, 156] on body "← Return to /applysquad Mailslurp Inbox Job Search Builder [PERSON_NAME] User E…" at bounding box center [655, 142] width 1310 height 629
click at [173, 221] on div "Location Inclusions: remote" at bounding box center [154, 266] width 308 height 320
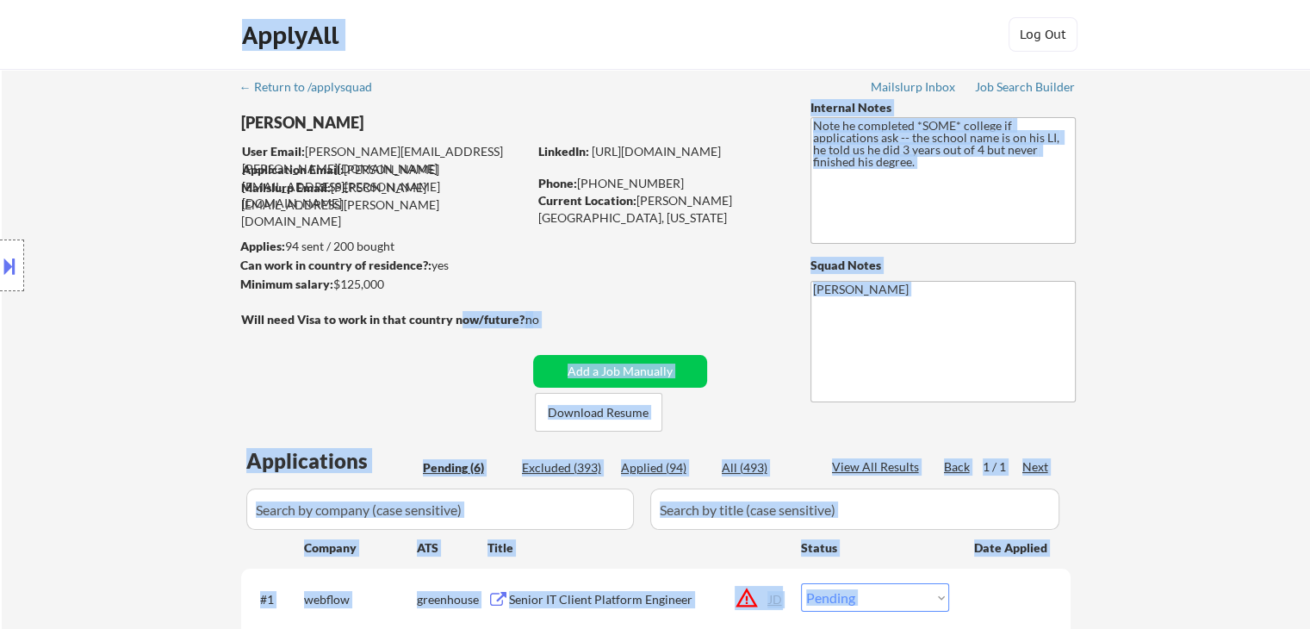
scroll to position [345, 0]
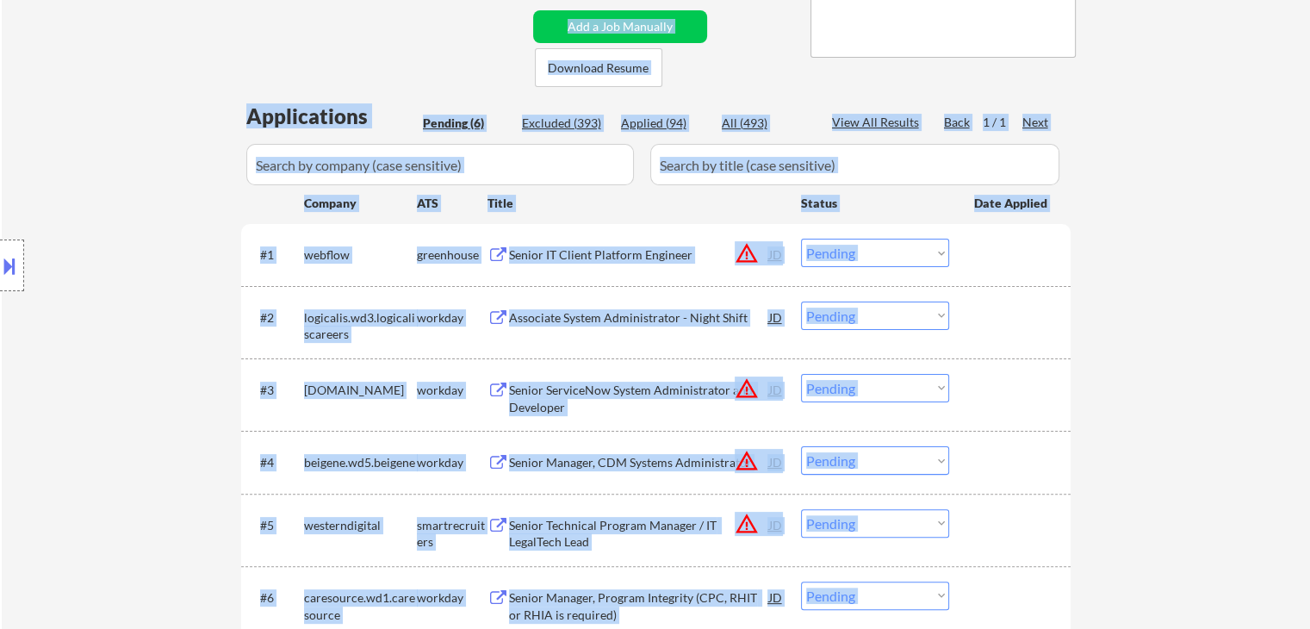
click at [136, 227] on div "Location Inclusions: remote" at bounding box center [154, 266] width 308 height 320
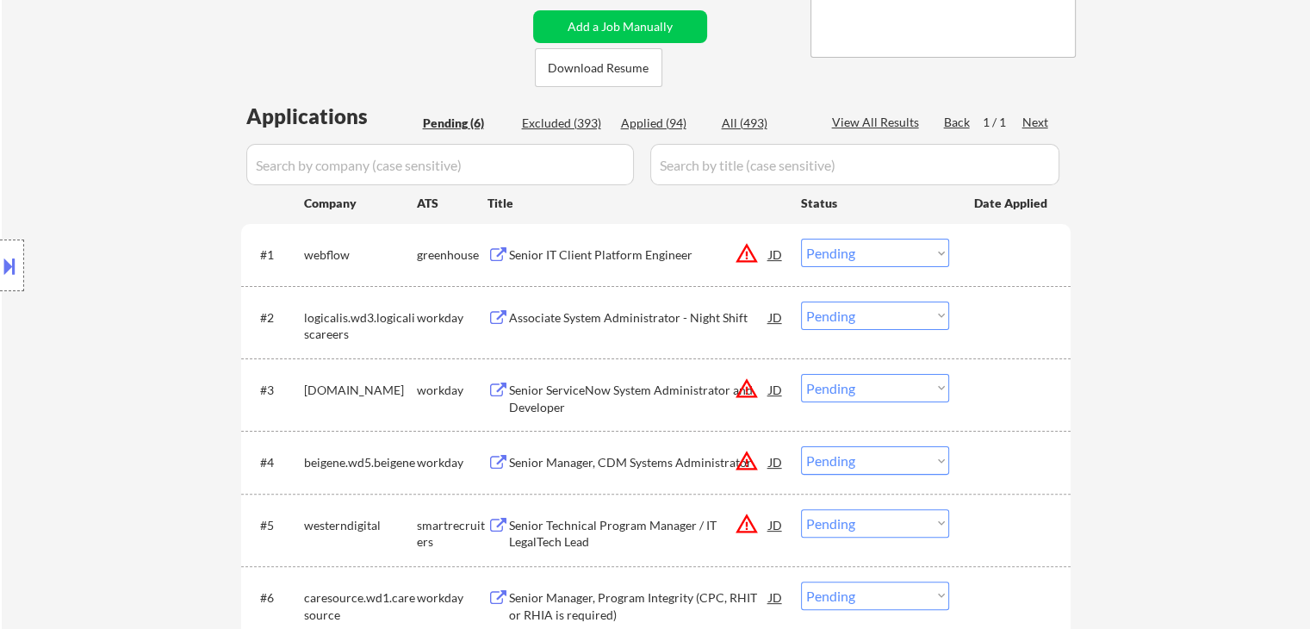
click at [601, 259] on div "Senior IT Client Platform Engineer" at bounding box center [639, 254] width 260 height 17
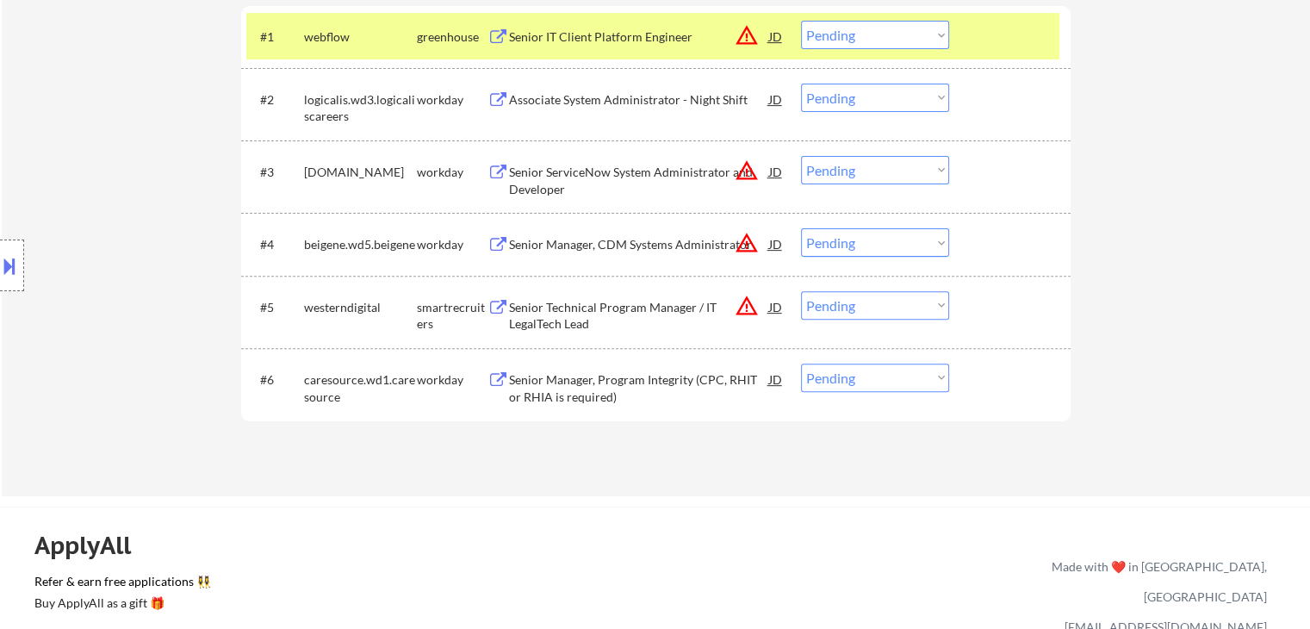
scroll to position [603, 0]
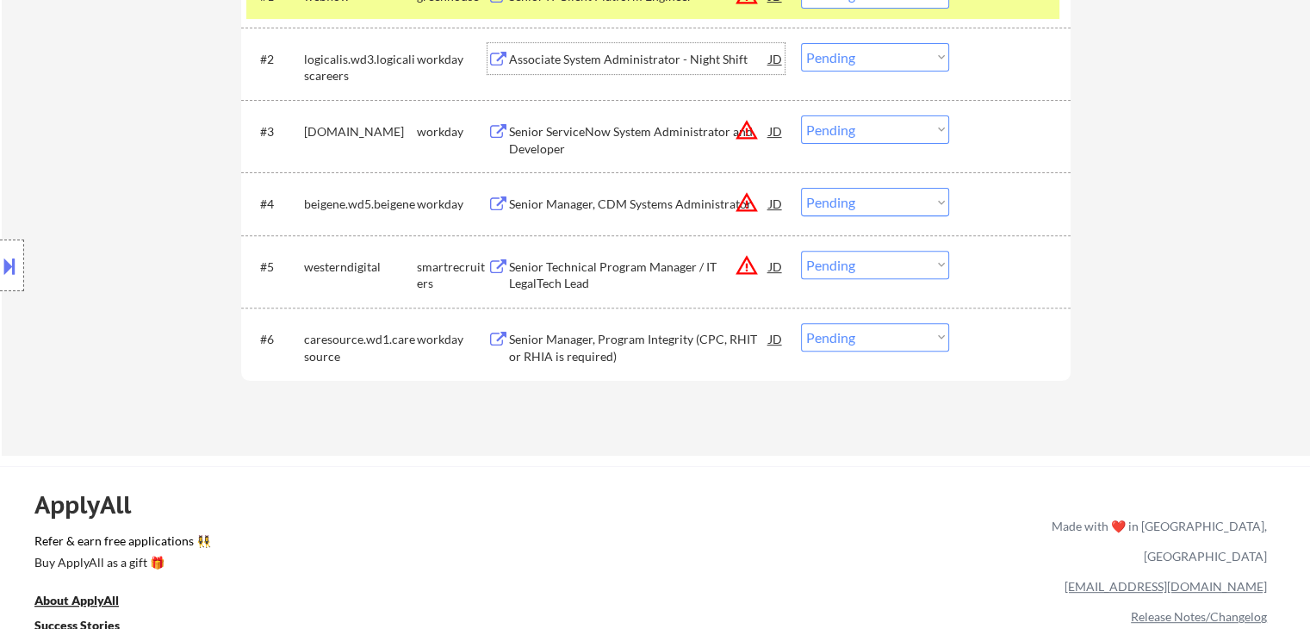
click at [548, 56] on div "Associate System Administrator - Night Shift" at bounding box center [639, 59] width 260 height 17
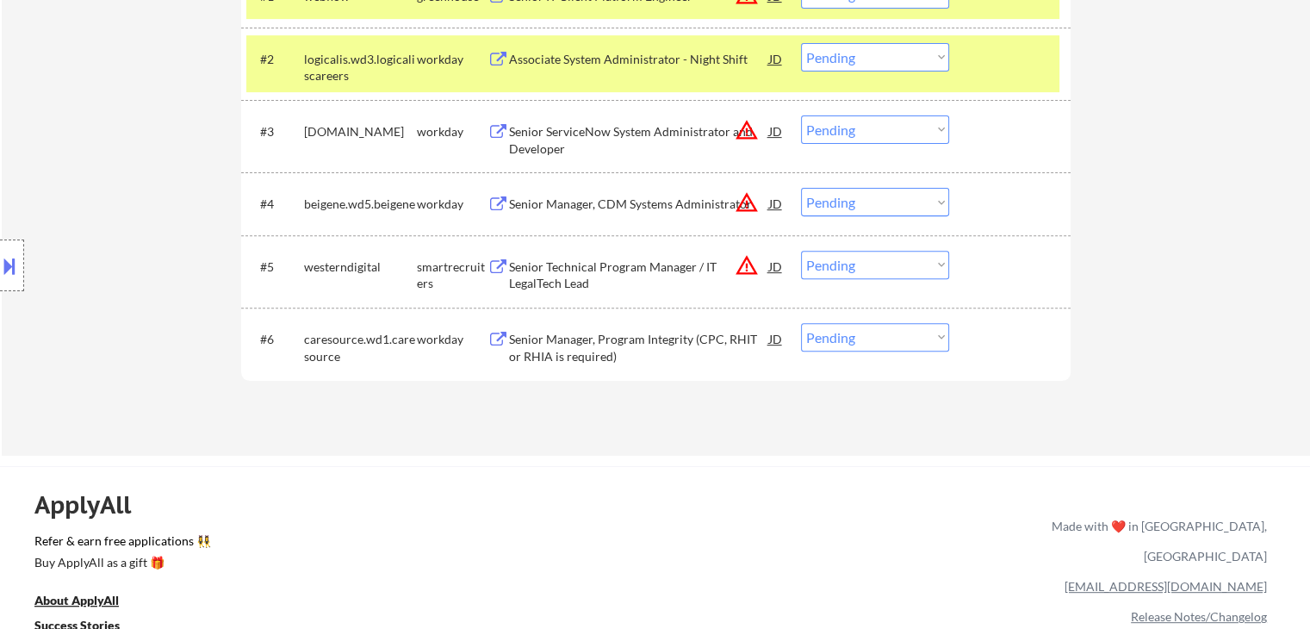
click at [555, 137] on div "Senior ServiceNow System Administrator and Developer" at bounding box center [639, 140] width 260 height 34
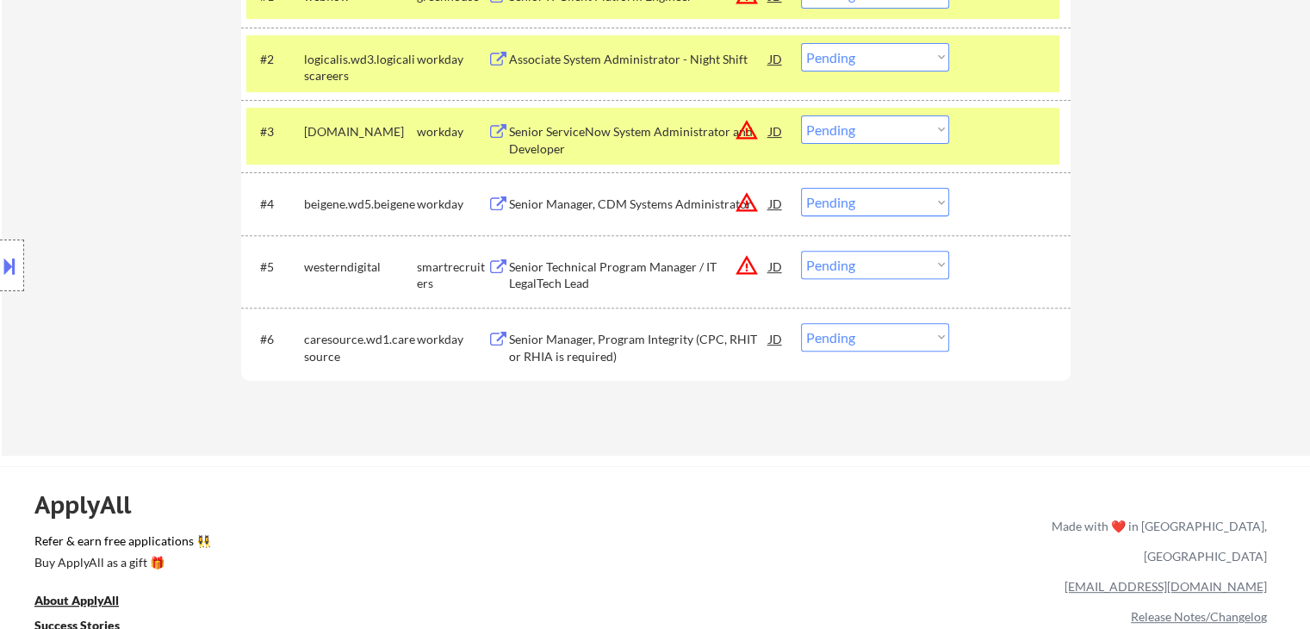
click at [548, 197] on div "Senior Manager, CDM Systems Administrator" at bounding box center [639, 204] width 260 height 17
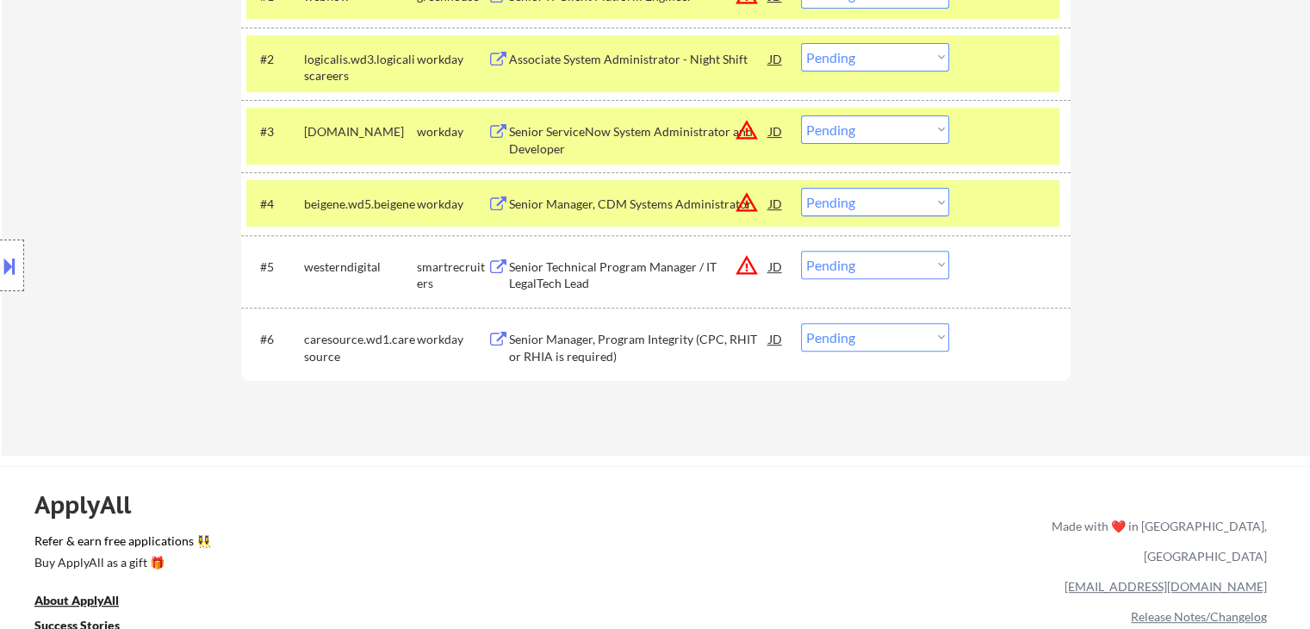
click at [536, 261] on div "Senior Technical Program Manager / IT LegalTech Lead" at bounding box center [639, 275] width 260 height 34
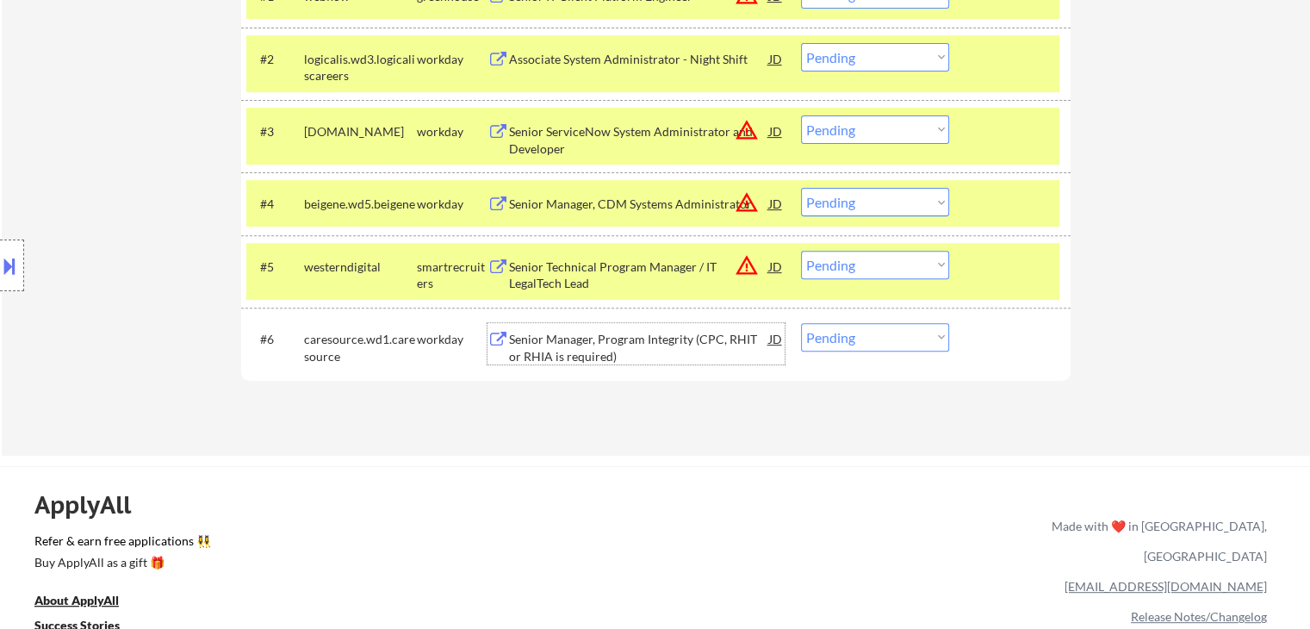
click at [544, 346] on div "Senior Manager, Program Integrity (CPC, RHIT or RHIA is required)" at bounding box center [639, 348] width 260 height 34
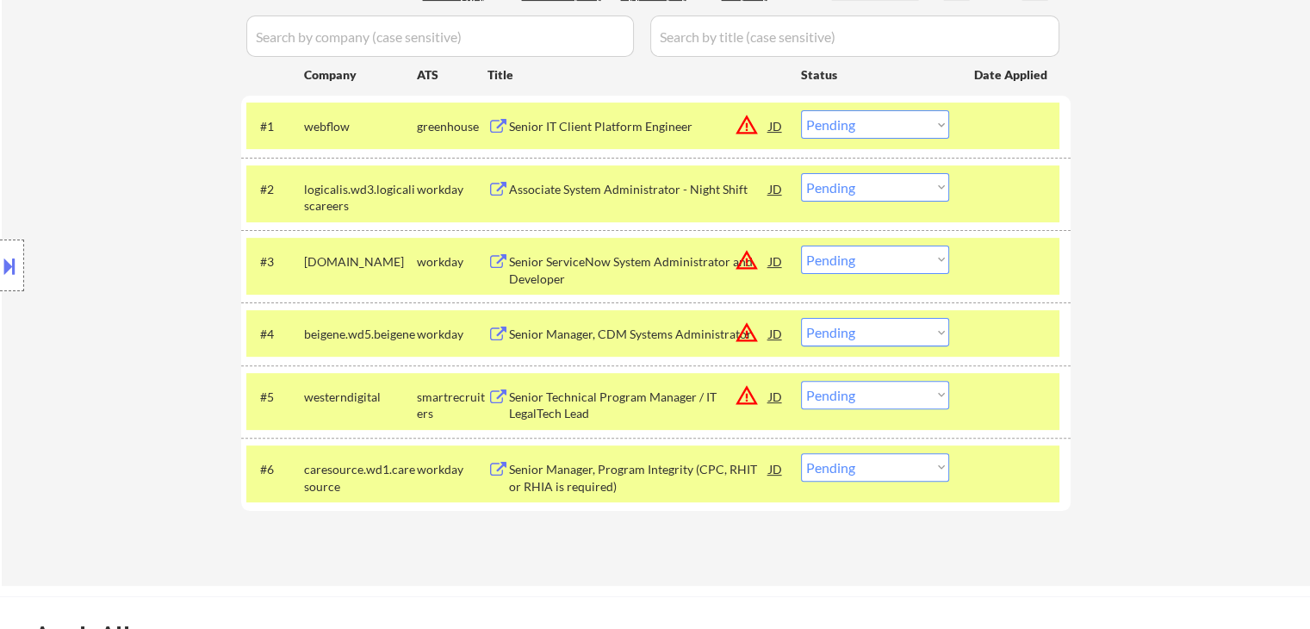
scroll to position [333, 0]
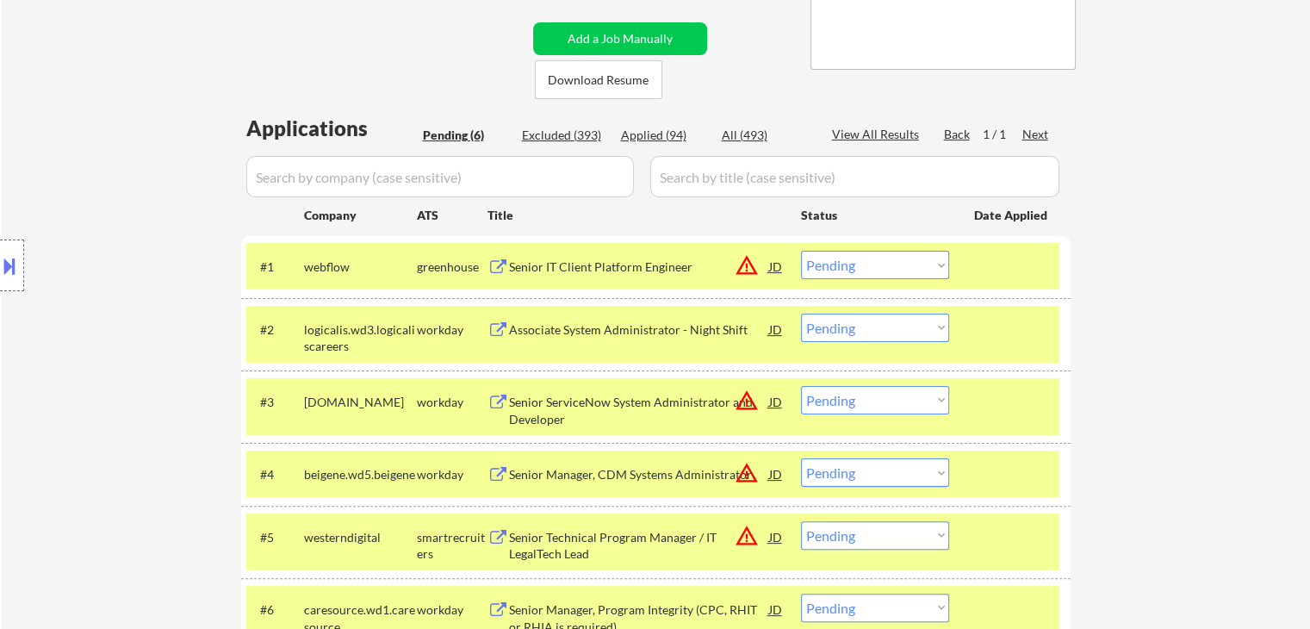
drag, startPoint x: 848, startPoint y: 267, endPoint x: 846, endPoint y: 277, distance: 10.5
click at [848, 267] on select "Choose an option... Pending Applied Excluded (Questions) Excluded (Expired) Exc…" at bounding box center [875, 265] width 148 height 28
click at [801, 251] on select "Choose an option... Pending Applied Excluded (Questions) Excluded (Expired) Exc…" at bounding box center [875, 265] width 148 height 28
select select ""pending""
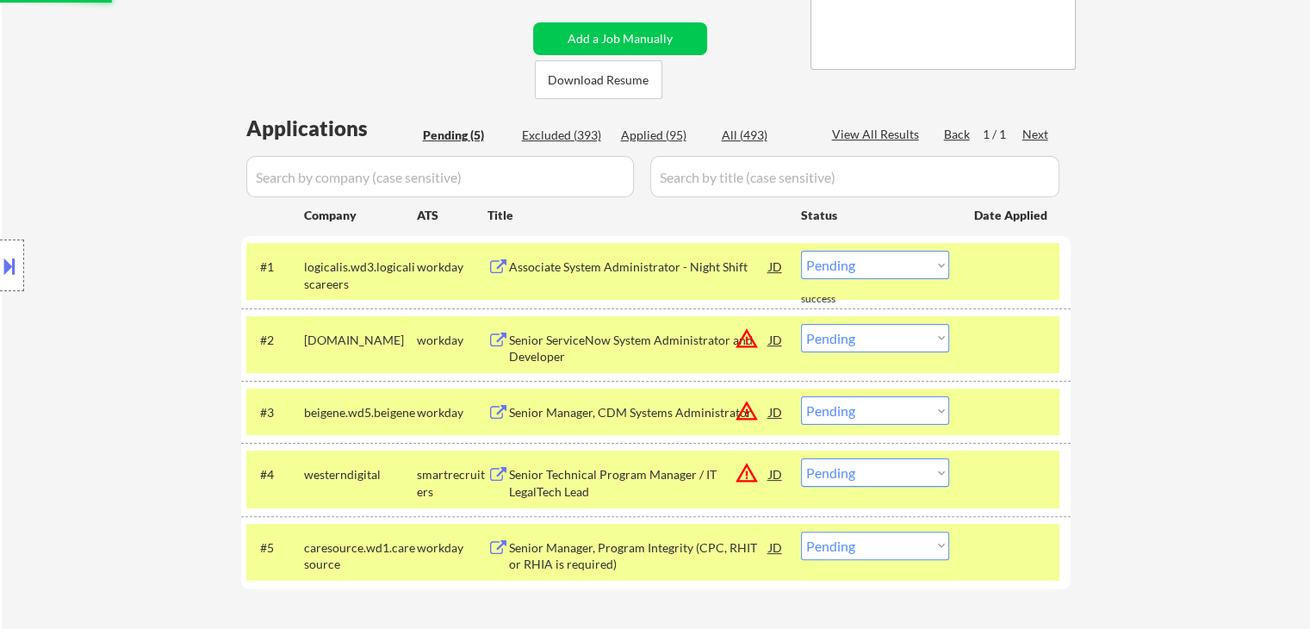
click at [135, 208] on div "Location Inclusions: remote" at bounding box center [154, 266] width 308 height 320
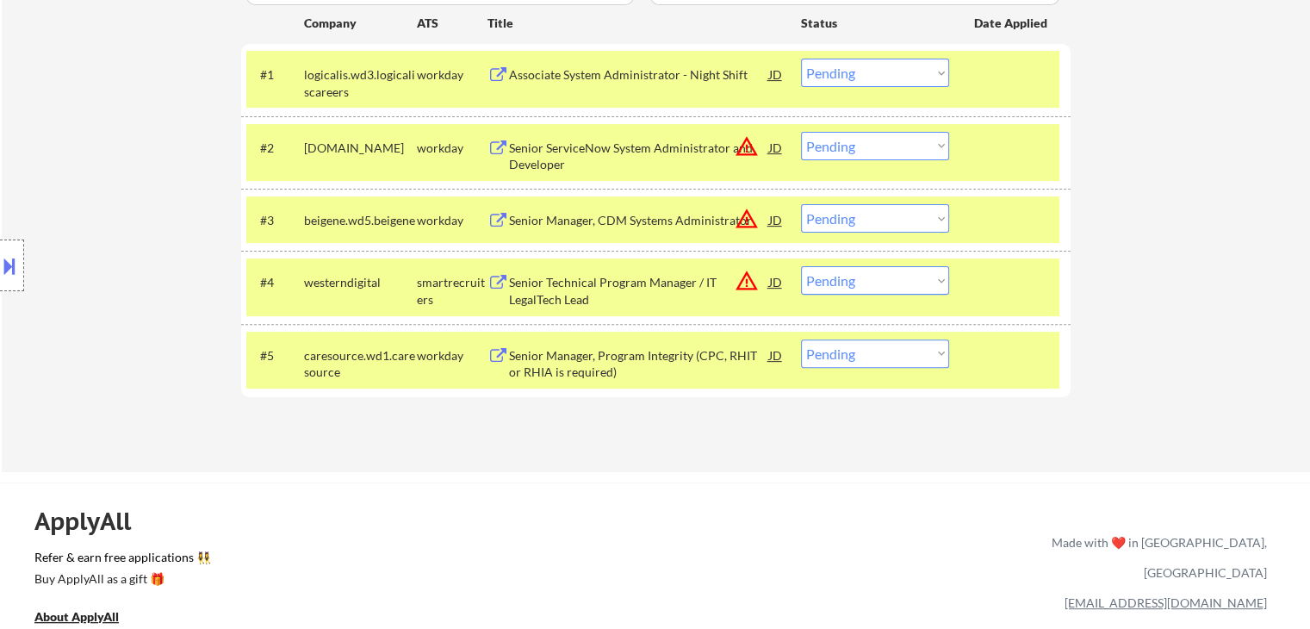
scroll to position [591, 0]
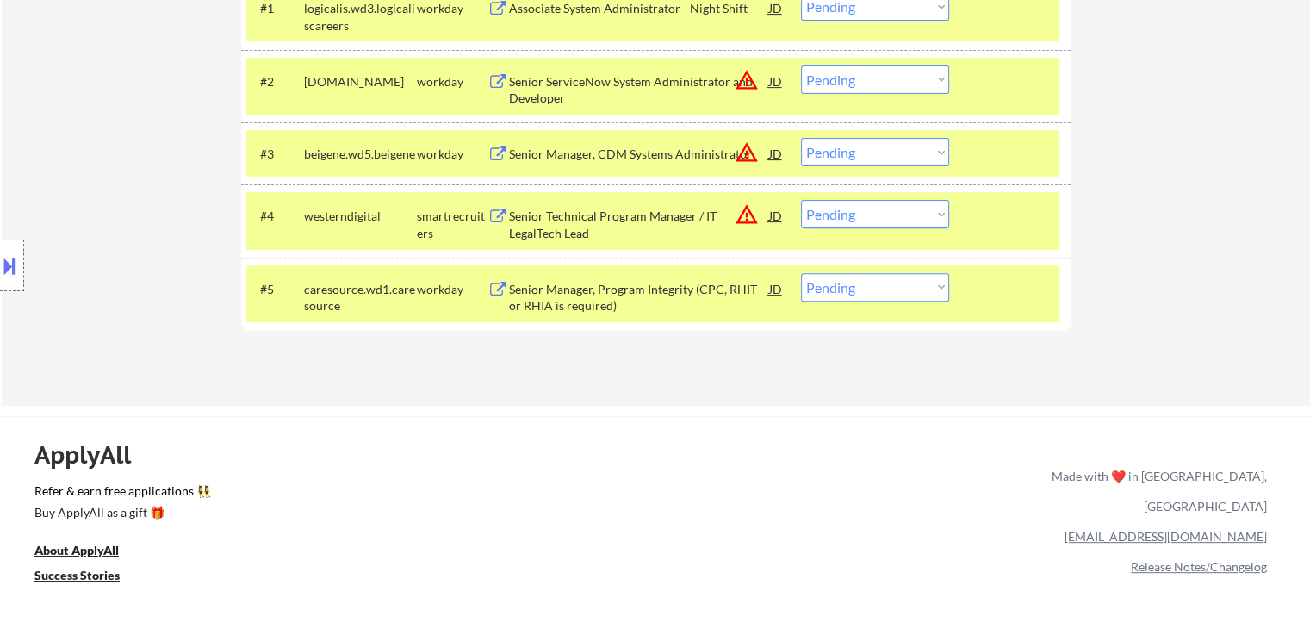
click at [145, 233] on div "Location Inclusions: remote" at bounding box center [154, 266] width 308 height 320
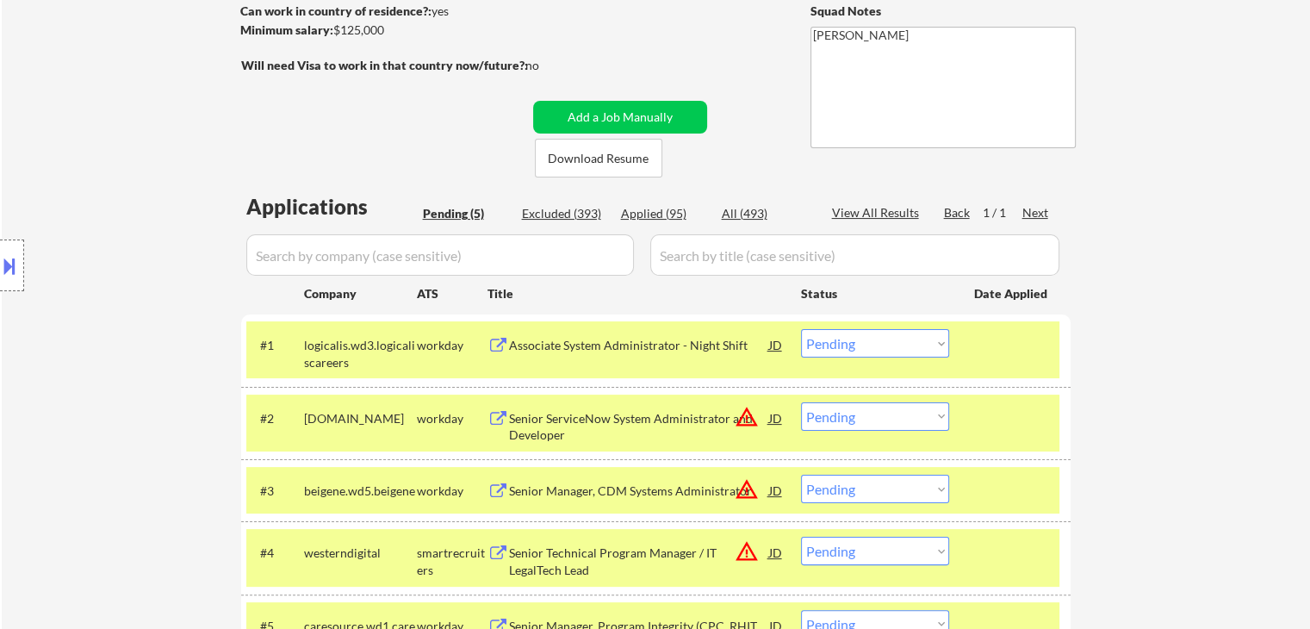
scroll to position [160, 0]
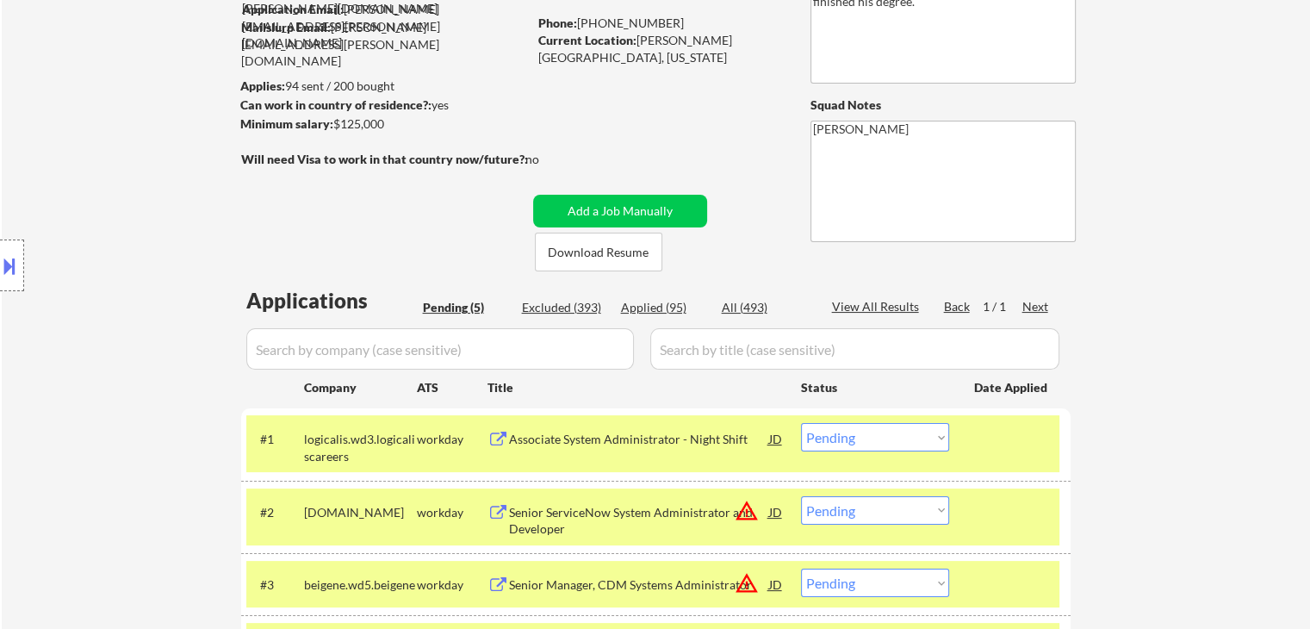
click at [124, 241] on div "Location Inclusions: remote" at bounding box center [154, 266] width 308 height 320
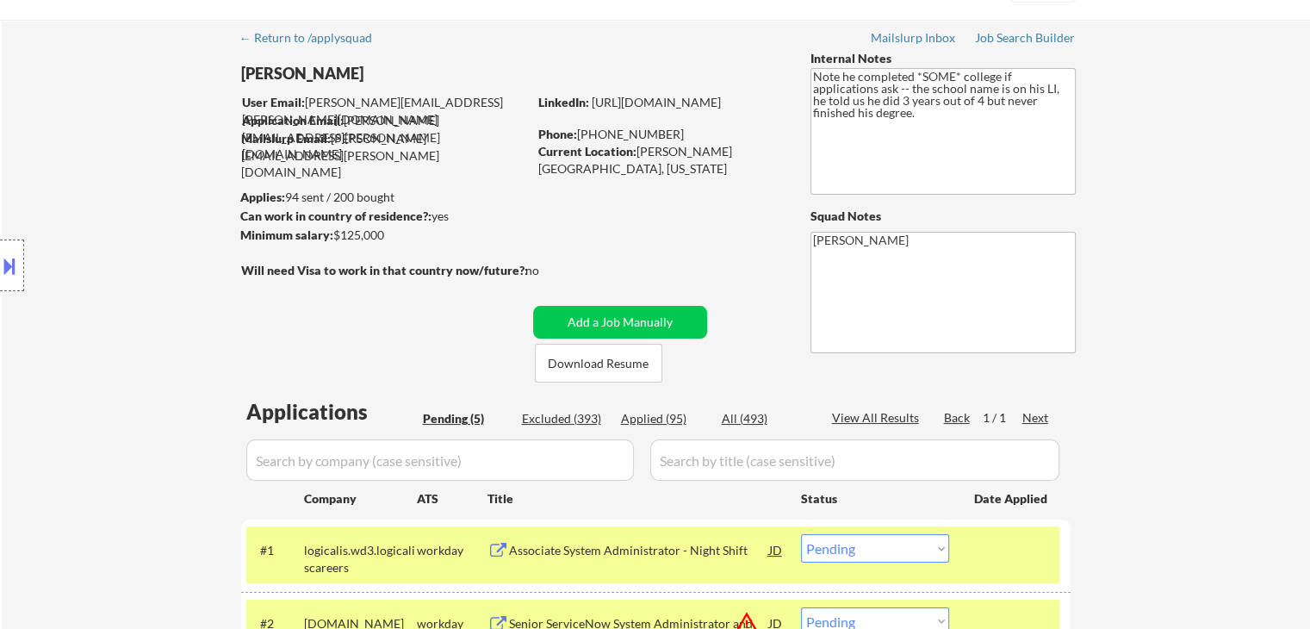
scroll to position [0, 0]
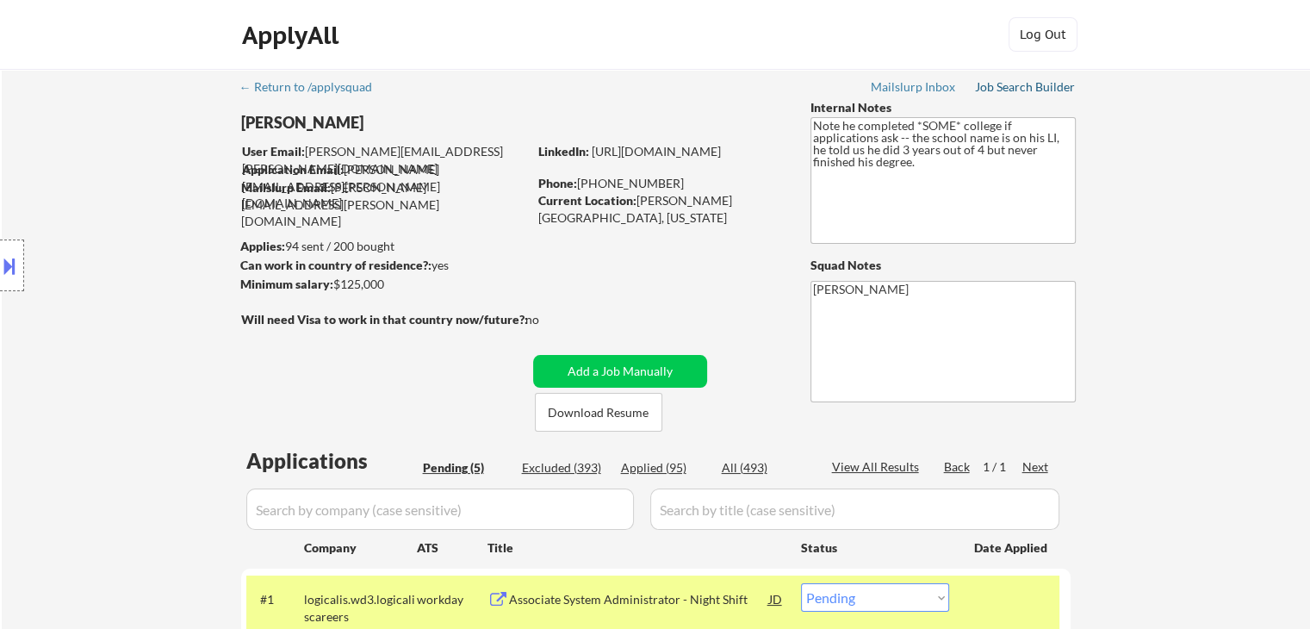
drag, startPoint x: 1048, startPoint y: 86, endPoint x: 965, endPoint y: 128, distance: 92.8
click at [1048, 86] on div "Job Search Builder" at bounding box center [1025, 87] width 101 height 12
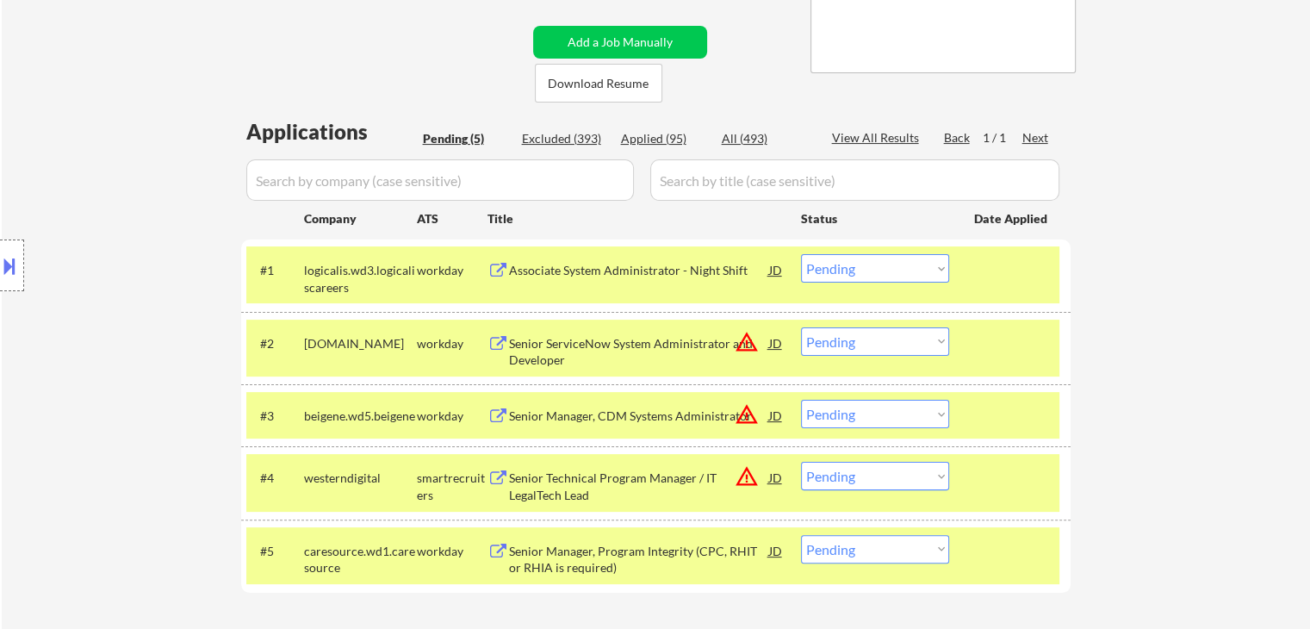
scroll to position [345, 0]
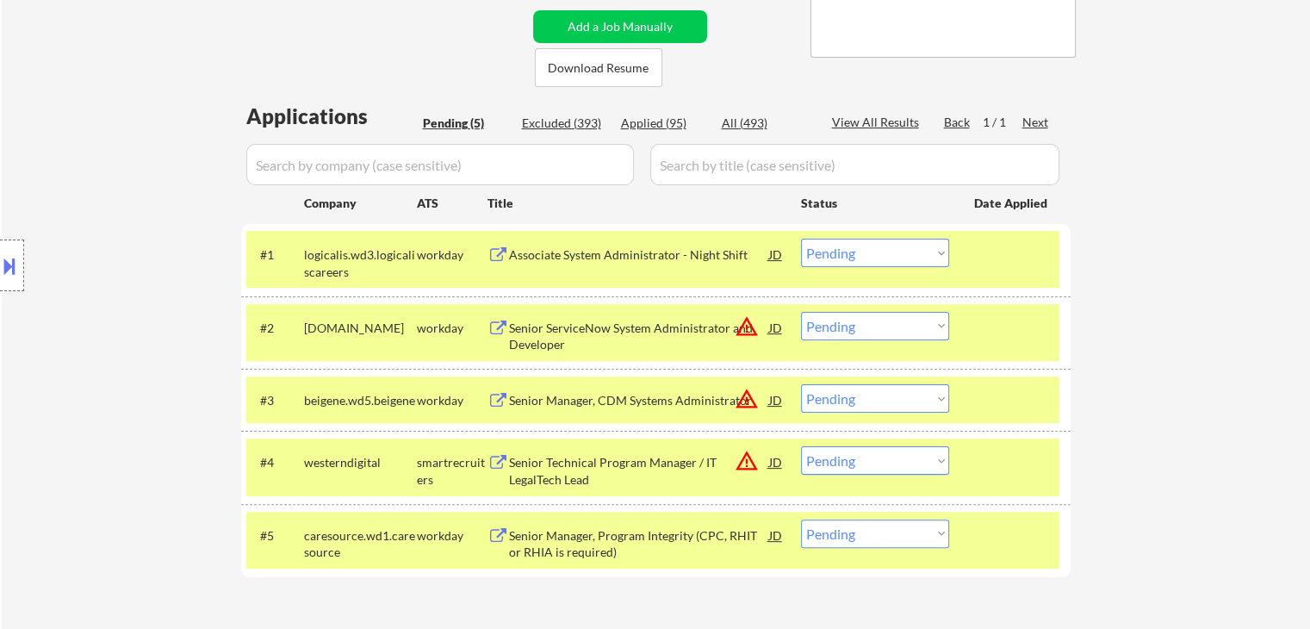
click at [745, 328] on button "warning_amber" at bounding box center [747, 326] width 24 height 24
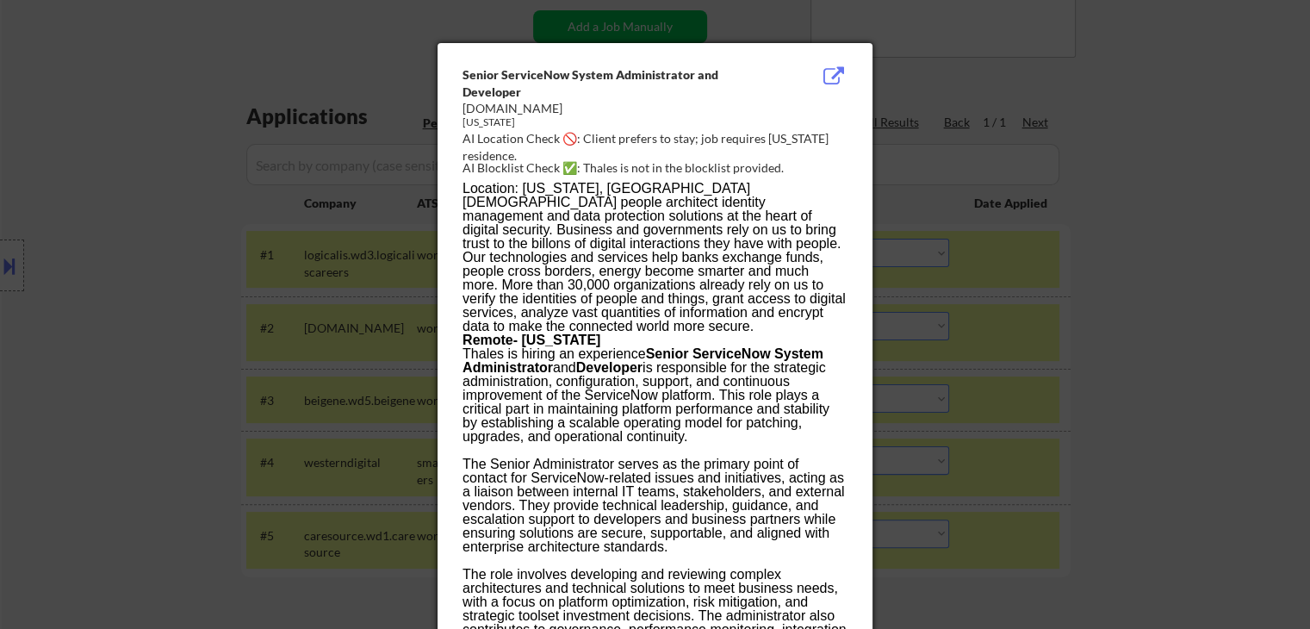
click at [1128, 193] on div at bounding box center [655, 314] width 1310 height 629
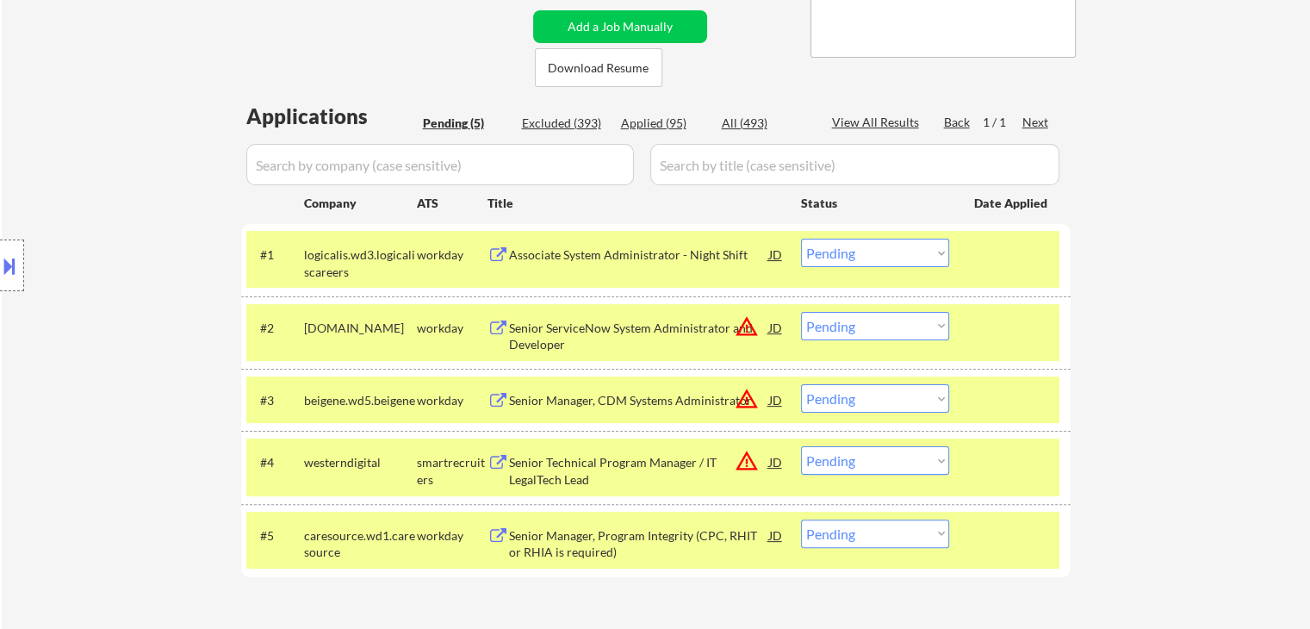
click at [0, 253] on button at bounding box center [9, 266] width 19 height 28
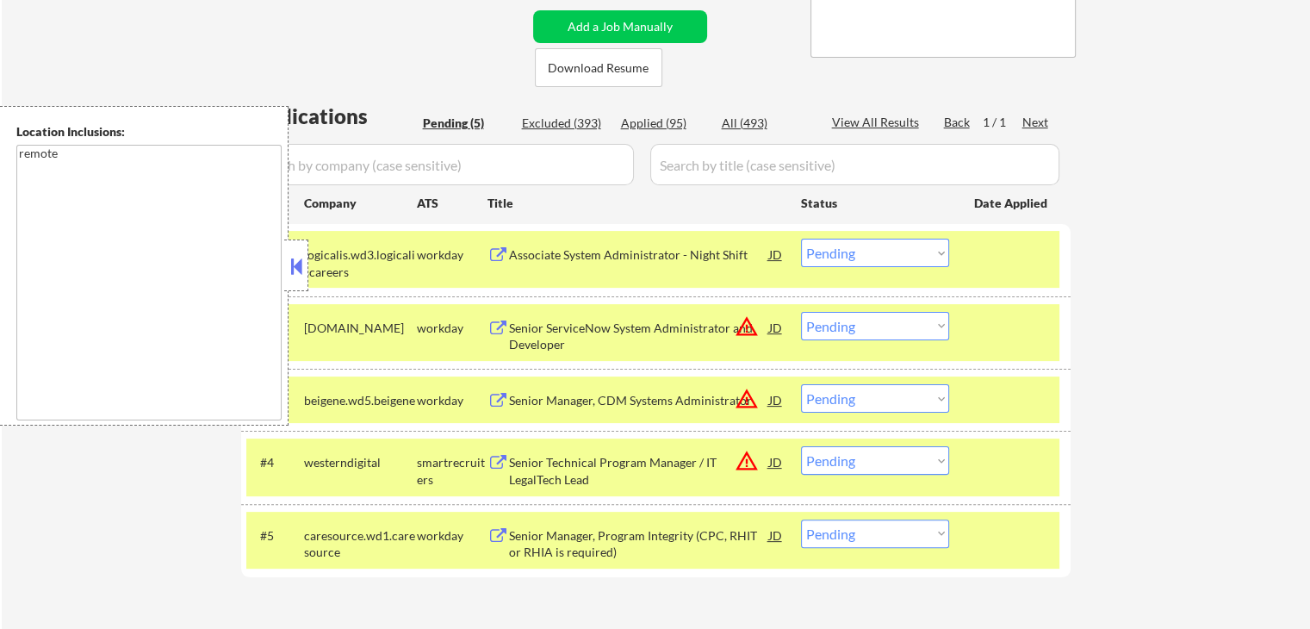
click at [302, 259] on button at bounding box center [296, 266] width 19 height 26
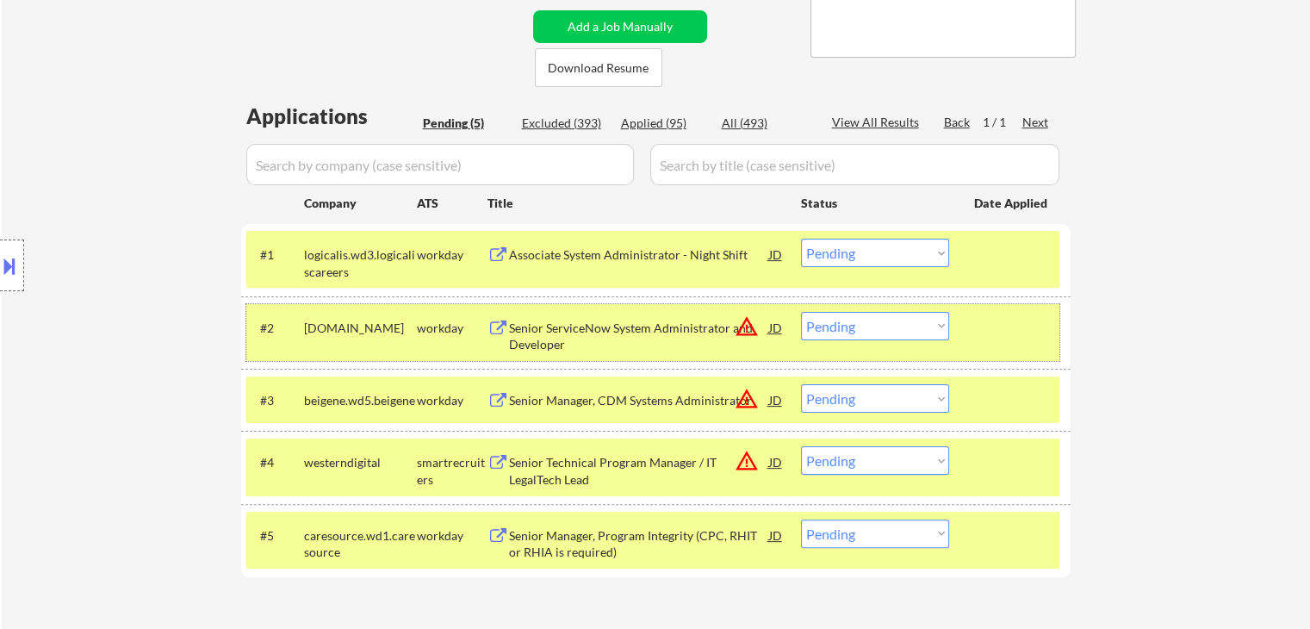
click at [863, 343] on div "#2 [DOMAIN_NAME] workday Senior ServiceNow System Administrator and Developer J…" at bounding box center [652, 332] width 813 height 57
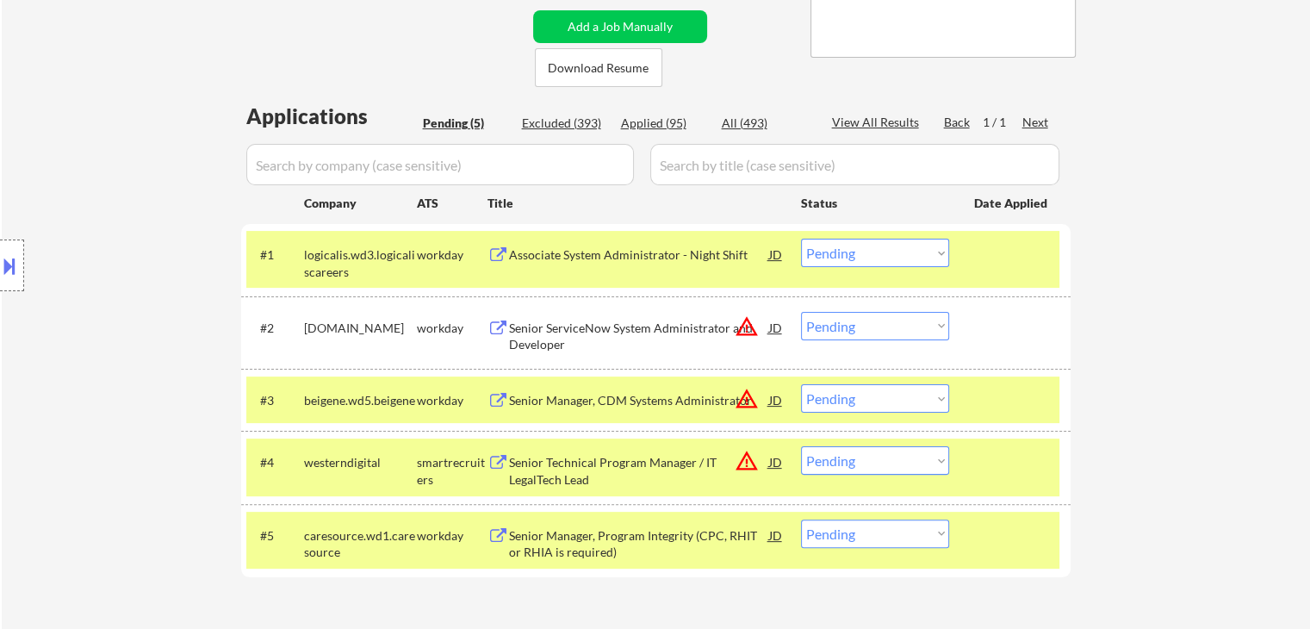
click at [865, 333] on select "Choose an option... Pending Applied Excluded (Questions) Excluded (Expired) Exc…" at bounding box center [875, 326] width 148 height 28
click at [801, 312] on select "Choose an option... Pending Applied Excluded (Questions) Excluded (Expired) Exc…" at bounding box center [875, 326] width 148 height 28
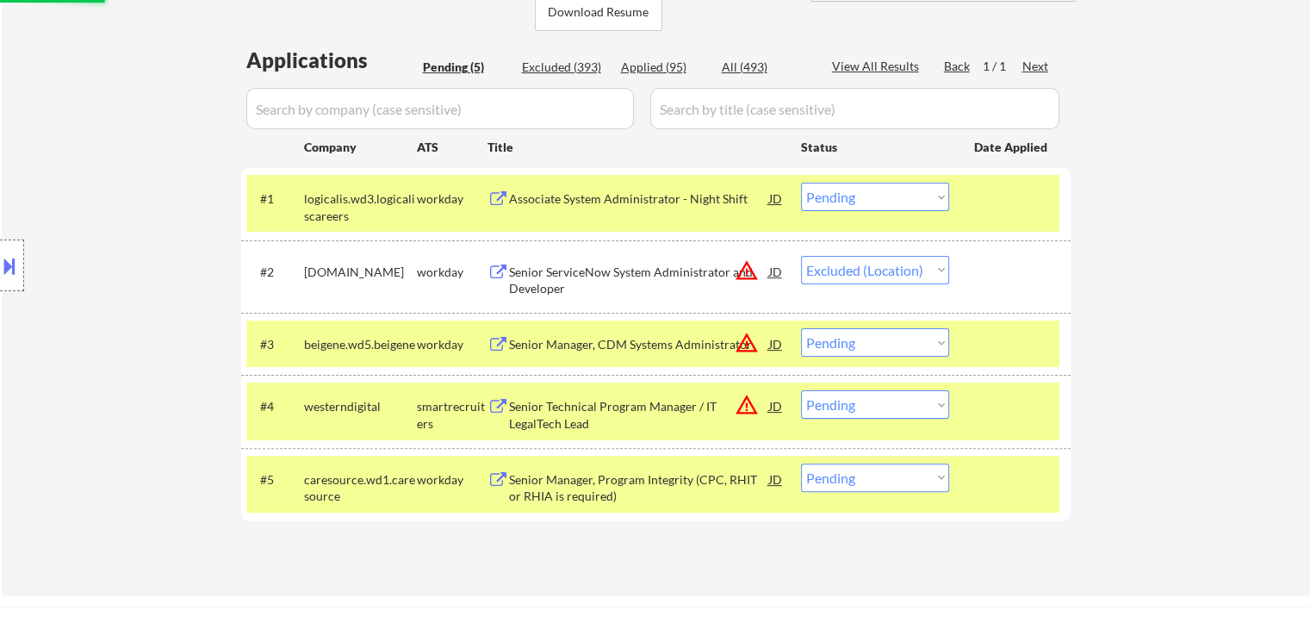
scroll to position [431, 0]
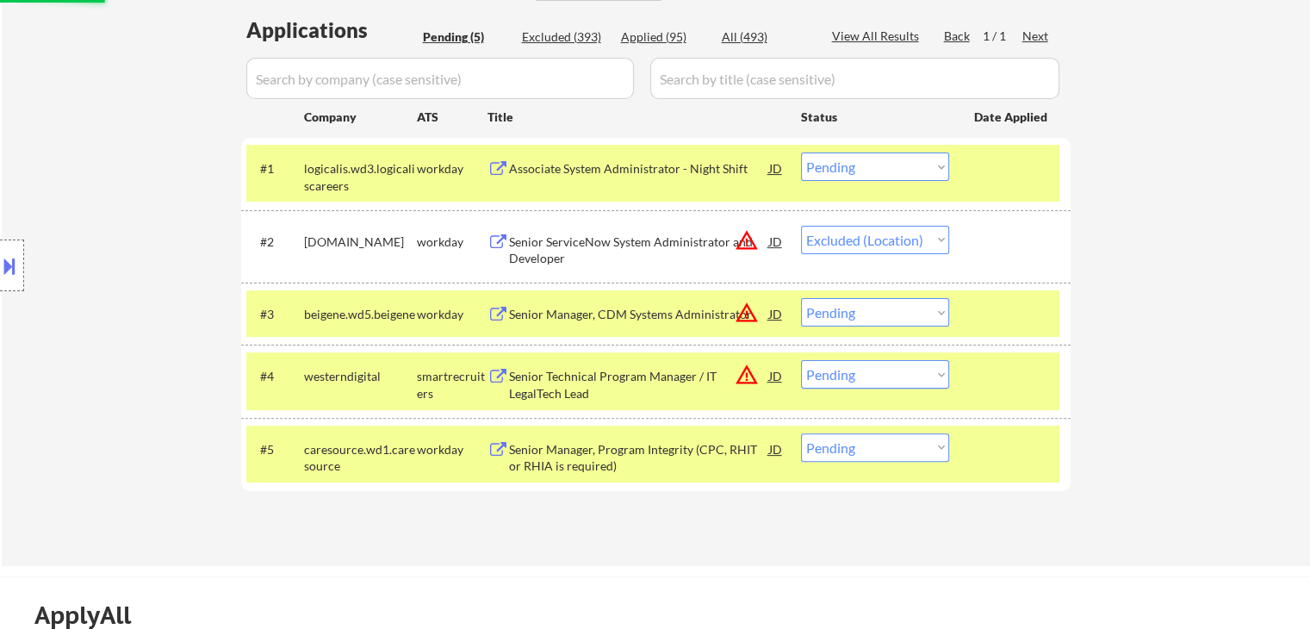
click at [749, 317] on button "warning_amber" at bounding box center [747, 313] width 24 height 24
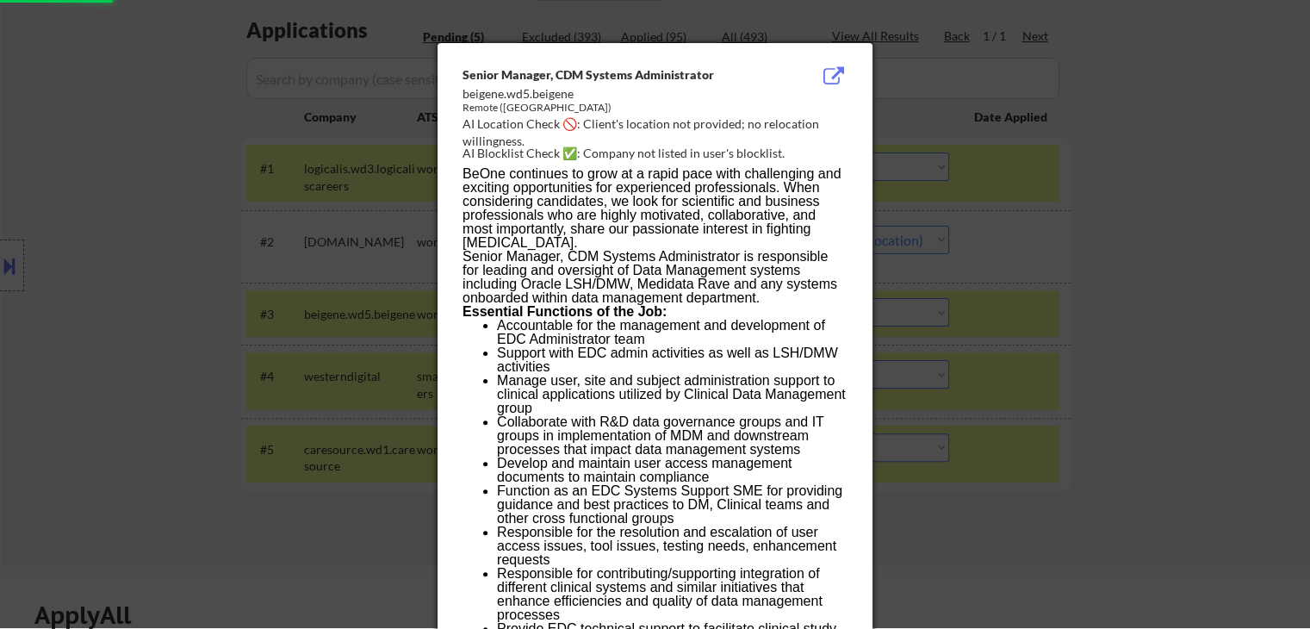
select select ""pending""
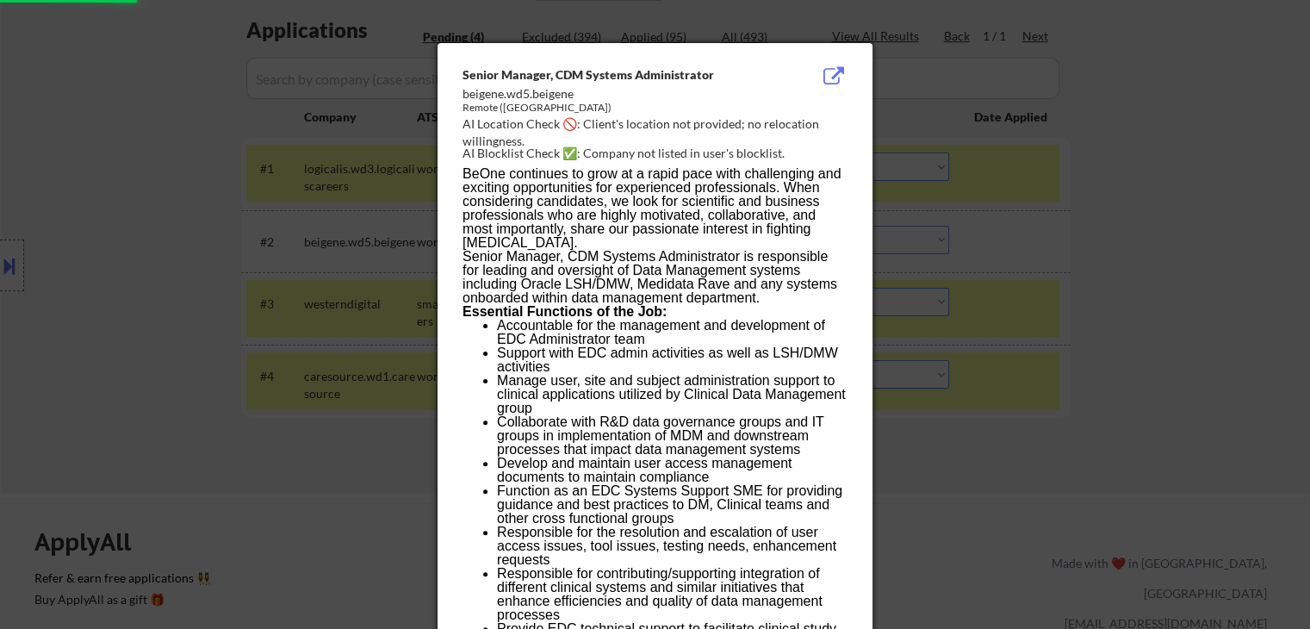
drag, startPoint x: 1131, startPoint y: 211, endPoint x: 975, endPoint y: 242, distance: 159.0
click at [1133, 210] on div at bounding box center [655, 314] width 1310 height 629
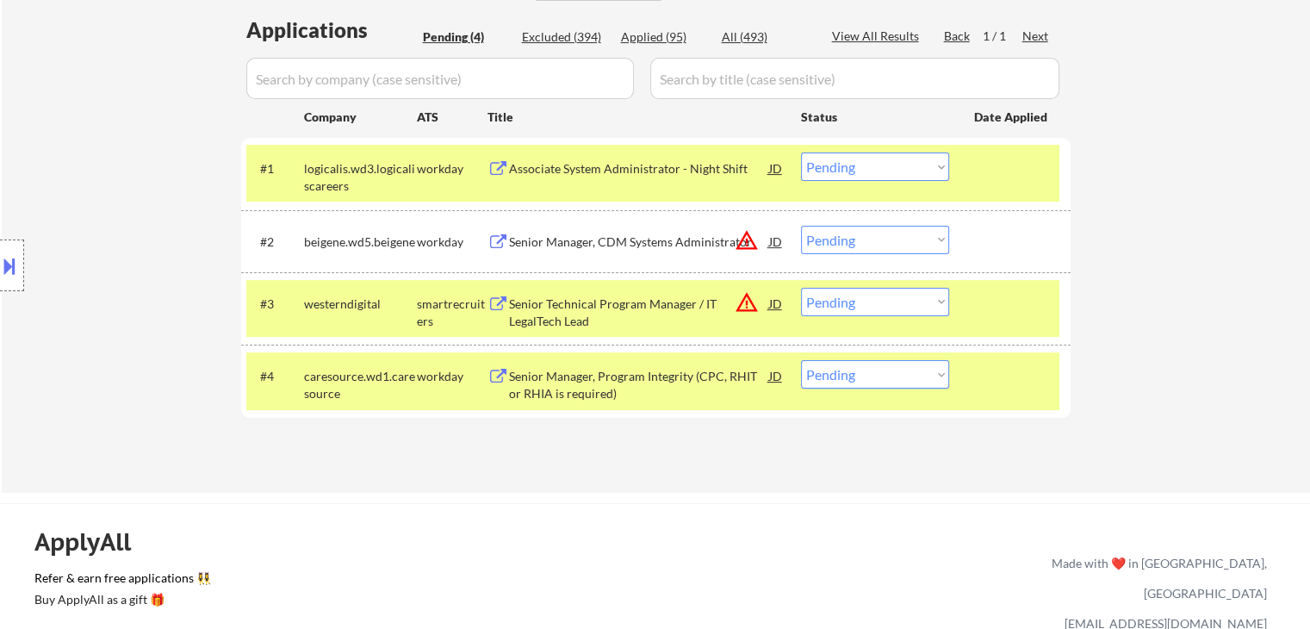
click at [861, 381] on select "Choose an option... Pending Applied Excluded (Questions) Excluded (Expired) Exc…" at bounding box center [875, 374] width 148 height 28
click at [886, 382] on select "Choose an option... Pending Applied Excluded (Questions) Excluded (Expired) Exc…" at bounding box center [875, 374] width 148 height 28
select select ""excluded__bad_match_""
click at [801, 360] on select "Choose an option... Pending Applied Excluded (Questions) Excluded (Expired) Exc…" at bounding box center [875, 374] width 148 height 28
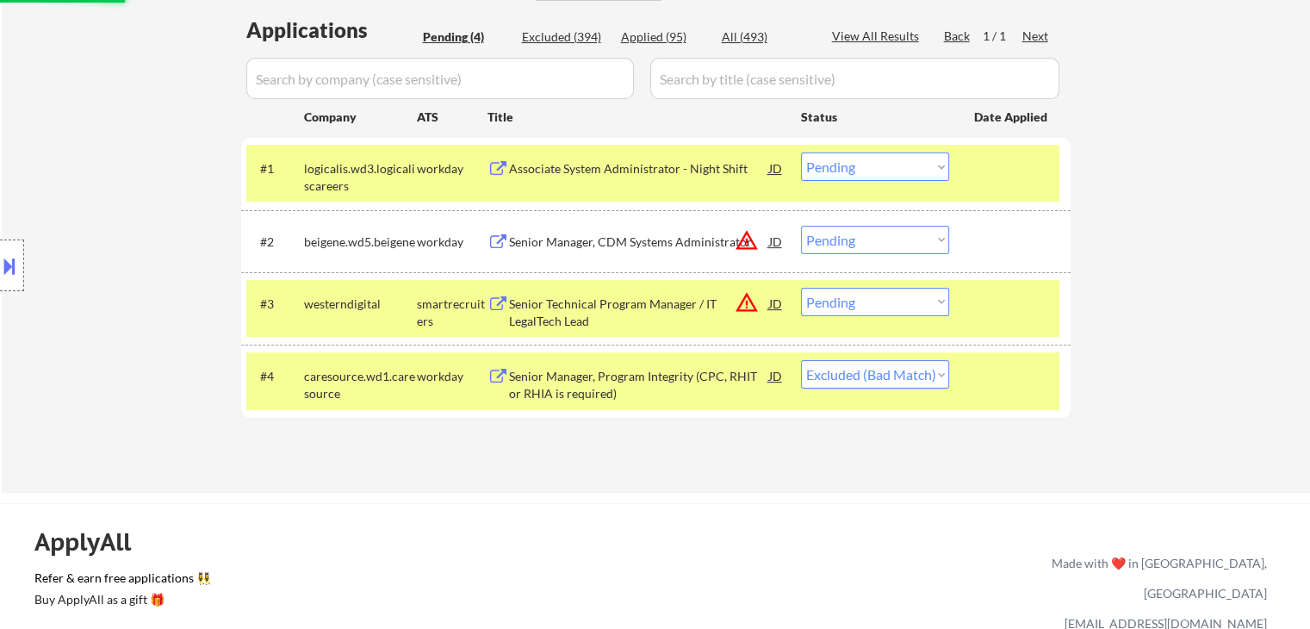
click at [755, 301] on button "warning_amber" at bounding box center [747, 302] width 24 height 24
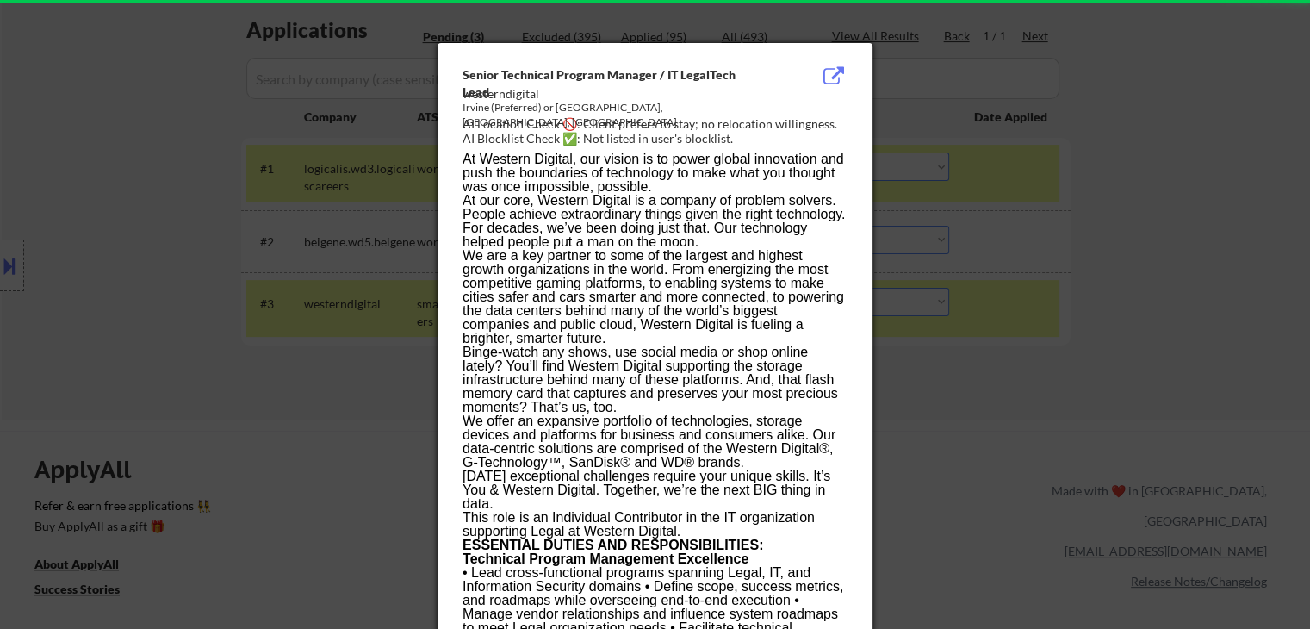
click at [1044, 290] on div at bounding box center [655, 314] width 1310 height 629
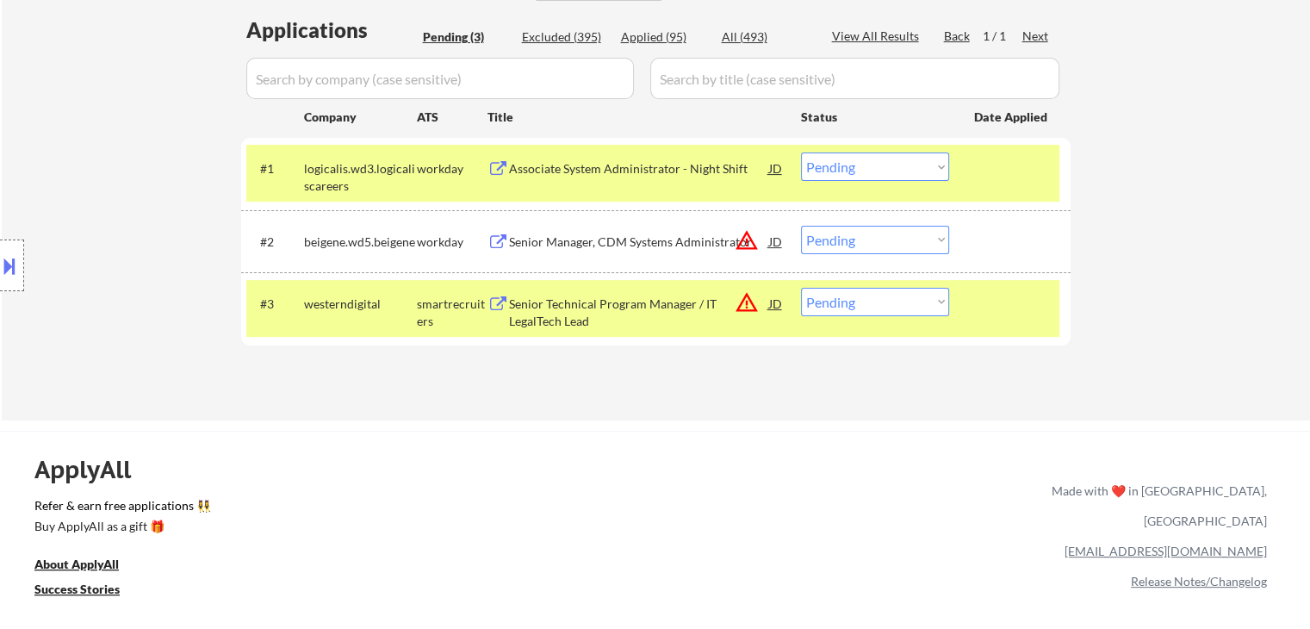
click at [624, 297] on div "Senior Technical Program Manager / IT LegalTech Lead" at bounding box center [639, 312] width 260 height 34
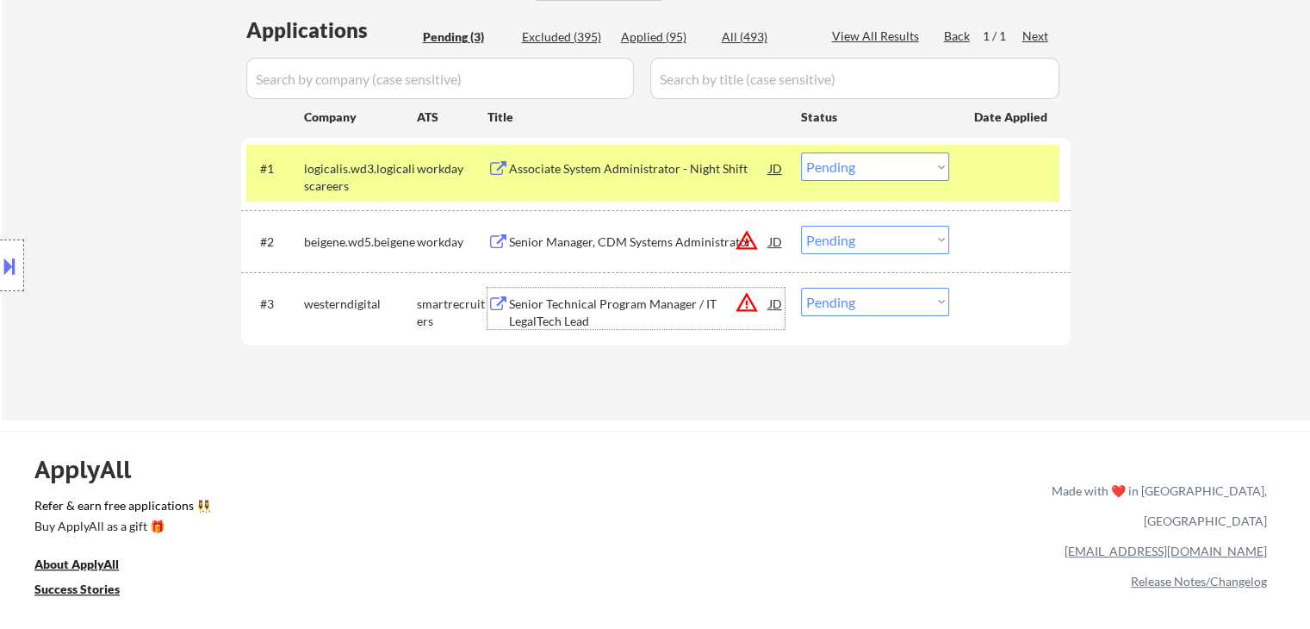
click at [836, 304] on select "Choose an option... Pending Applied Excluded (Questions) Excluded (Expired) Exc…" at bounding box center [875, 302] width 148 height 28
select select ""excluded__bad_match_""
click at [801, 288] on select "Choose an option... Pending Applied Excluded (Questions) Excluded (Expired) Exc…" at bounding box center [875, 302] width 148 height 28
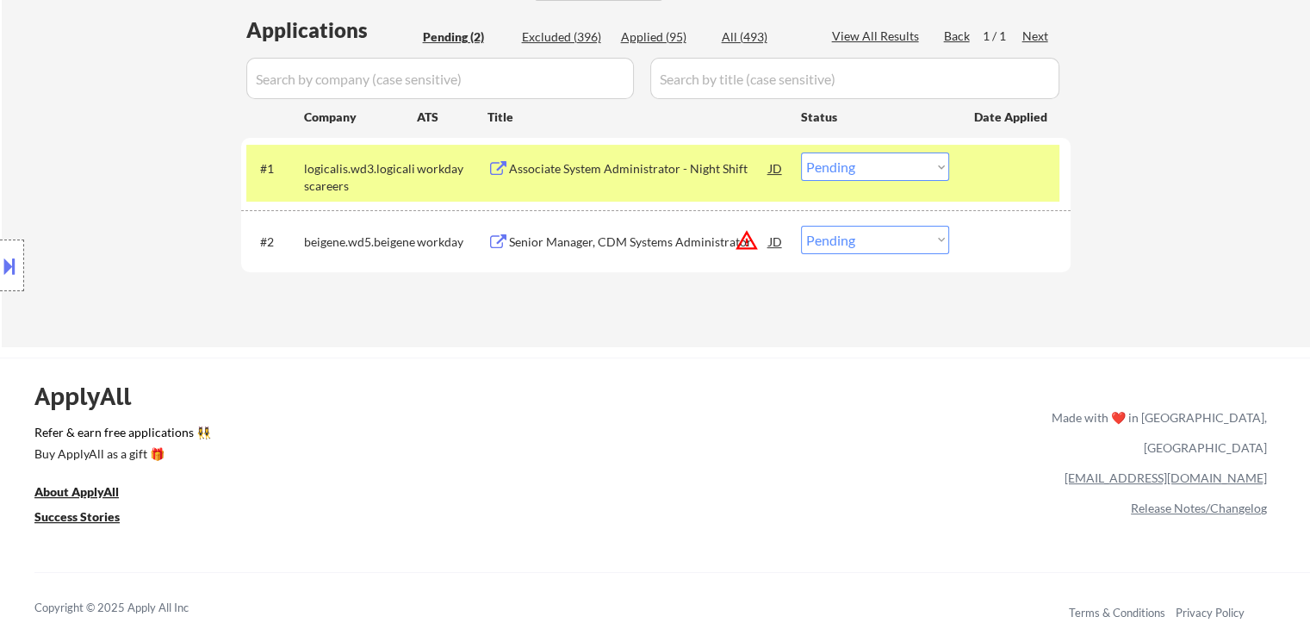
click at [105, 208] on div "Location Inclusions: remote" at bounding box center [154, 266] width 308 height 320
click at [103, 208] on div "Location Inclusions: remote" at bounding box center [154, 266] width 308 height 320
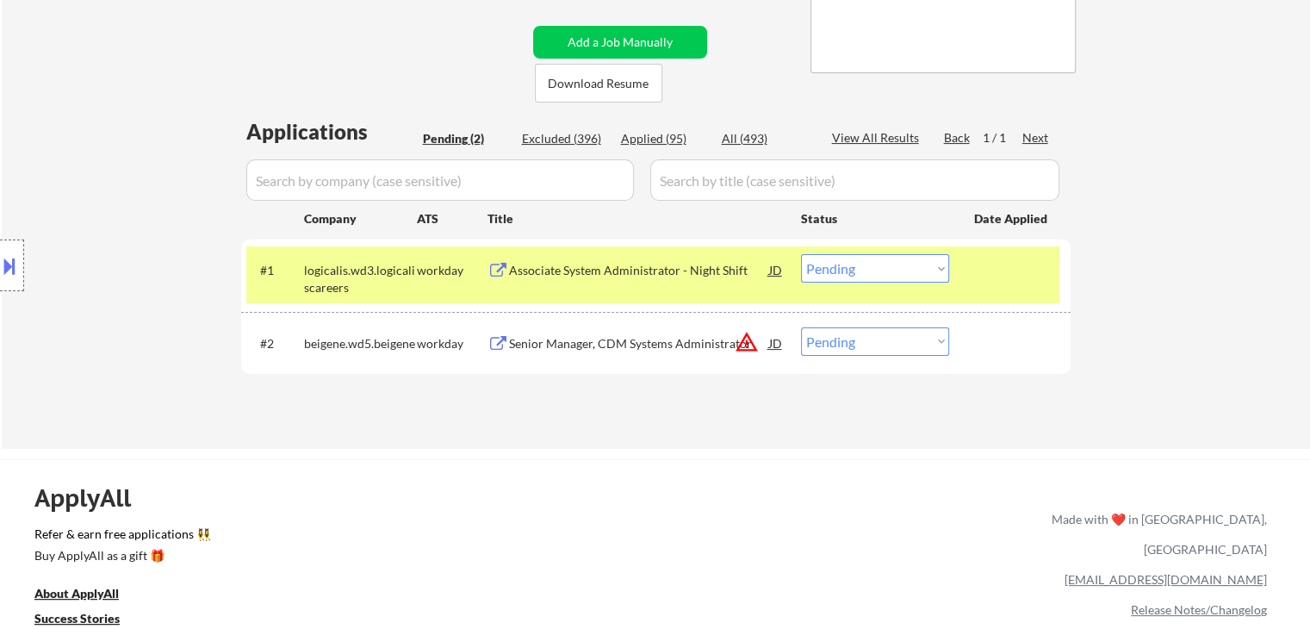
scroll to position [258, 0]
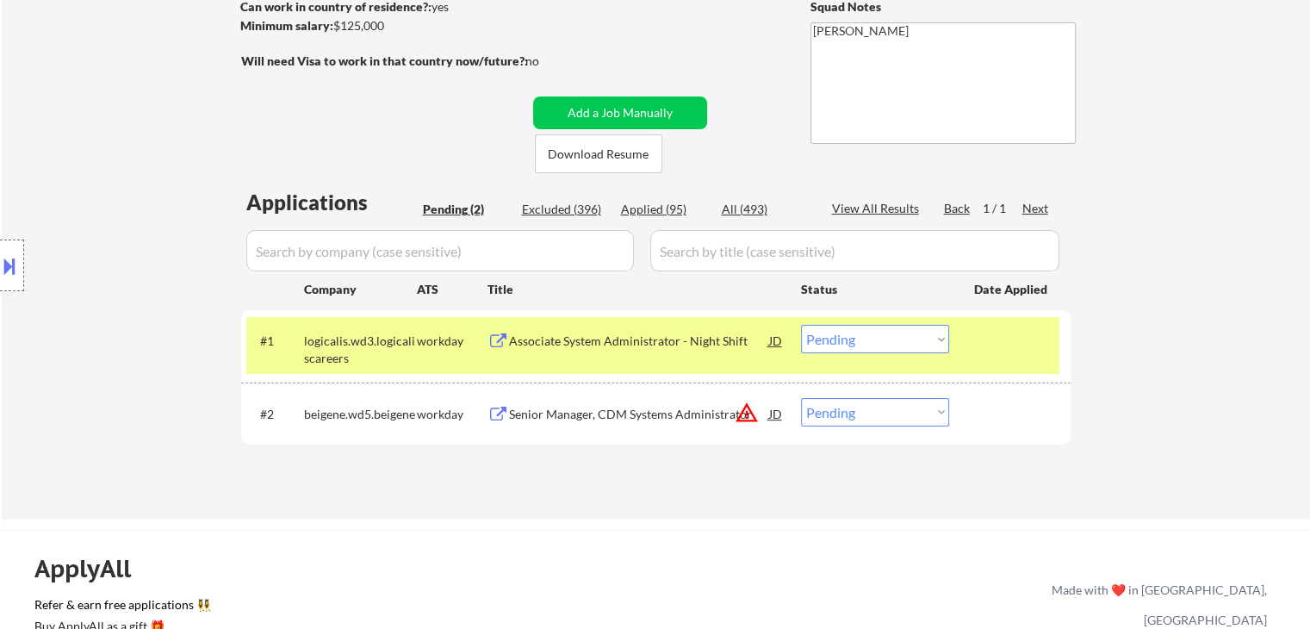
click at [750, 418] on button "warning_amber" at bounding box center [747, 413] width 24 height 24
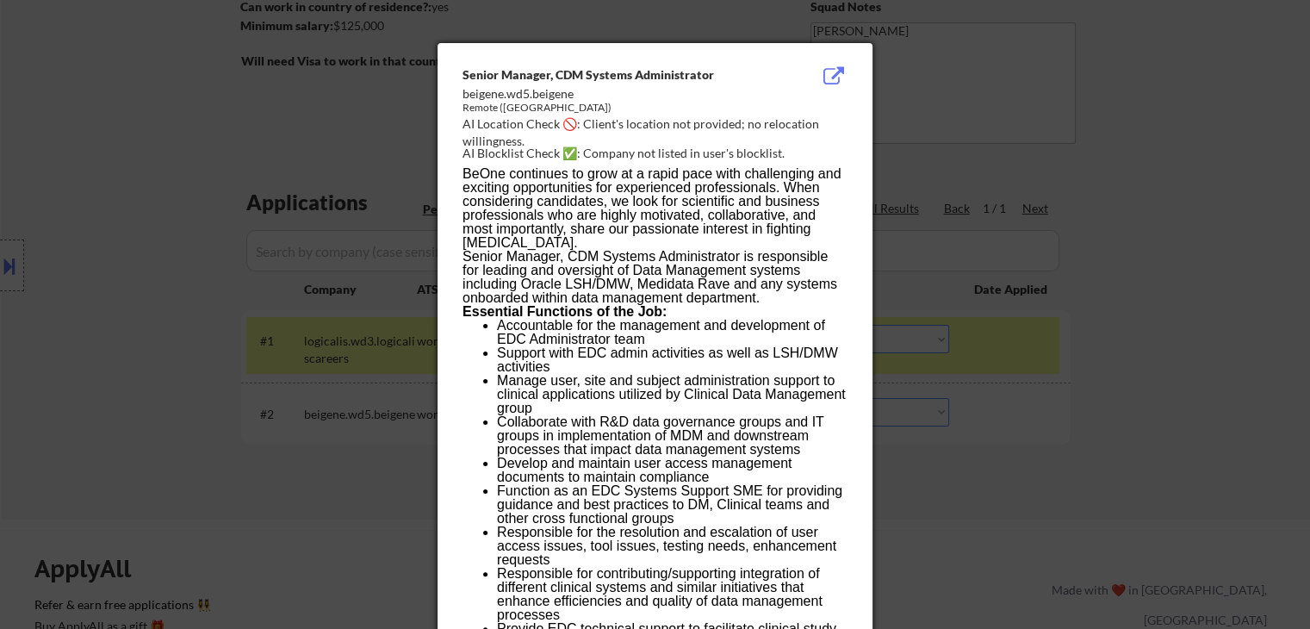
click at [166, 176] on div at bounding box center [655, 314] width 1310 height 629
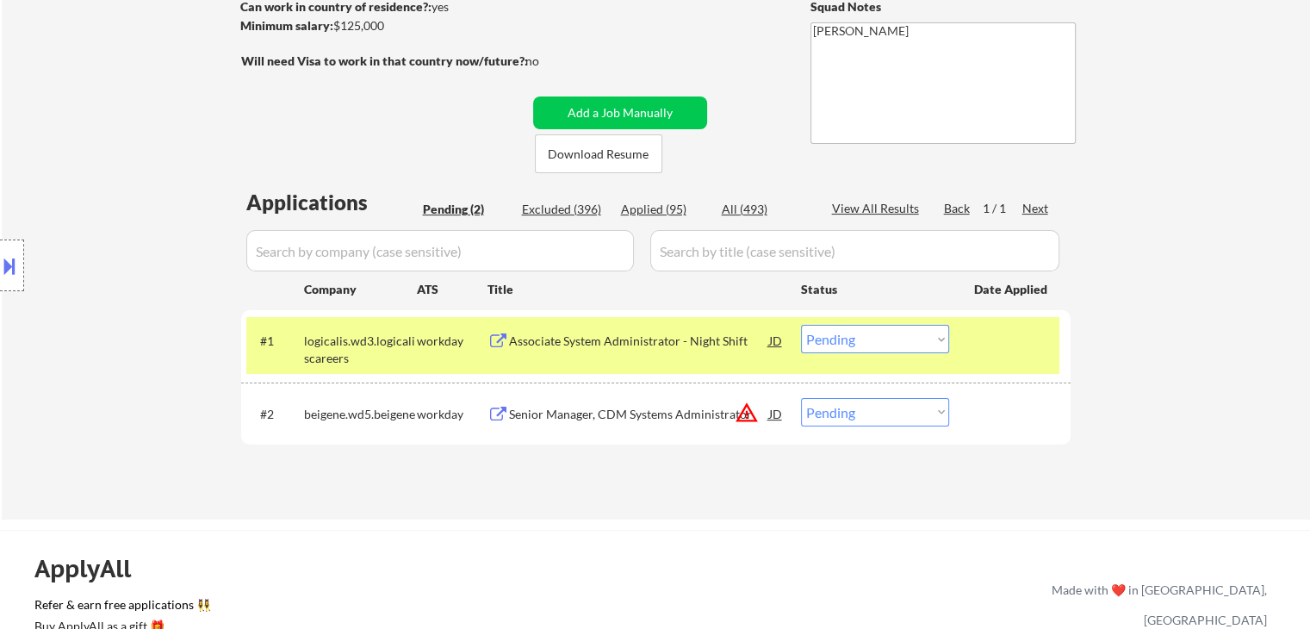
click at [557, 404] on div "Senior Manager, CDM Systems Administrator" at bounding box center [639, 413] width 260 height 31
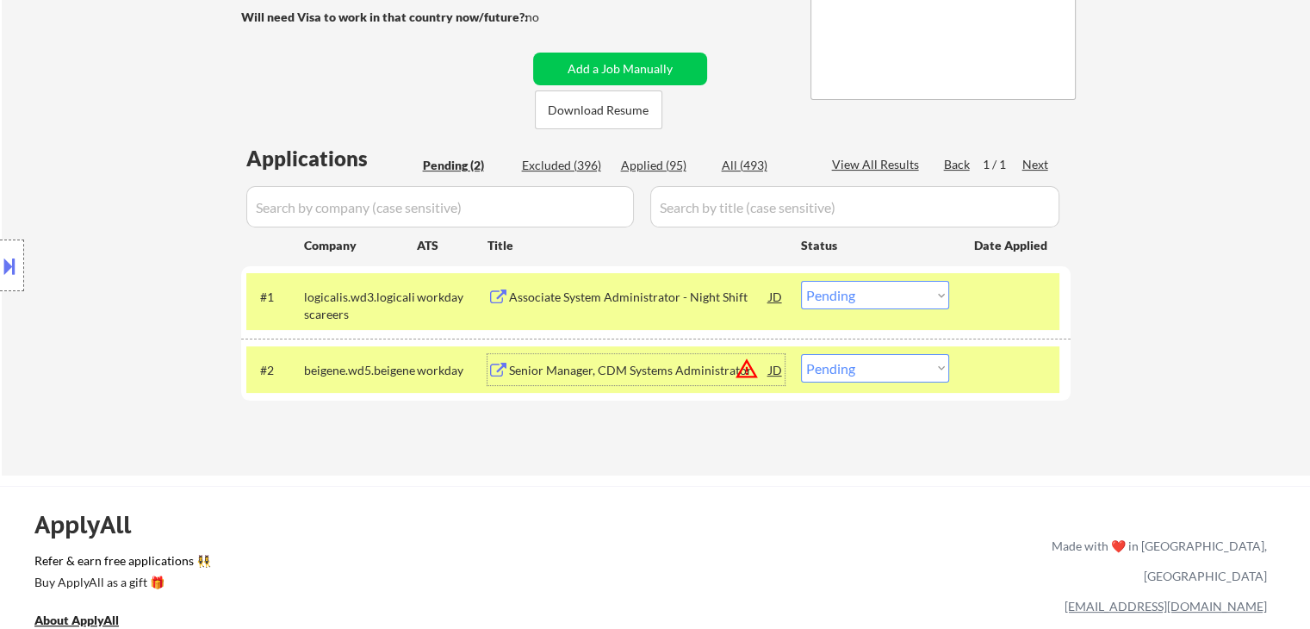
scroll to position [345, 0]
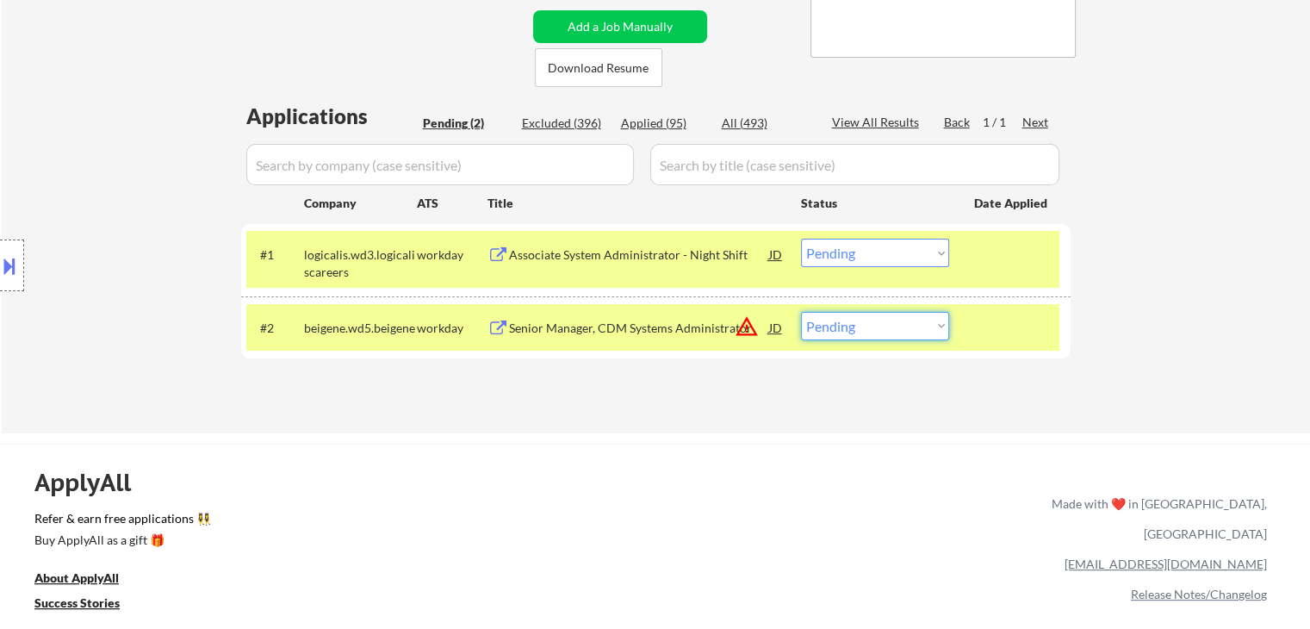
drag, startPoint x: 861, startPoint y: 314, endPoint x: 835, endPoint y: 304, distance: 28.3
click at [861, 314] on select "Choose an option... Pending Applied Excluded (Questions) Excluded (Expired) Exc…" at bounding box center [875, 326] width 148 height 28
select select ""excluded__bad_match_""
click at [801, 312] on select "Choose an option... Pending Applied Excluded (Questions) Excluded (Expired) Exc…" at bounding box center [875, 326] width 148 height 28
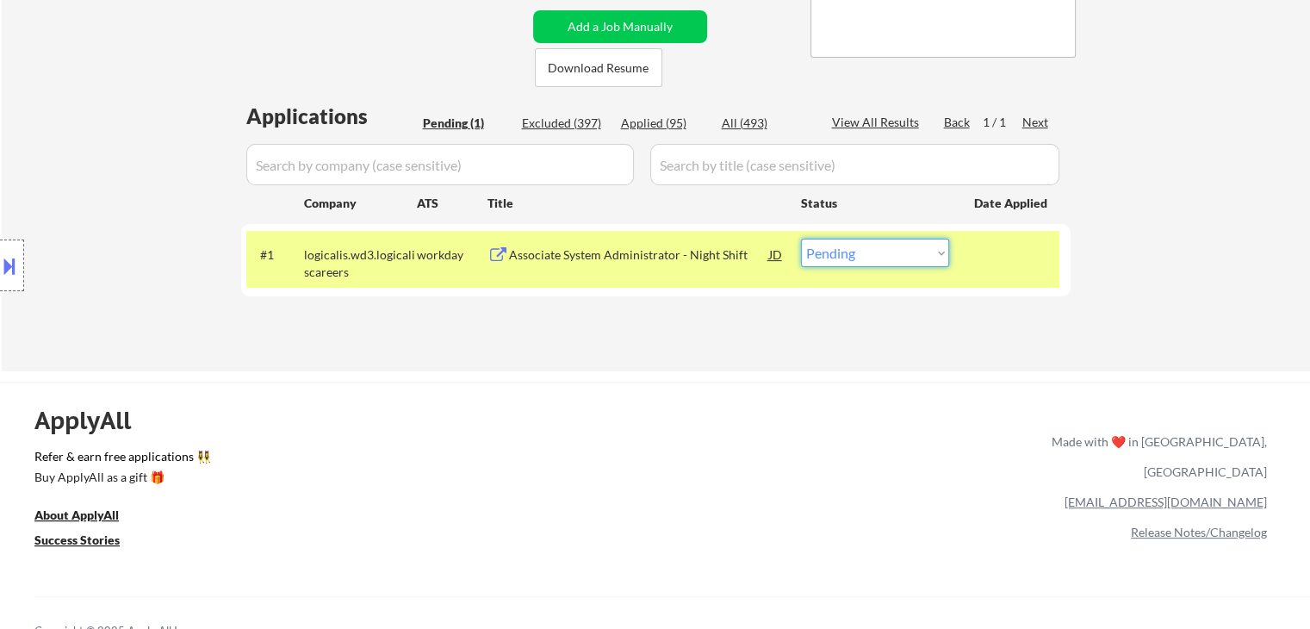
drag, startPoint x: 910, startPoint y: 242, endPoint x: 910, endPoint y: 263, distance: 20.7
click at [910, 242] on select "Choose an option... Pending Applied Excluded (Questions) Excluded (Expired) Exc…" at bounding box center [875, 253] width 148 height 28
select select ""excluded__salary_""
click at [801, 239] on select "Choose an option... Pending Applied Excluded (Questions) Excluded (Expired) Exc…" at bounding box center [875, 253] width 148 height 28
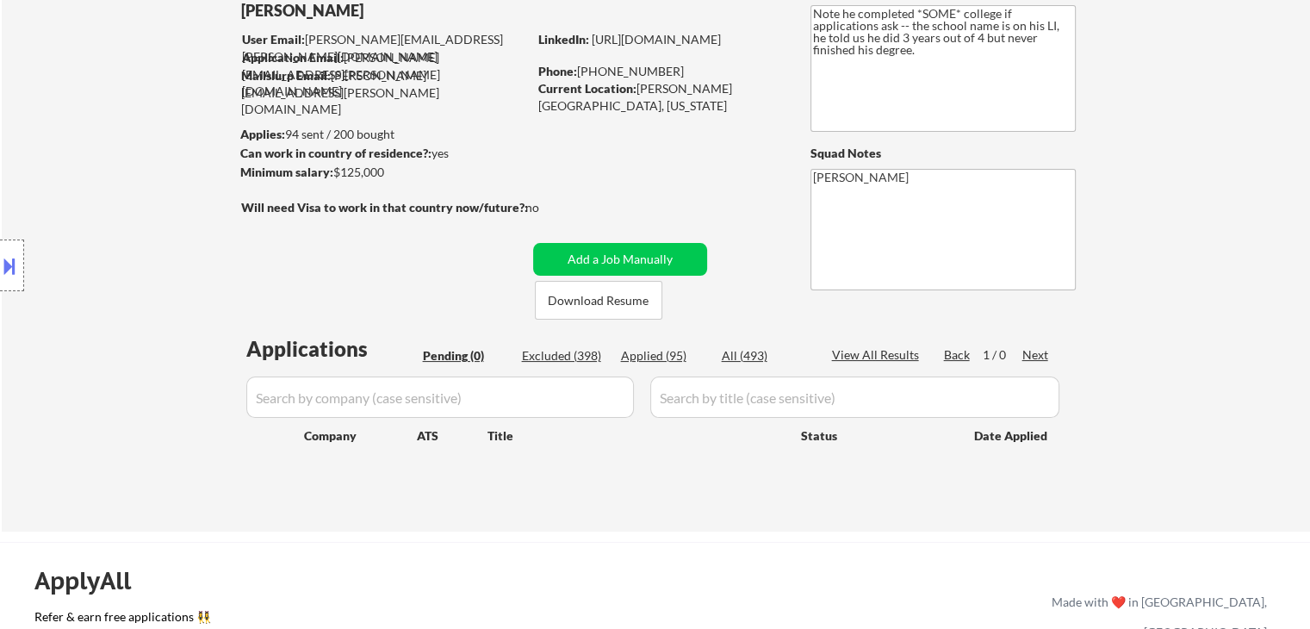
scroll to position [172, 0]
